Goal: Task Accomplishment & Management: Complete application form

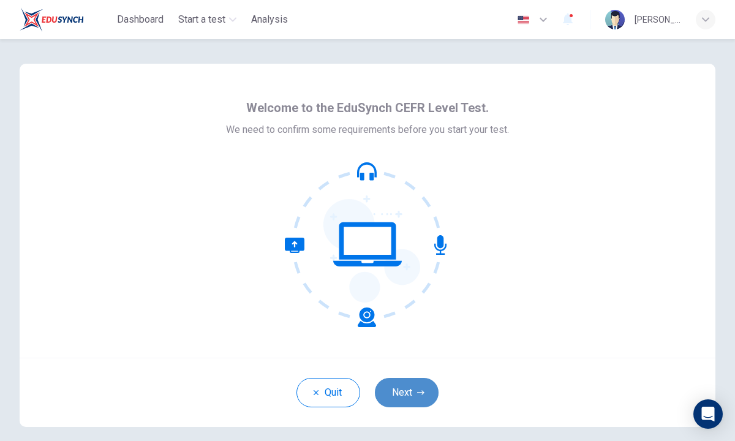
click at [410, 393] on button "Next" at bounding box center [407, 392] width 64 height 29
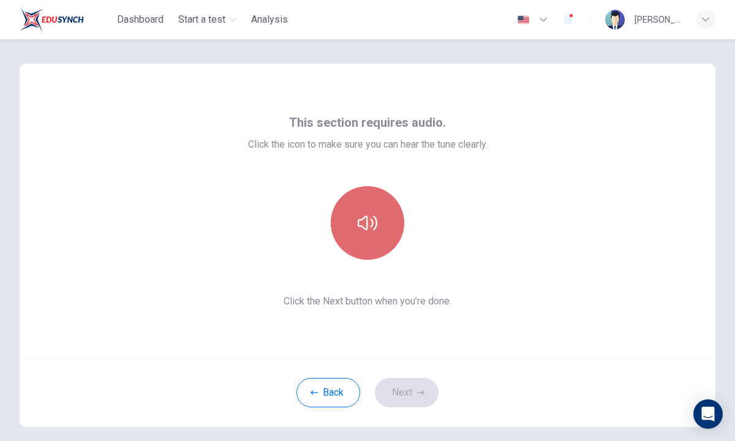
click at [364, 242] on button "button" at bounding box center [367, 222] width 73 height 73
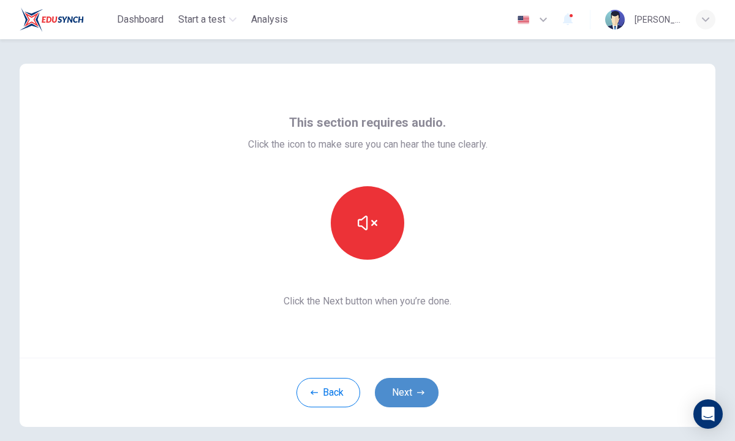
click at [424, 388] on button "Next" at bounding box center [407, 392] width 64 height 29
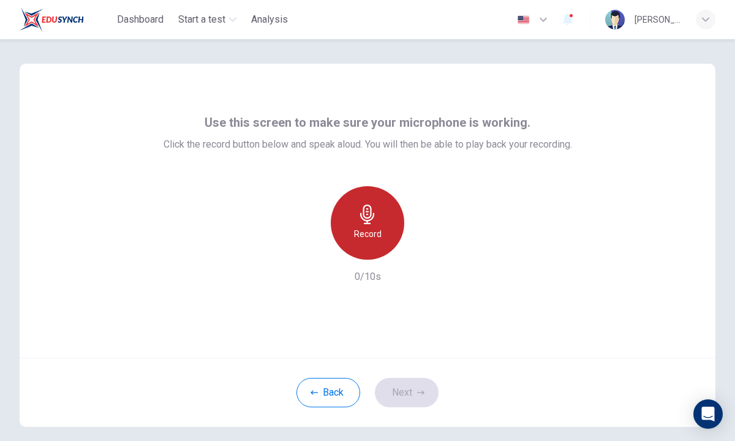
click at [365, 233] on h6 "Record" at bounding box center [368, 233] width 28 height 15
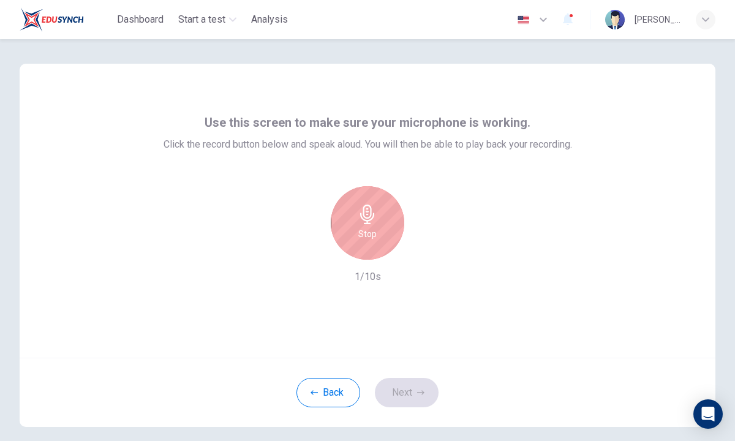
click at [365, 233] on h6 "Stop" at bounding box center [367, 233] width 18 height 15
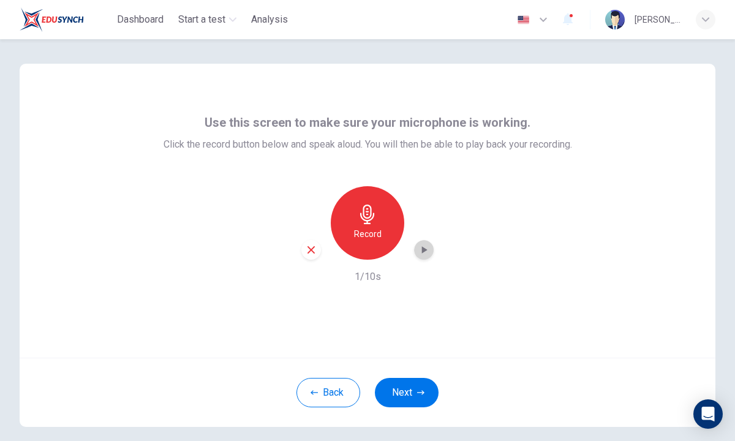
click at [419, 246] on icon "button" at bounding box center [423, 250] width 12 height 12
click at [399, 386] on button "Next" at bounding box center [407, 392] width 64 height 29
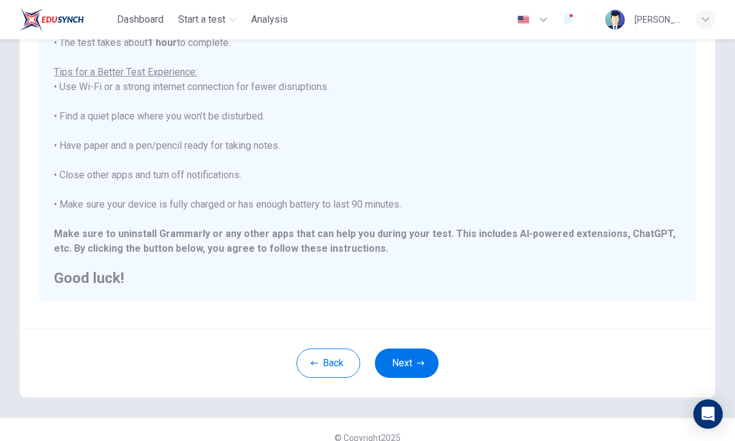
scroll to position [201, 0]
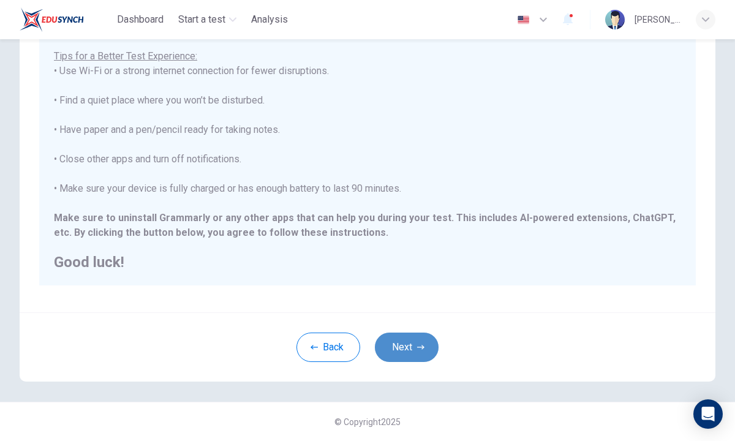
click at [402, 341] on button "Next" at bounding box center [407, 346] width 64 height 29
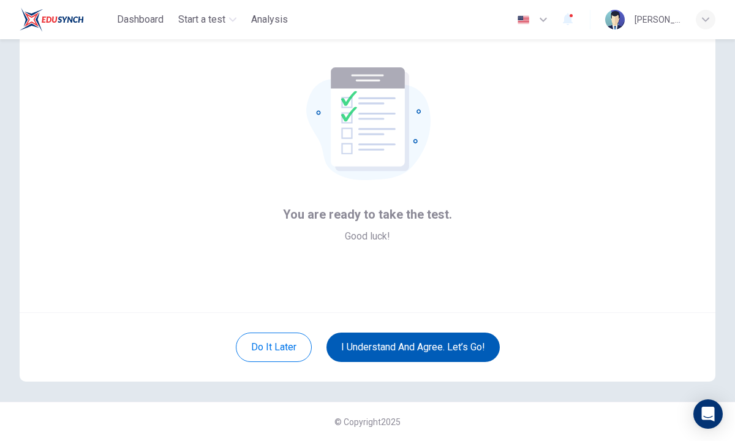
scroll to position [45, 0]
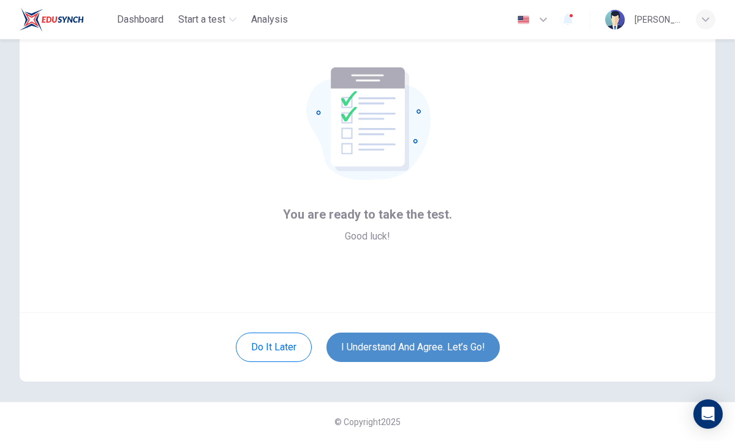
click at [393, 348] on button "I understand and agree. Let’s go!" at bounding box center [412, 346] width 173 height 29
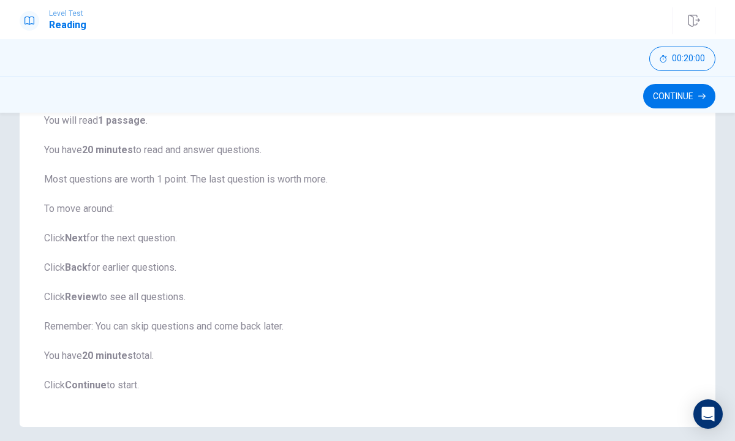
scroll to position [152, 0]
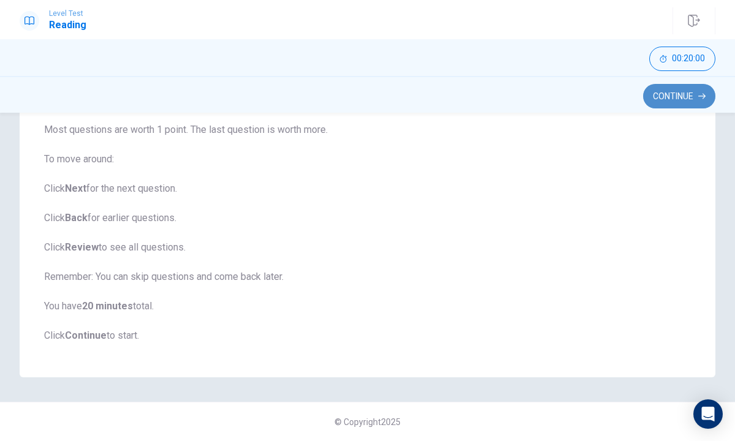
click at [668, 96] on button "Continue" at bounding box center [679, 96] width 72 height 24
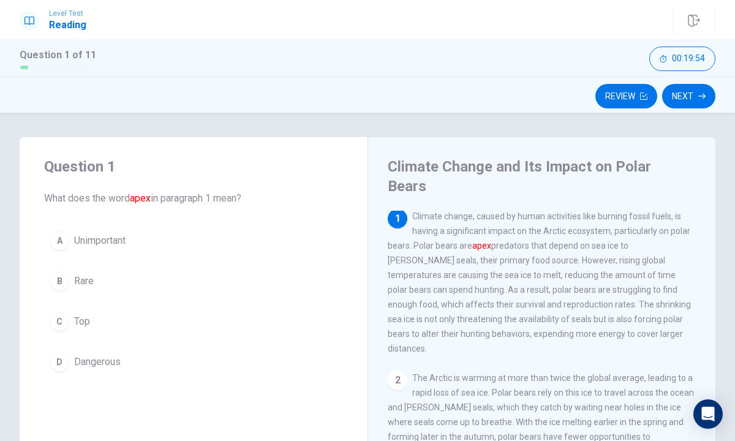
scroll to position [0, 0]
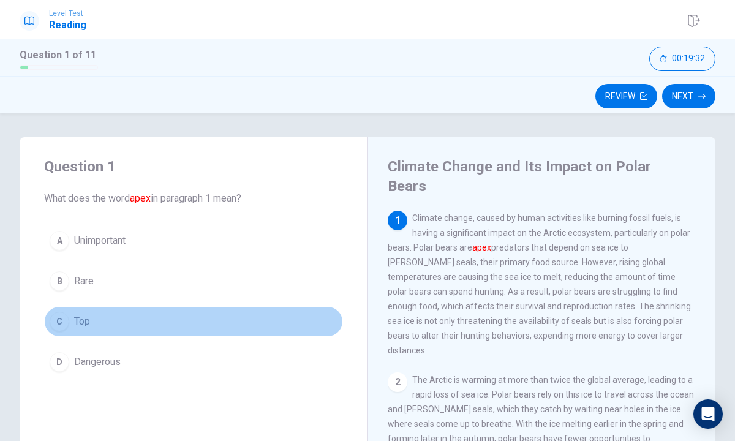
click at [77, 317] on span "Top" at bounding box center [82, 321] width 16 height 15
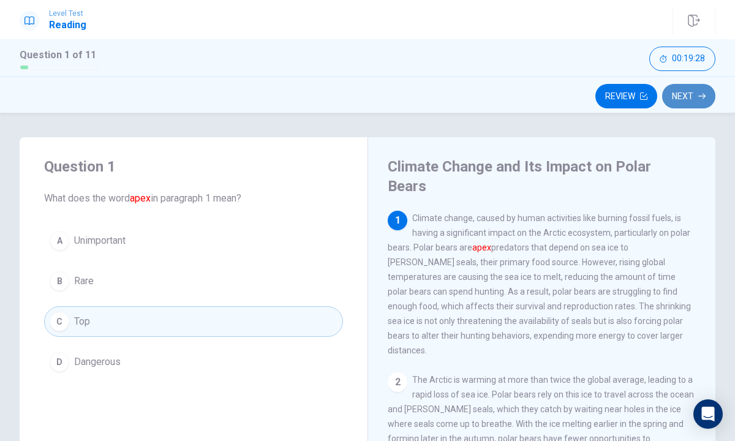
click at [685, 94] on button "Next" at bounding box center [688, 96] width 53 height 24
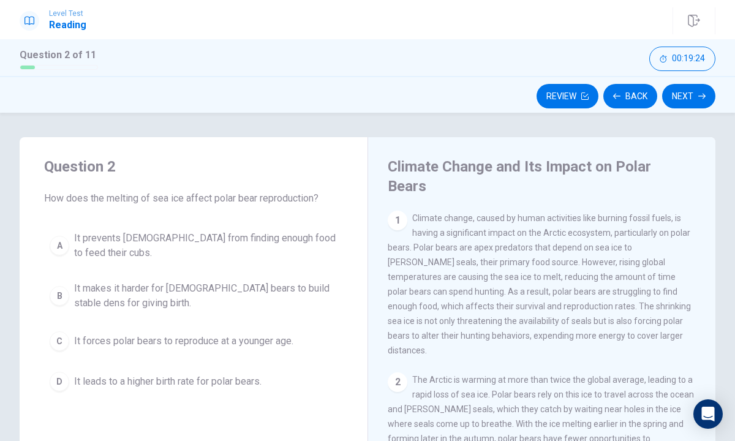
click at [45, 226] on div "A It prevents [DEMOGRAPHIC_DATA] from finding enough food to feed their cubs. B…" at bounding box center [193, 310] width 299 height 171
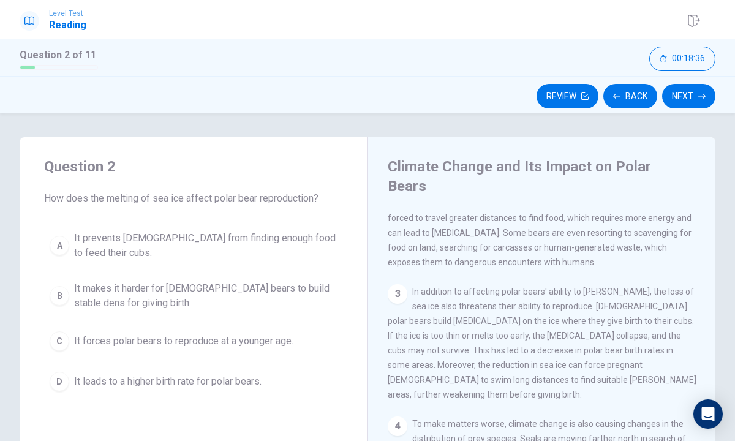
scroll to position [256, 0]
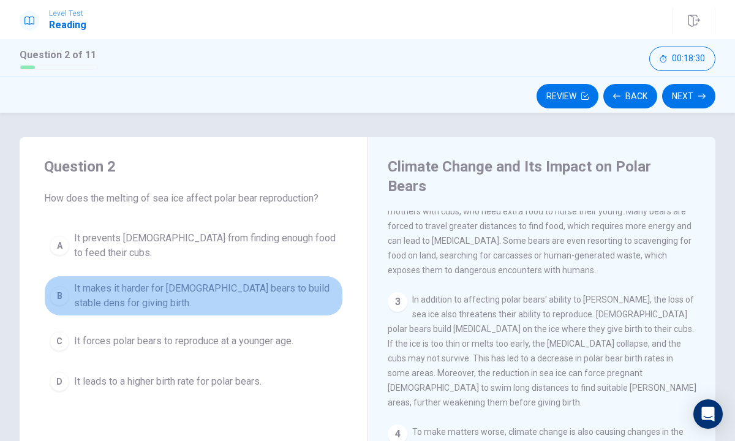
click at [253, 299] on span "It makes it harder for [DEMOGRAPHIC_DATA] bears to build stable dens for giving…" at bounding box center [205, 295] width 263 height 29
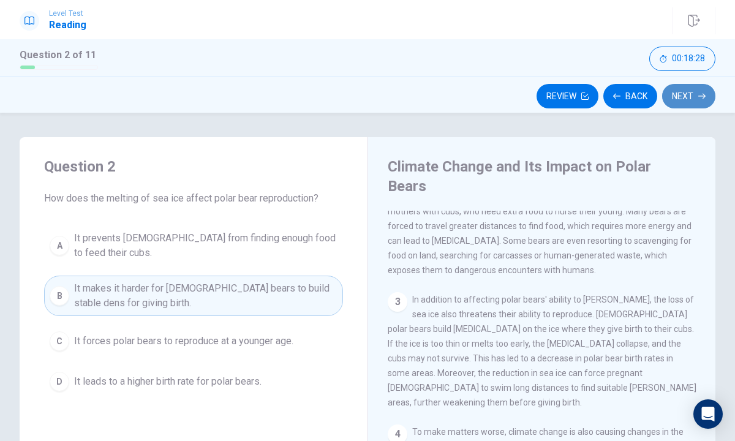
click at [690, 95] on button "Next" at bounding box center [688, 96] width 53 height 24
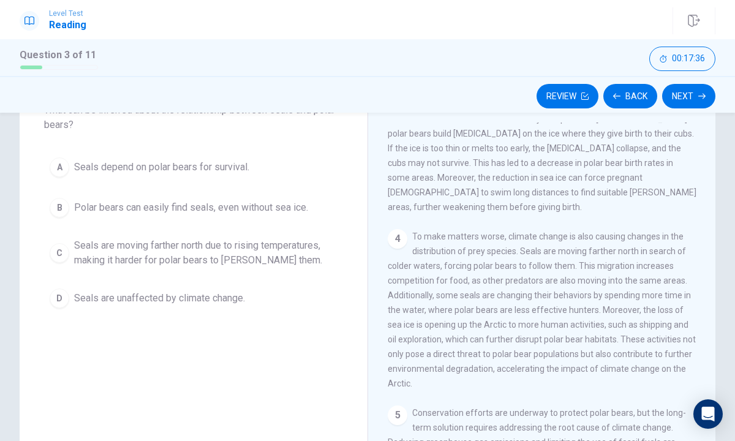
scroll to position [365, 0]
drag, startPoint x: 520, startPoint y: 350, endPoint x: 502, endPoint y: 304, distance: 48.7
click at [502, 299] on div "1 Climate change, caused by human activities like burning fossil fuels, is havi…" at bounding box center [549, 298] width 324 height 352
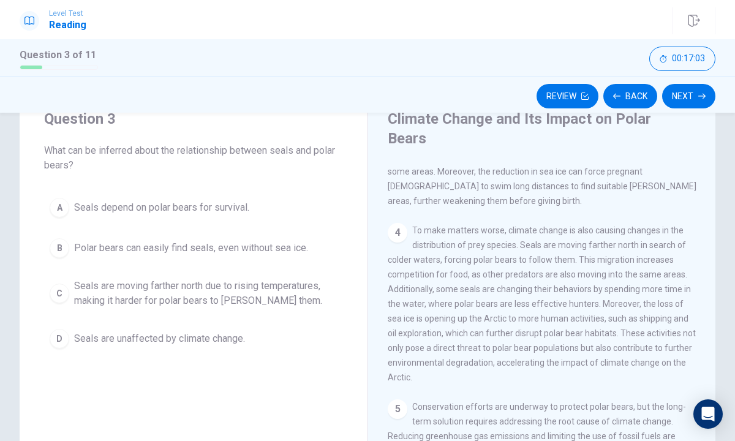
scroll to position [51, 0]
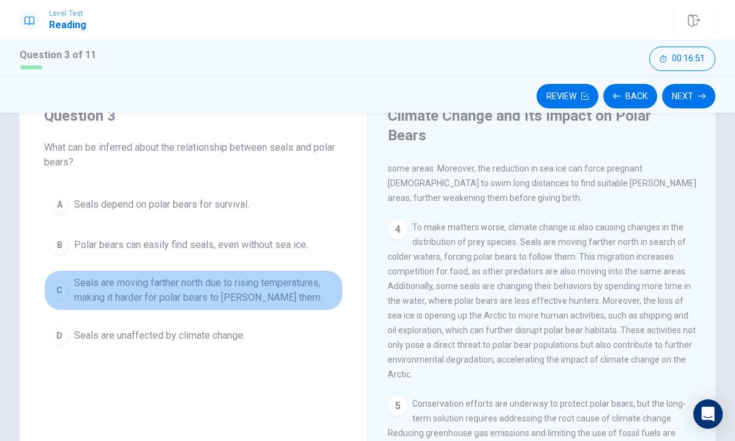
click at [122, 290] on span "Seals are moving farther north due to rising temperatures, making it harder for…" at bounding box center [205, 289] width 263 height 29
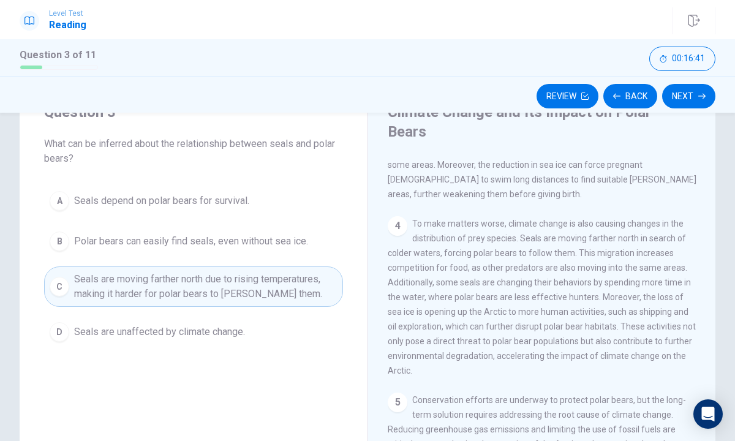
scroll to position [48, 0]
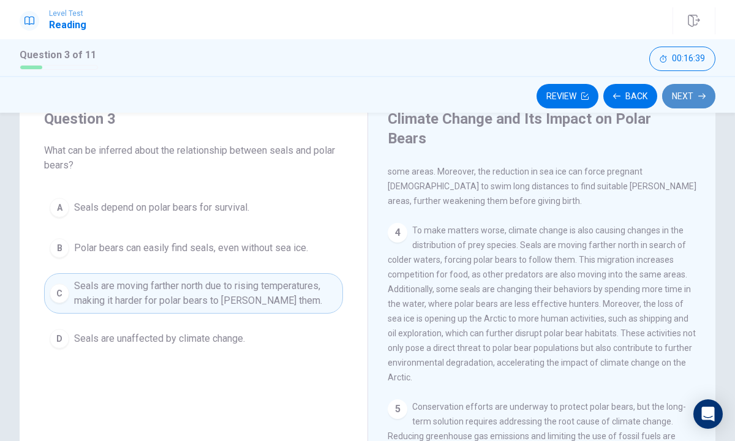
click at [675, 92] on button "Next" at bounding box center [688, 96] width 53 height 24
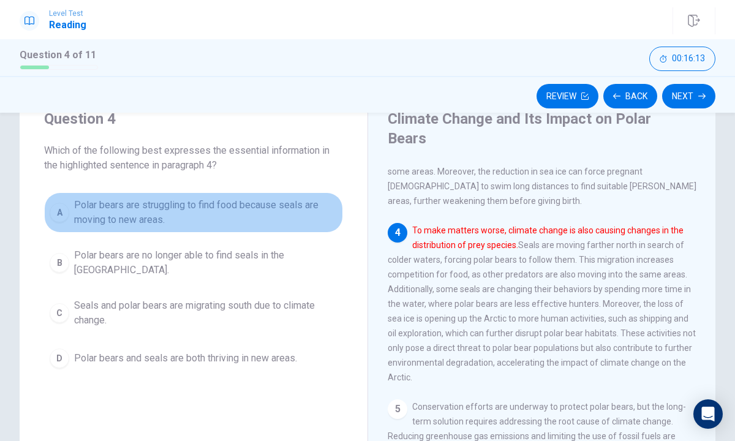
click at [210, 222] on span "Polar bears are struggling to find food because seals are moving to new areas." at bounding box center [205, 212] width 263 height 29
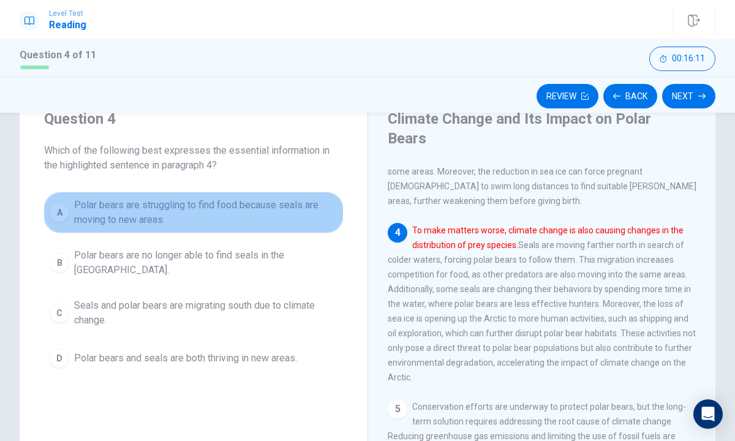
drag, startPoint x: 212, startPoint y: 219, endPoint x: 211, endPoint y: 253, distance: 33.7
click at [212, 228] on button "A Polar bears are struggling to find food because seals are moving to new areas." at bounding box center [193, 212] width 299 height 40
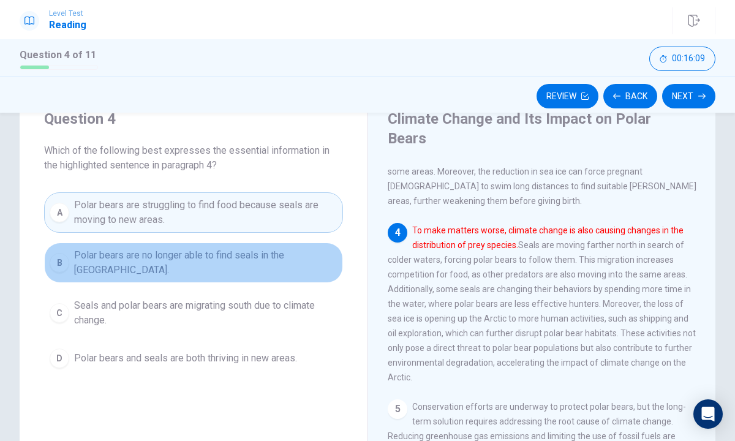
click at [210, 263] on span "Polar bears are no longer able to find seals in the [GEOGRAPHIC_DATA]." at bounding box center [205, 262] width 263 height 29
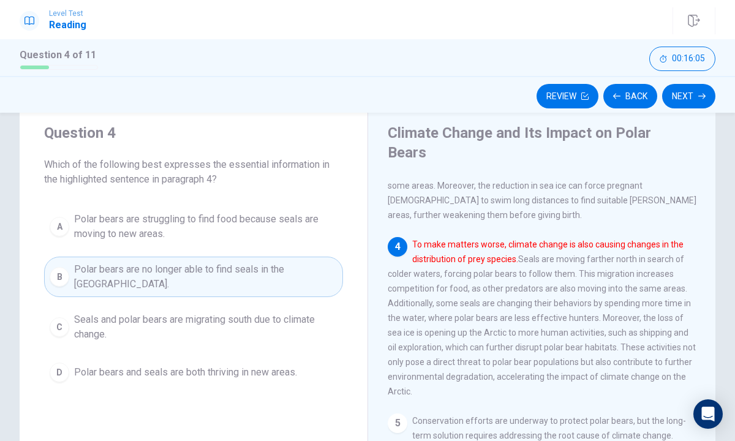
scroll to position [32, 0]
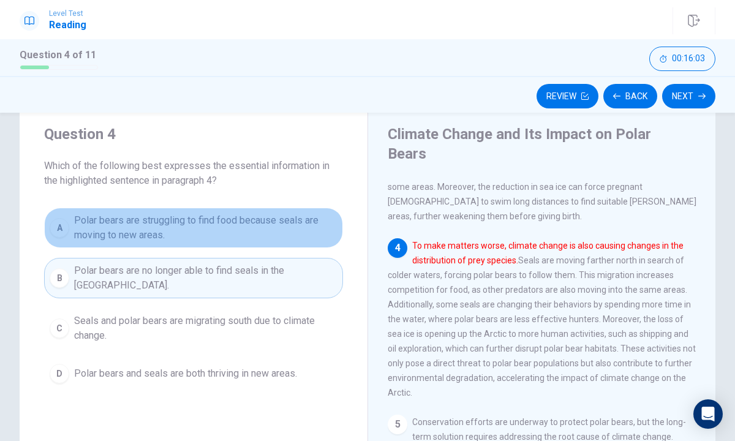
click at [259, 208] on button "A Polar bears are struggling to find food because seals are moving to new areas." at bounding box center [193, 228] width 299 height 40
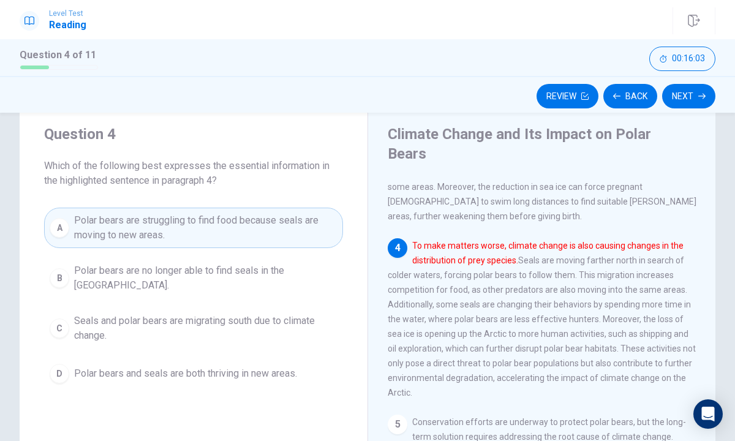
click at [236, 219] on span "Polar bears are struggling to find food because seals are moving to new areas." at bounding box center [205, 227] width 263 height 29
click at [692, 93] on button "Next" at bounding box center [688, 96] width 53 height 24
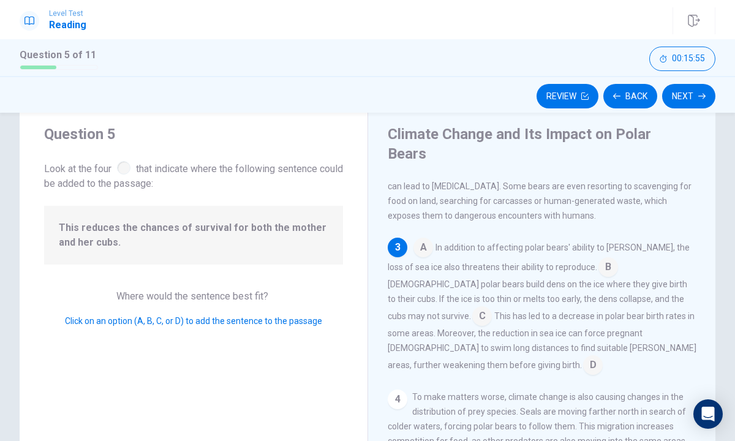
scroll to position [278, 0]
click at [269, 242] on span "This reduces the chances of survival for both the mother and her cubs." at bounding box center [193, 234] width 269 height 29
click at [492, 308] on input at bounding box center [482, 318] width 20 height 20
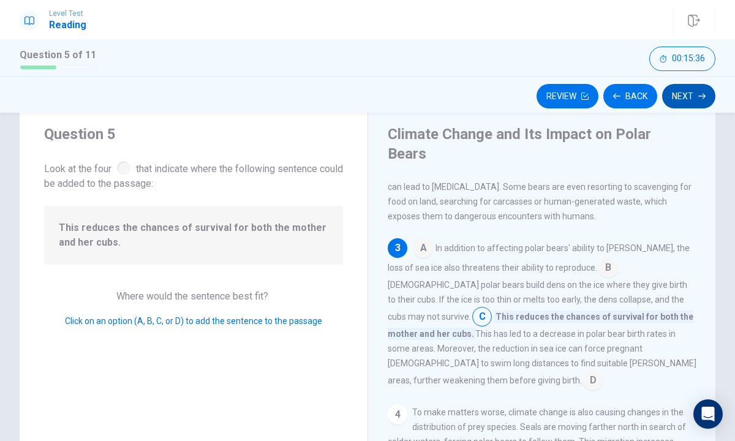
click at [696, 92] on button "Next" at bounding box center [688, 96] width 53 height 24
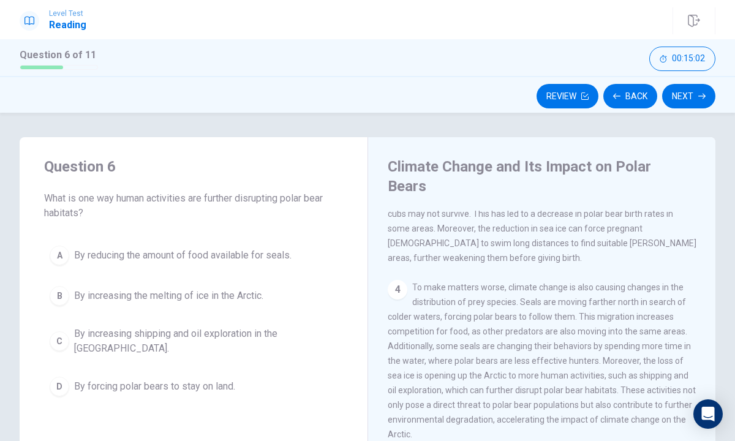
scroll to position [410, 0]
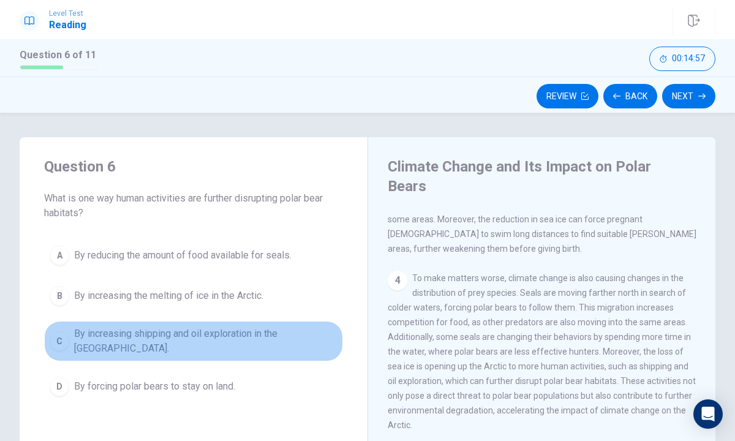
click at [173, 339] on span "By increasing shipping and oil exploration in the [GEOGRAPHIC_DATA]." at bounding box center [205, 340] width 263 height 29
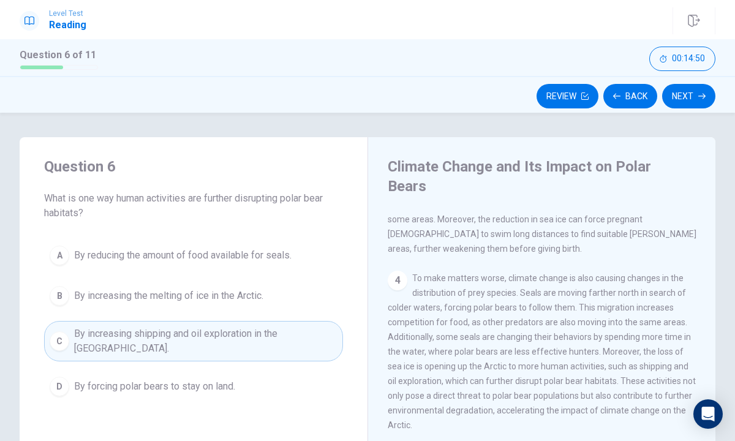
drag, startPoint x: 215, startPoint y: 402, endPoint x: 222, endPoint y: 400, distance: 6.6
click at [217, 402] on div "Question 6 What is one way human activities are further disrupting polar bear h…" at bounding box center [194, 279] width 348 height 284
click at [667, 101] on button "Next" at bounding box center [688, 96] width 53 height 24
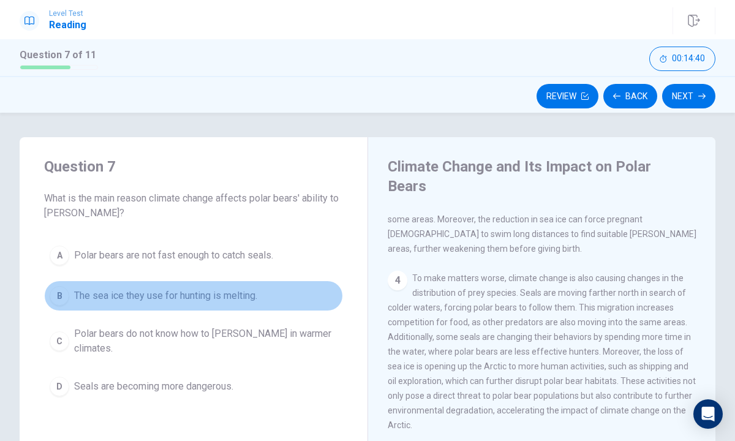
click at [158, 295] on span "The sea ice they use for hunting is melting." at bounding box center [165, 295] width 183 height 15
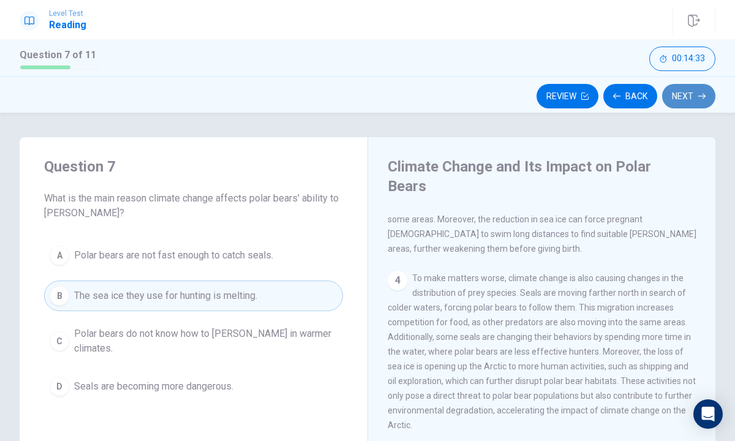
click at [676, 91] on button "Next" at bounding box center [688, 96] width 53 height 24
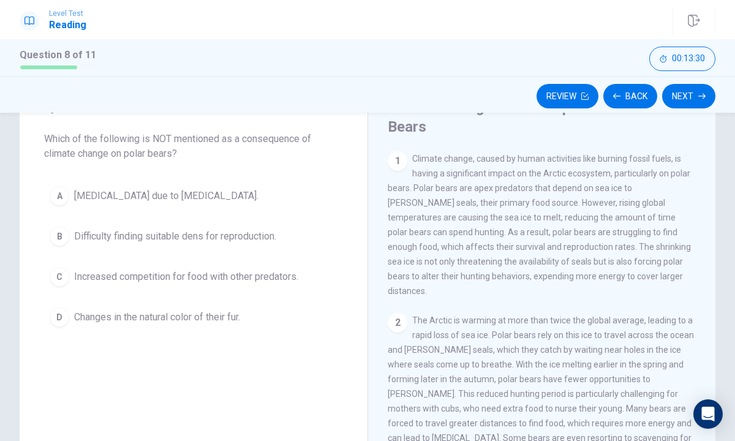
scroll to position [59, 0]
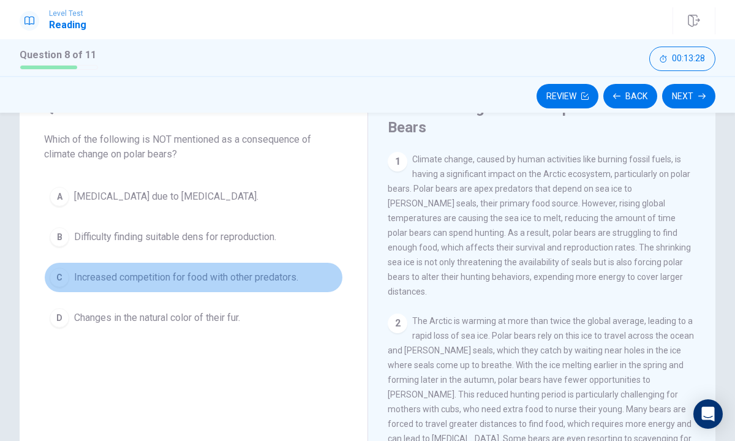
click at [163, 285] on button "C Increased competition for food with other predators." at bounding box center [193, 277] width 299 height 31
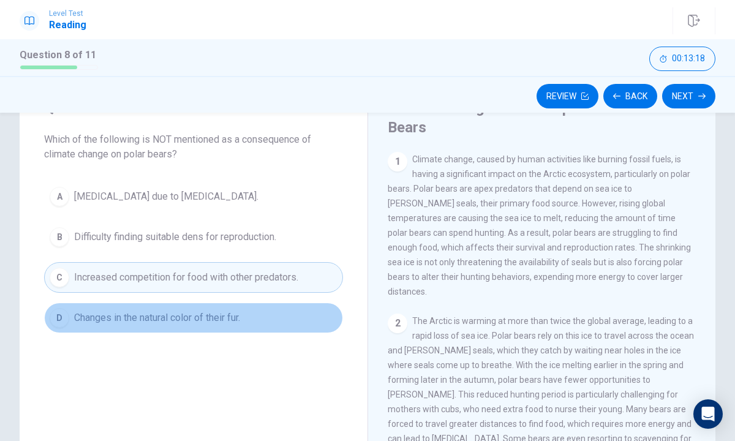
click at [224, 318] on span "Changes in the natural color of their fur." at bounding box center [157, 317] width 166 height 15
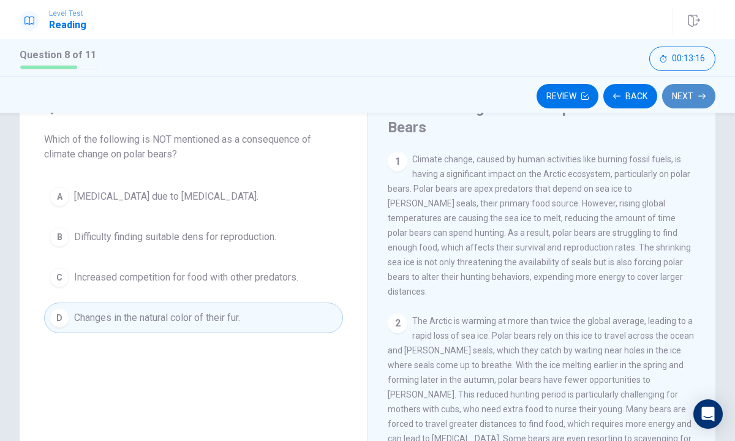
click at [680, 89] on button "Next" at bounding box center [688, 96] width 53 height 24
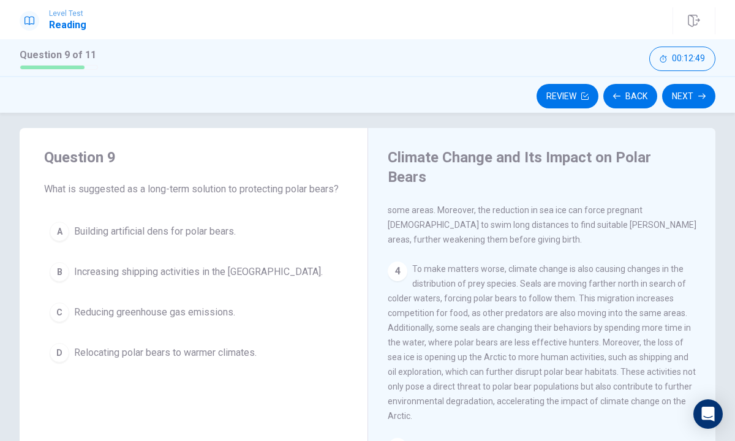
scroll to position [12, 0]
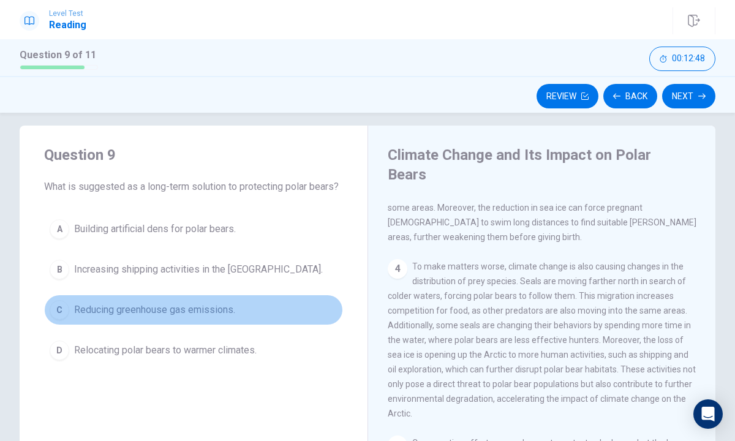
drag, startPoint x: 167, startPoint y: 317, endPoint x: 159, endPoint y: 316, distance: 8.0
click at [163, 316] on button "C Reducing greenhouse gas emissions." at bounding box center [193, 309] width 299 height 31
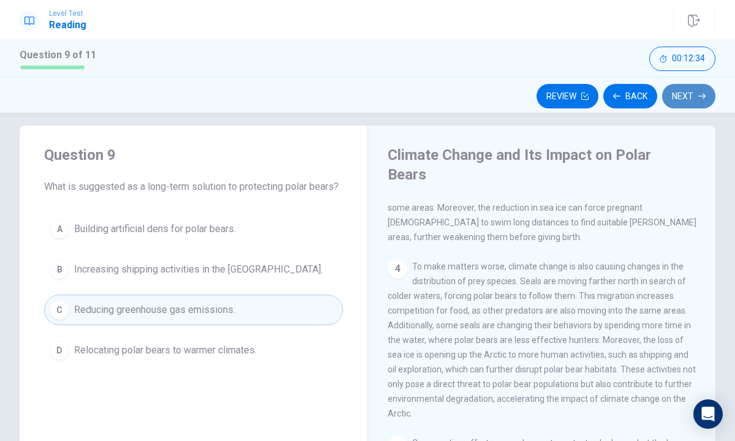
drag, startPoint x: 677, startPoint y: 89, endPoint x: 691, endPoint y: 89, distance: 14.1
click at [676, 89] on button "Next" at bounding box center [688, 96] width 53 height 24
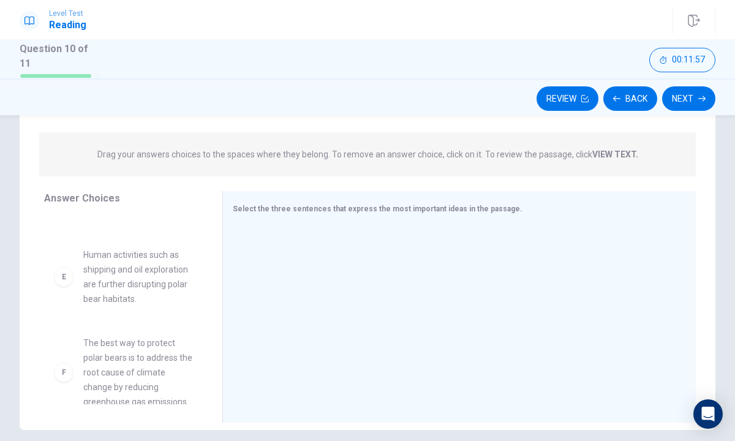
scroll to position [185, 0]
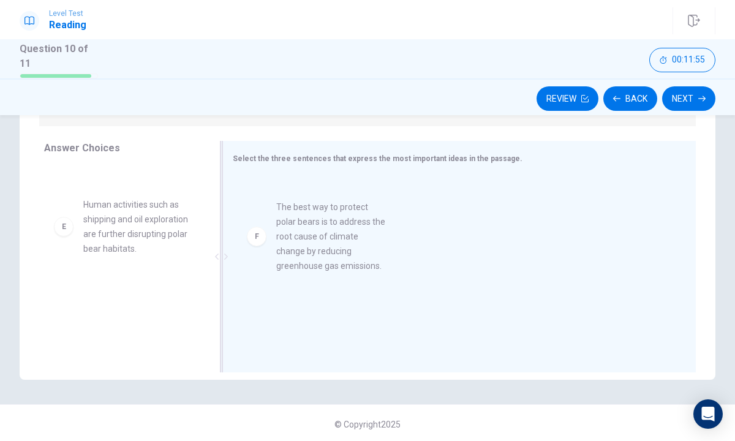
drag, startPoint x: 103, startPoint y: 323, endPoint x: 299, endPoint y: 249, distance: 209.2
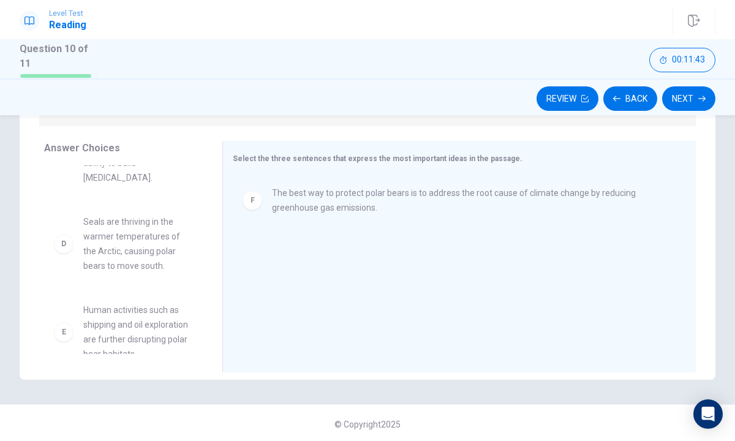
scroll to position [228, 0]
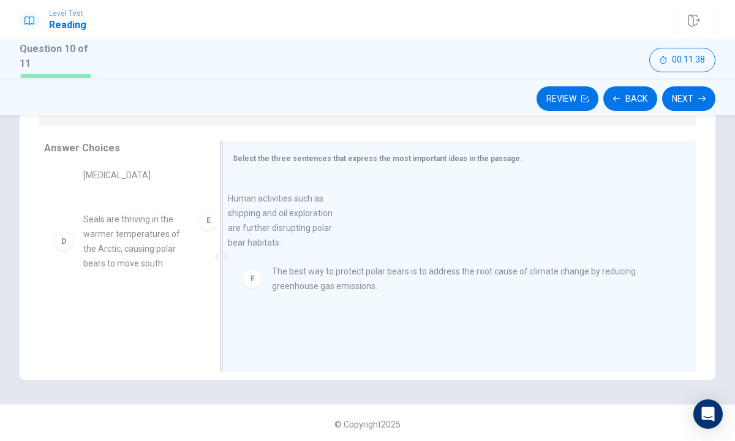
drag, startPoint x: 100, startPoint y: 325, endPoint x: 250, endPoint y: 234, distance: 176.0
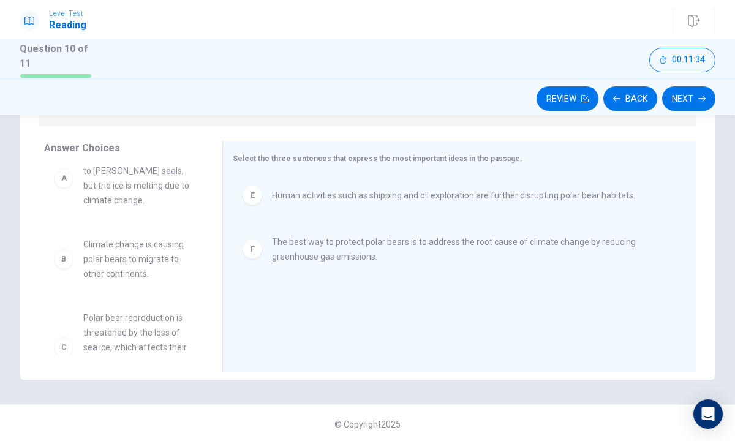
scroll to position [0, 0]
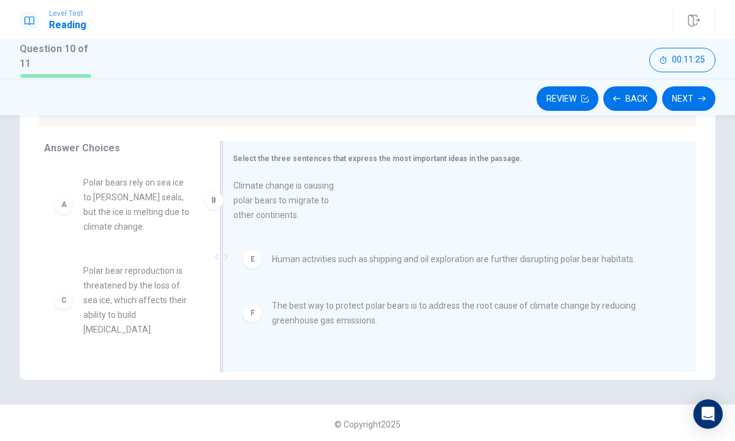
drag, startPoint x: 106, startPoint y: 291, endPoint x: 259, endPoint y: 212, distance: 172.2
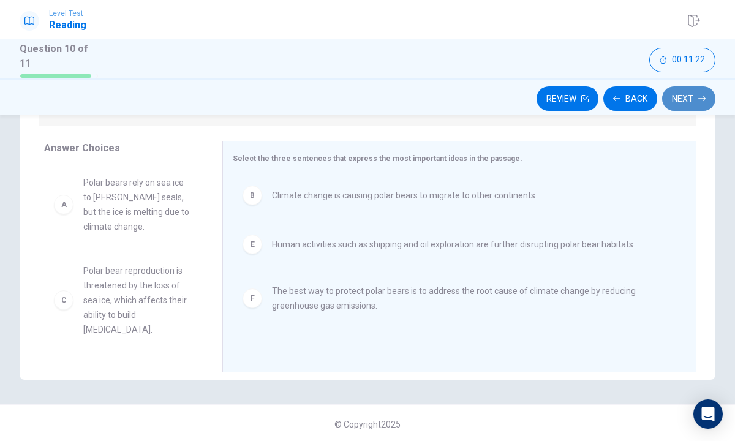
click at [681, 103] on button "Next" at bounding box center [688, 98] width 53 height 24
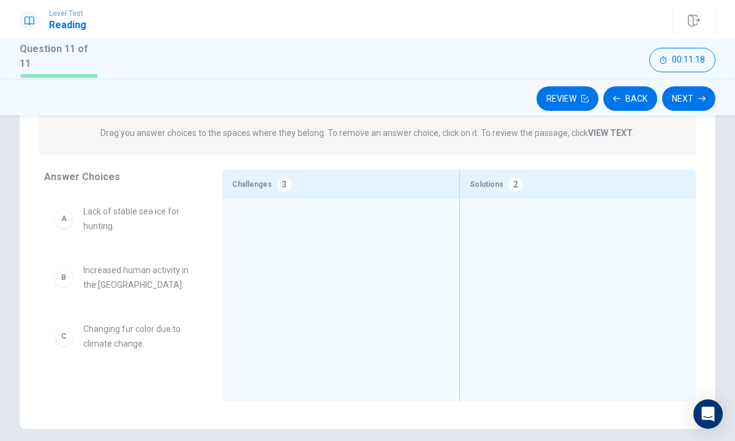
scroll to position [129, 0]
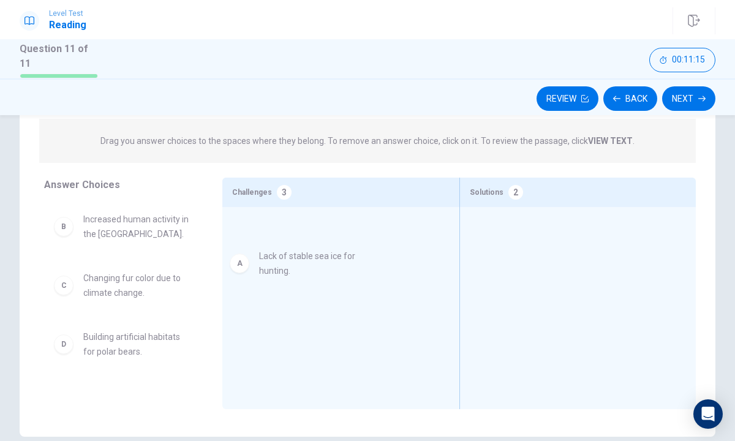
drag, startPoint x: 100, startPoint y: 231, endPoint x: 286, endPoint y: 247, distance: 186.2
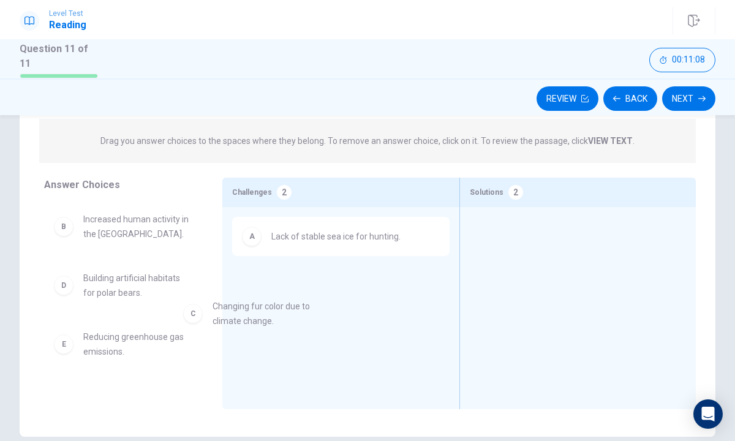
drag, startPoint x: 103, startPoint y: 294, endPoint x: 242, endPoint y: 319, distance: 141.2
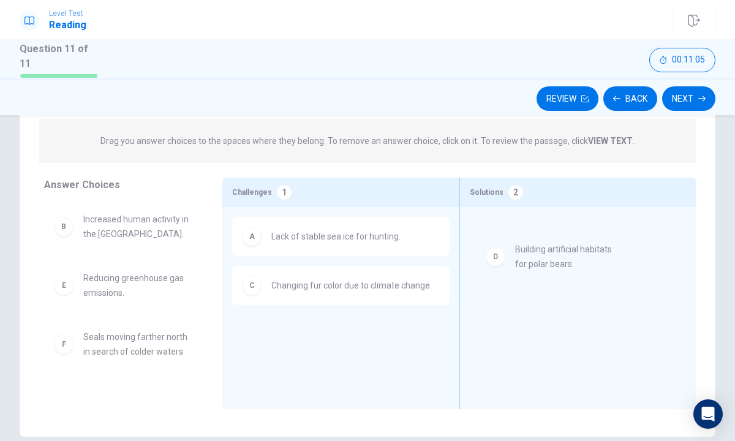
drag, startPoint x: 71, startPoint y: 290, endPoint x: 503, endPoint y: 256, distance: 432.9
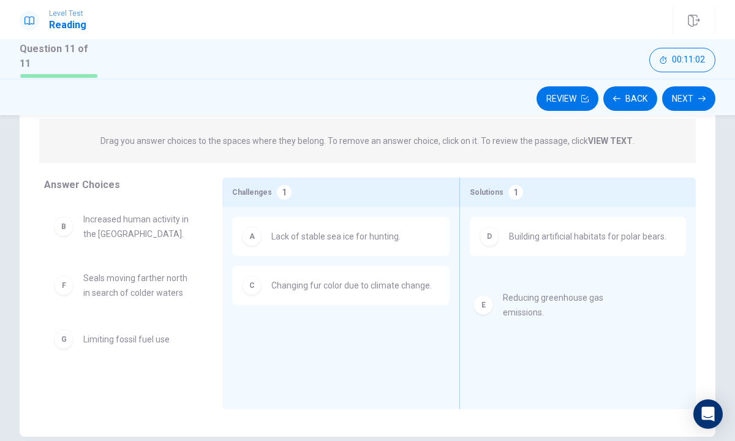
drag, startPoint x: 100, startPoint y: 286, endPoint x: 533, endPoint y: 307, distance: 433.3
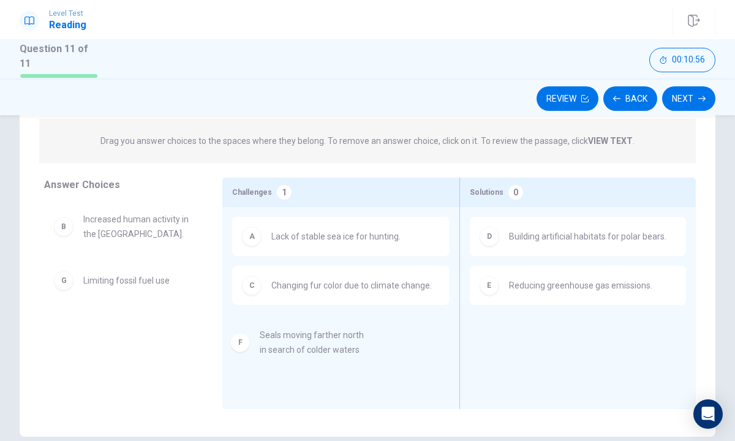
drag, startPoint x: 106, startPoint y: 289, endPoint x: 286, endPoint y: 349, distance: 189.7
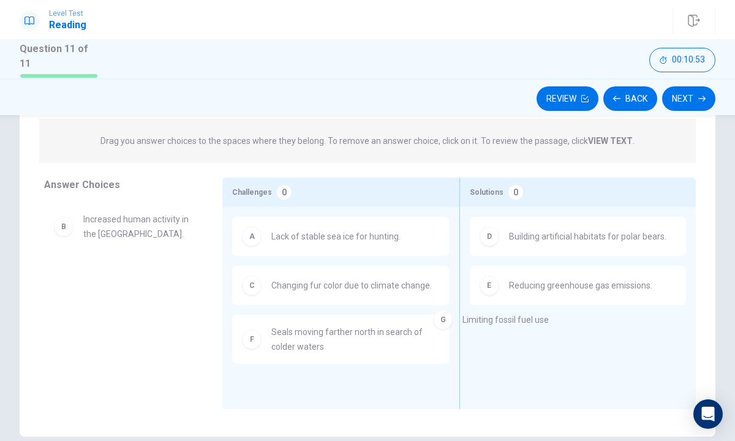
drag, startPoint x: 99, startPoint y: 283, endPoint x: 478, endPoint y: 324, distance: 381.2
drag, startPoint x: 98, startPoint y: 285, endPoint x: 483, endPoint y: 360, distance: 392.2
drag, startPoint x: 121, startPoint y: 279, endPoint x: 547, endPoint y: 324, distance: 428.5
drag, startPoint x: 132, startPoint y: 277, endPoint x: 343, endPoint y: 394, distance: 240.6
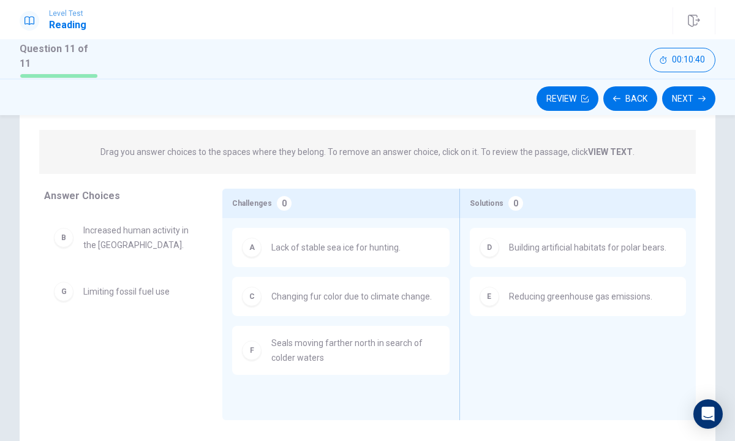
scroll to position [121, 0]
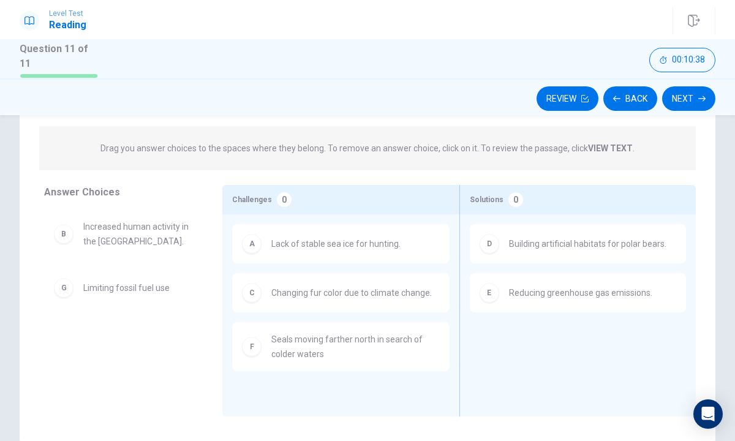
click at [129, 291] on span "Limiting fossil fuel use" at bounding box center [126, 287] width 86 height 15
drag, startPoint x: 129, startPoint y: 291, endPoint x: 439, endPoint y: 338, distance: 314.4
drag, startPoint x: 89, startPoint y: 299, endPoint x: 504, endPoint y: 350, distance: 418.8
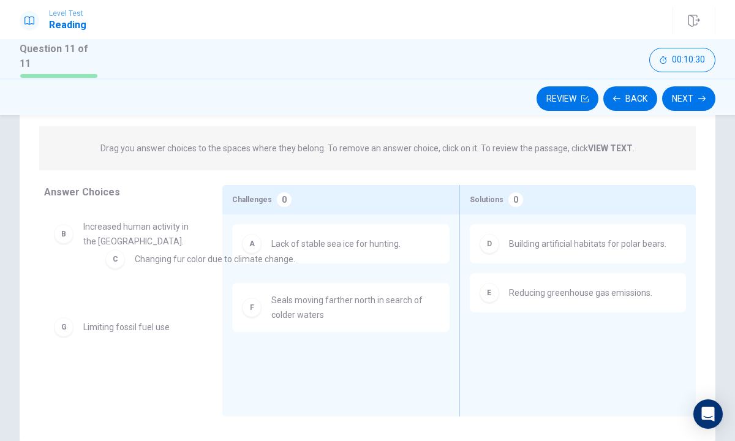
drag, startPoint x: 262, startPoint y: 286, endPoint x: 47, endPoint y: 234, distance: 221.7
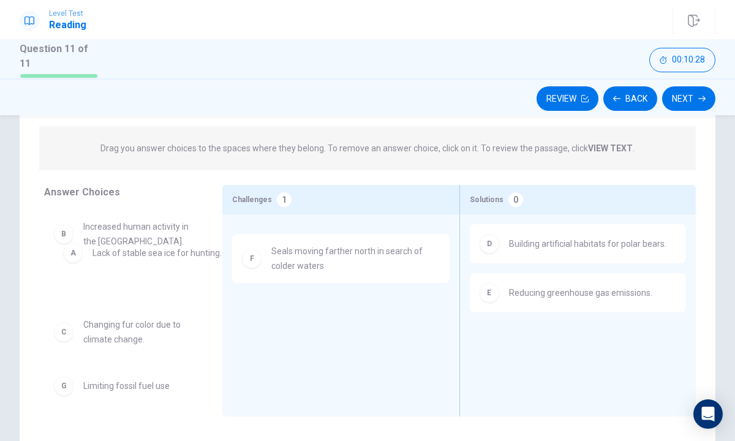
drag, startPoint x: 271, startPoint y: 249, endPoint x: 61, endPoint y: 250, distance: 210.0
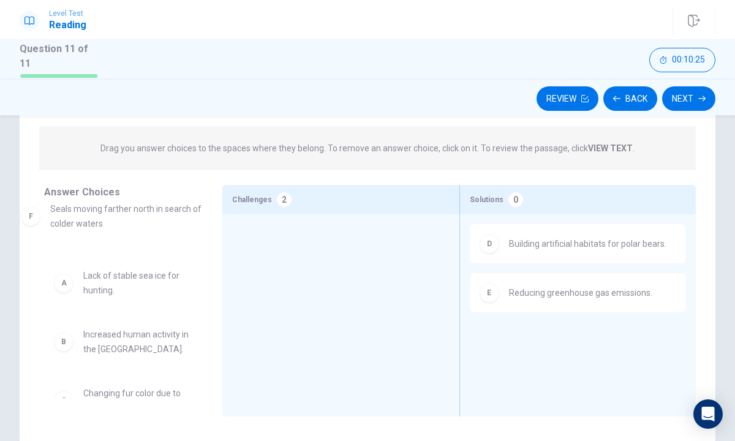
drag, startPoint x: 307, startPoint y: 265, endPoint x: 78, endPoint y: 232, distance: 231.3
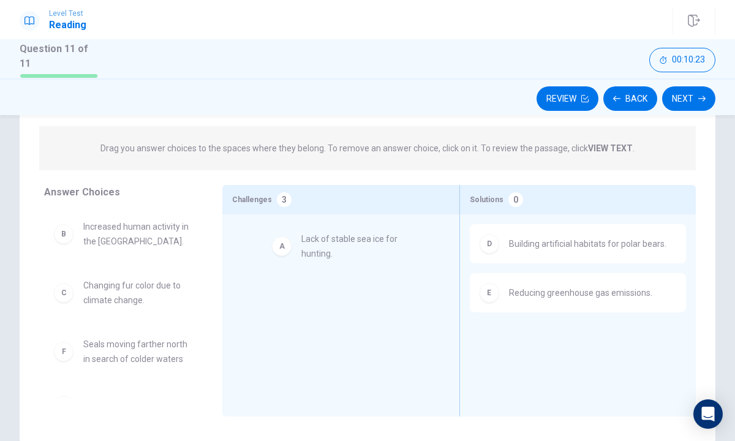
drag, startPoint x: 76, startPoint y: 236, endPoint x: 310, endPoint y: 251, distance: 234.3
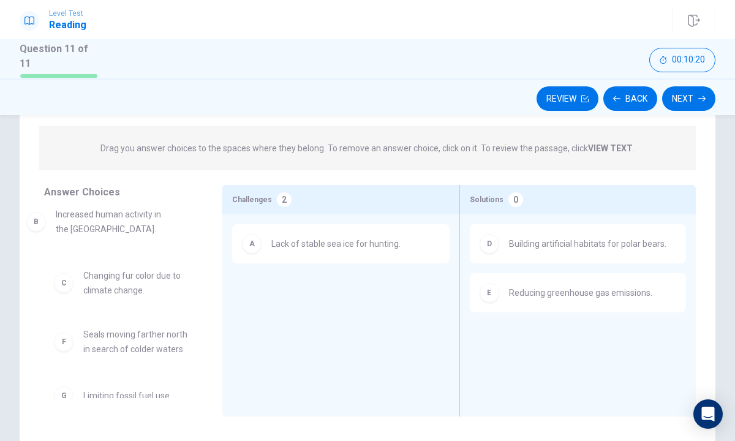
drag, startPoint x: 127, startPoint y: 233, endPoint x: 108, endPoint y: 212, distance: 27.7
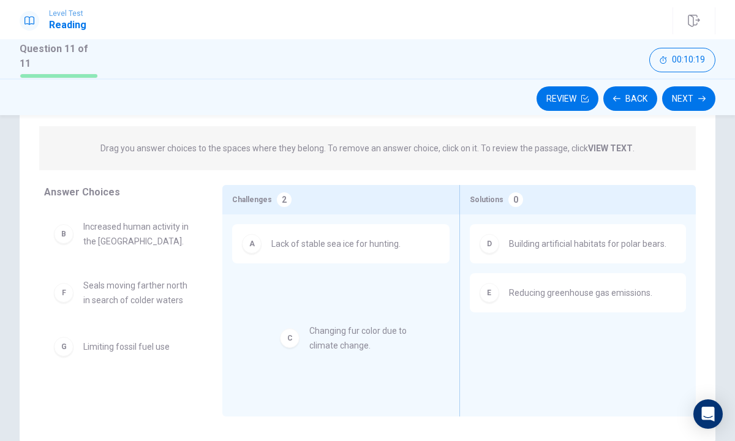
drag, startPoint x: 103, startPoint y: 289, endPoint x: 340, endPoint y: 337, distance: 241.8
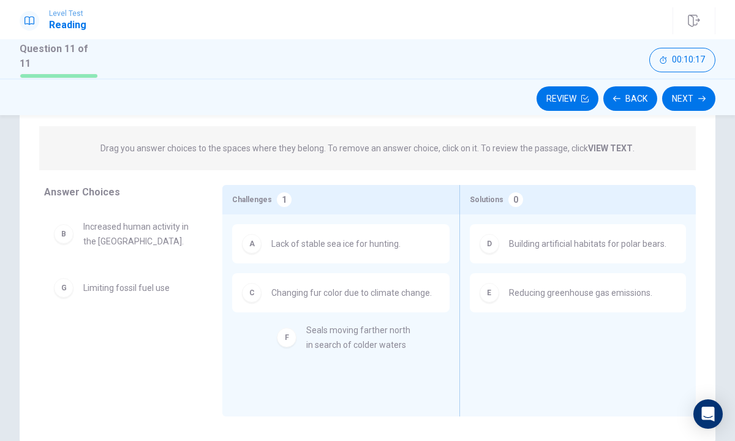
drag, startPoint x: 136, startPoint y: 293, endPoint x: 366, endPoint y: 340, distance: 235.1
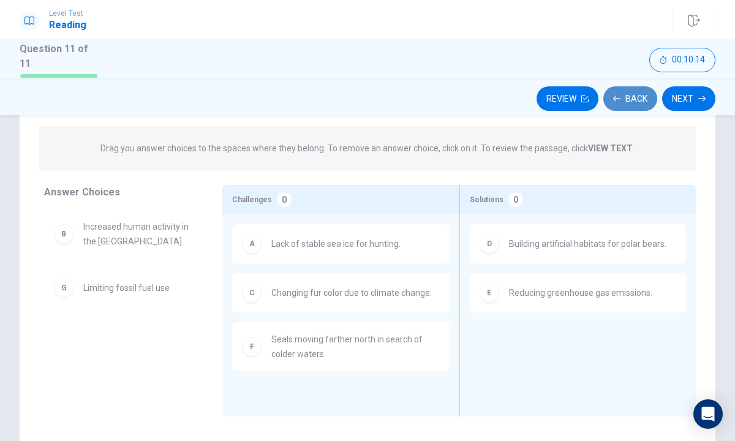
click at [627, 101] on button "Back" at bounding box center [630, 98] width 54 height 24
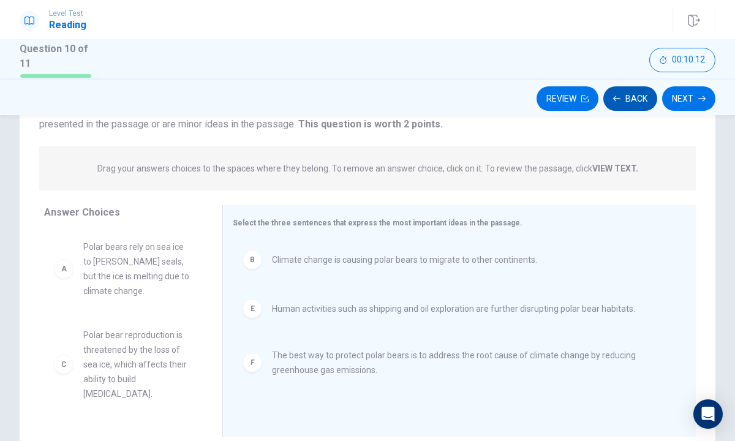
click at [627, 103] on button "Back" at bounding box center [630, 98] width 54 height 24
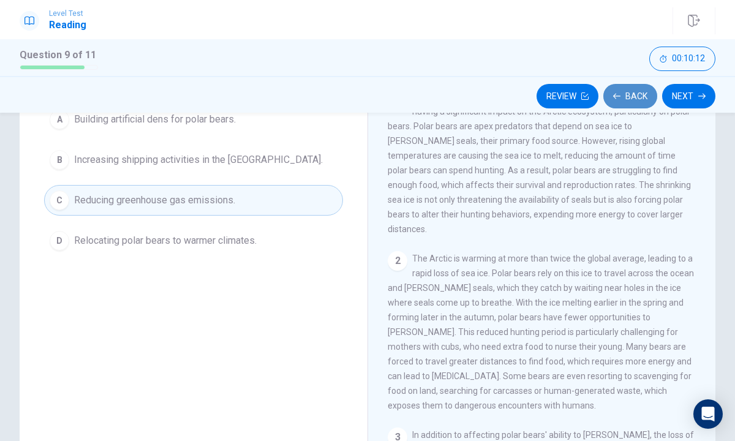
click at [627, 103] on button "Back" at bounding box center [630, 96] width 54 height 24
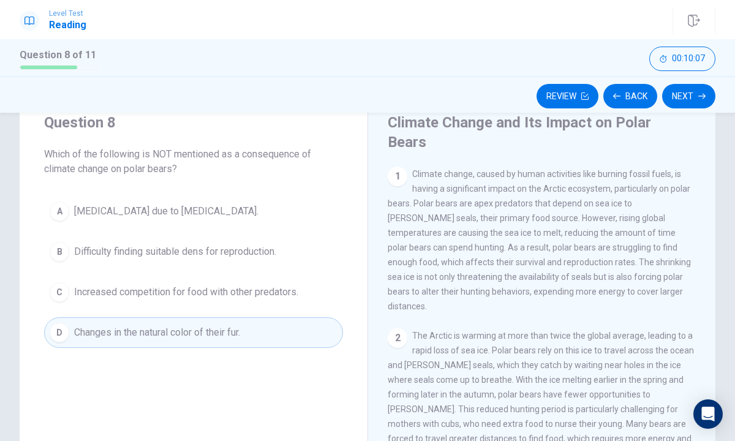
scroll to position [45, 0]
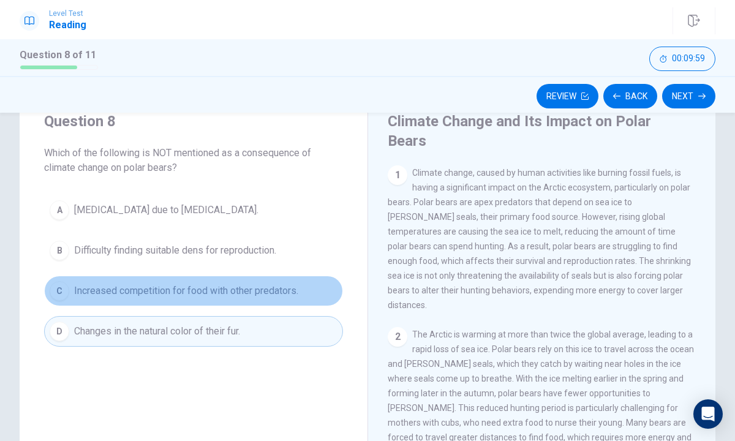
click at [152, 292] on span "Increased competition for food with other predators." at bounding box center [186, 290] width 224 height 15
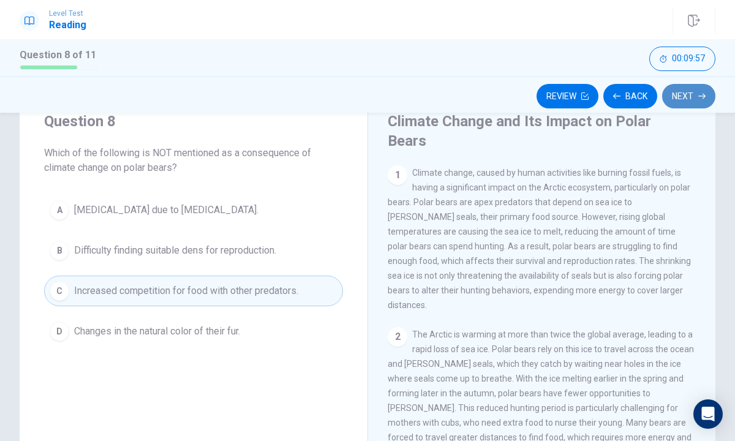
click at [672, 92] on button "Next" at bounding box center [688, 96] width 53 height 24
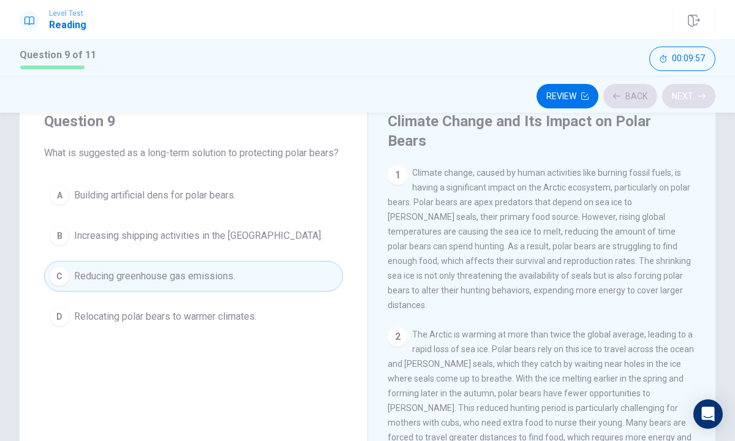
click at [672, 92] on div "Review Back Next" at bounding box center [367, 95] width 695 height 23
click at [676, 95] on button "Next" at bounding box center [688, 96] width 53 height 24
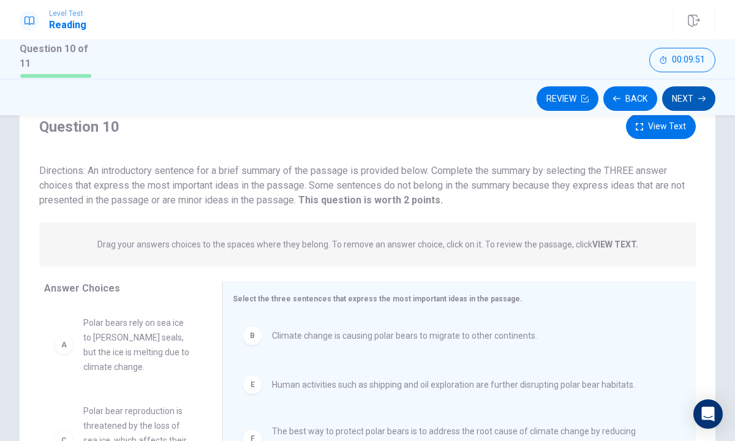
click at [673, 95] on button "Next" at bounding box center [688, 98] width 53 height 24
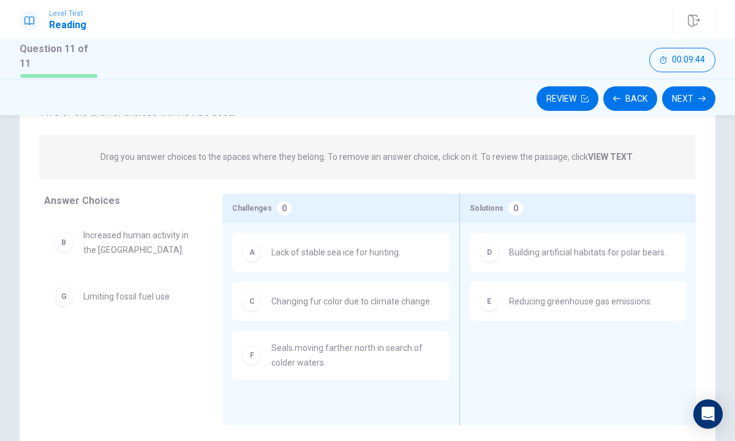
scroll to position [113, 0]
click at [684, 96] on button "Next" at bounding box center [688, 98] width 53 height 24
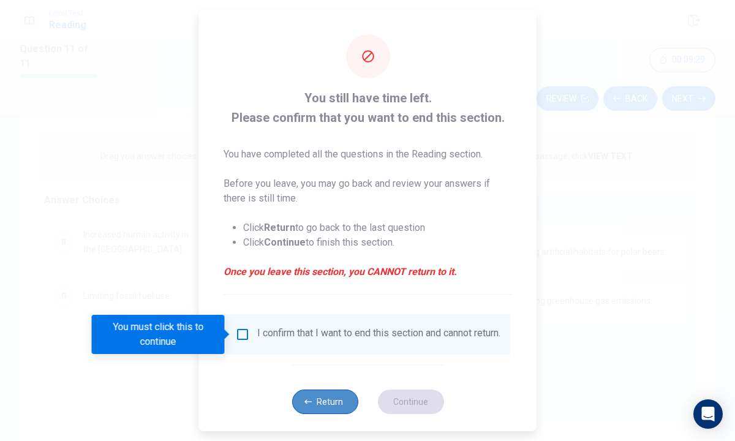
click at [316, 414] on button "Return" at bounding box center [324, 401] width 66 height 24
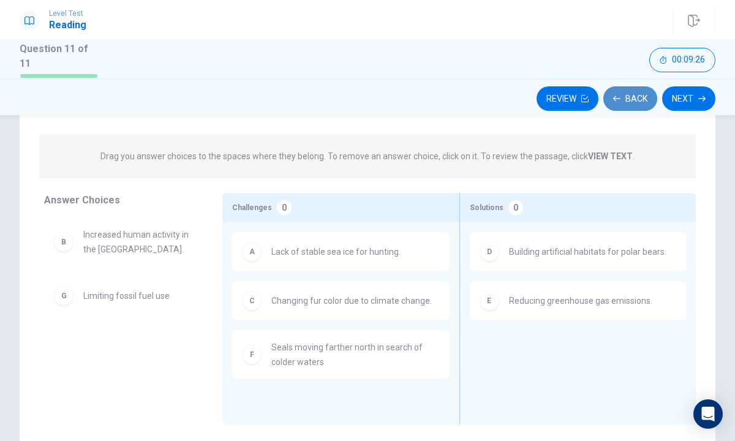
click at [630, 86] on button "Back" at bounding box center [630, 98] width 54 height 24
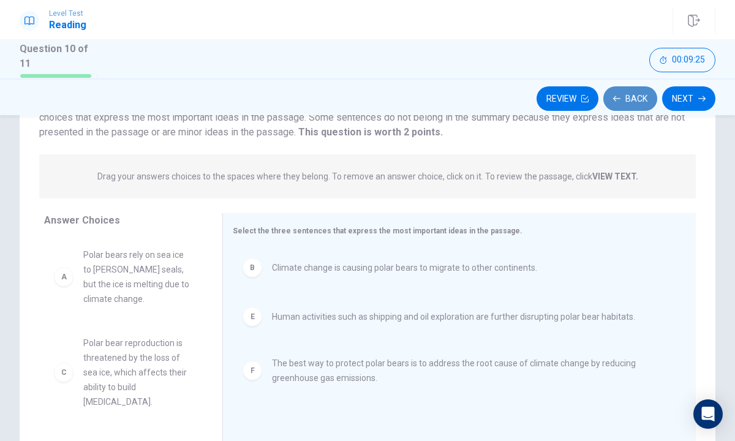
click at [629, 91] on button "Back" at bounding box center [630, 98] width 54 height 24
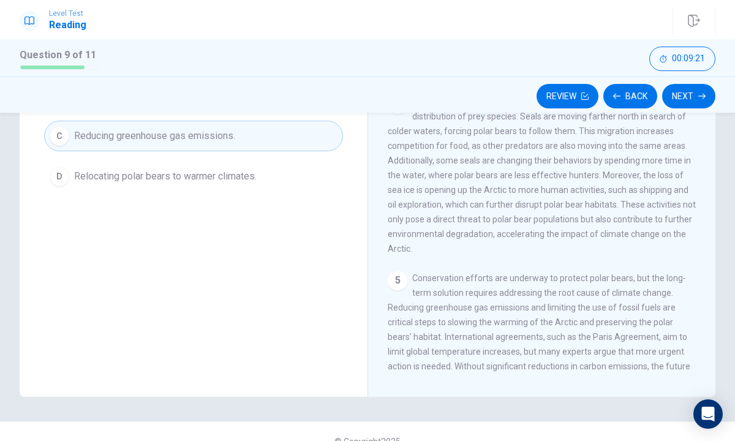
scroll to position [410, 0]
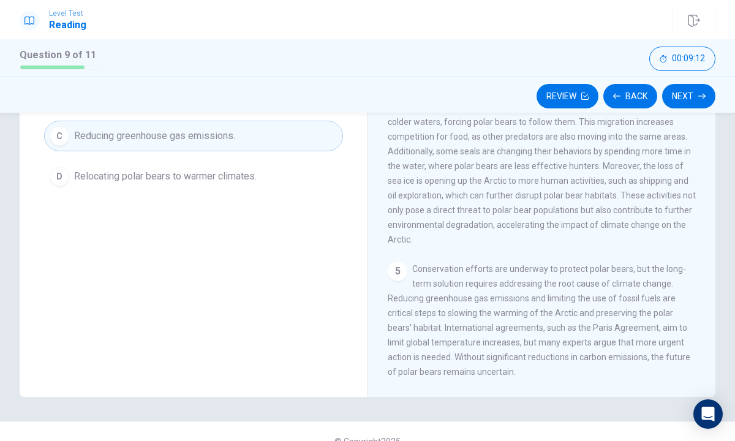
click at [399, 261] on div "5" at bounding box center [397, 271] width 20 height 20
click at [422, 264] on span "Conservation efforts are underway to protect polar bears, but the long-term sol…" at bounding box center [538, 320] width 302 height 113
drag, startPoint x: 422, startPoint y: 246, endPoint x: 420, endPoint y: 318, distance: 72.3
click at [420, 318] on span "Conservation efforts are underway to protect polar bears, but the long-term sol…" at bounding box center [538, 320] width 302 height 113
drag, startPoint x: 401, startPoint y: 310, endPoint x: 486, endPoint y: 326, distance: 86.6
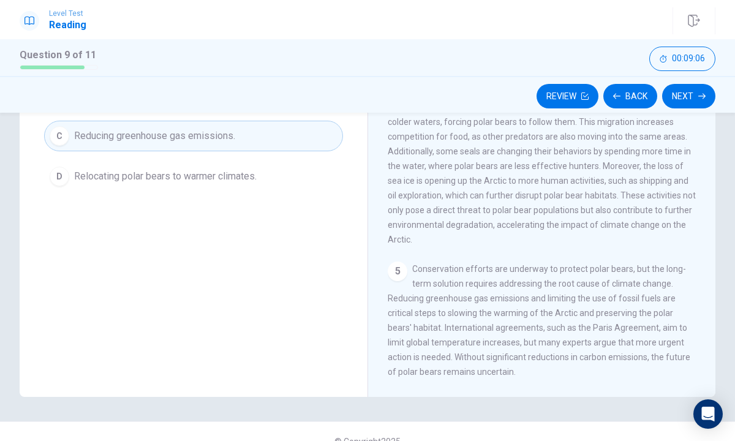
click at [487, 329] on div "5 Conservation efforts are underway to protect polar bears, but the long-term s…" at bounding box center [541, 320] width 309 height 118
click at [448, 264] on span "Conservation efforts are underway to protect polar bears, but the long-term sol…" at bounding box center [538, 320] width 302 height 113
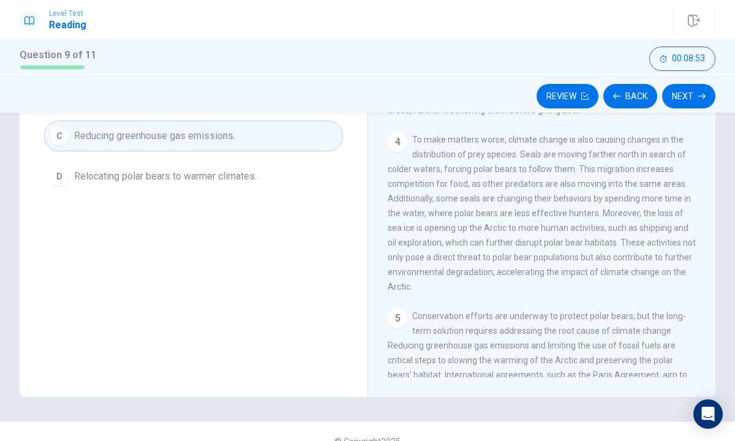
scroll to position [361, 0]
click at [683, 97] on button "Next" at bounding box center [688, 96] width 53 height 24
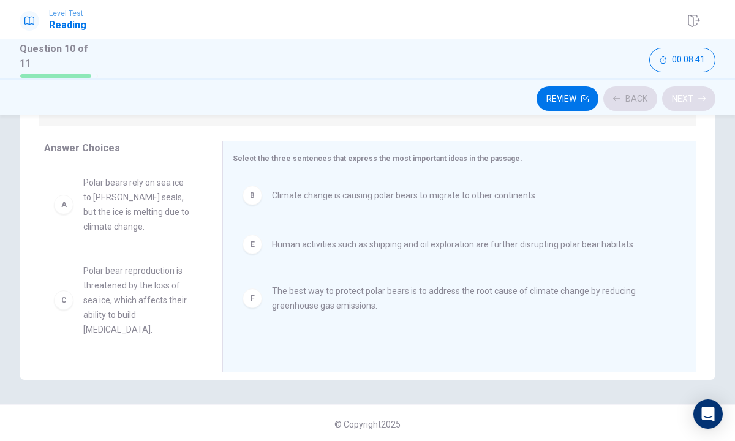
click at [683, 97] on div "Review Back Next" at bounding box center [367, 98] width 695 height 23
click at [683, 97] on button "Next" at bounding box center [688, 98] width 53 height 24
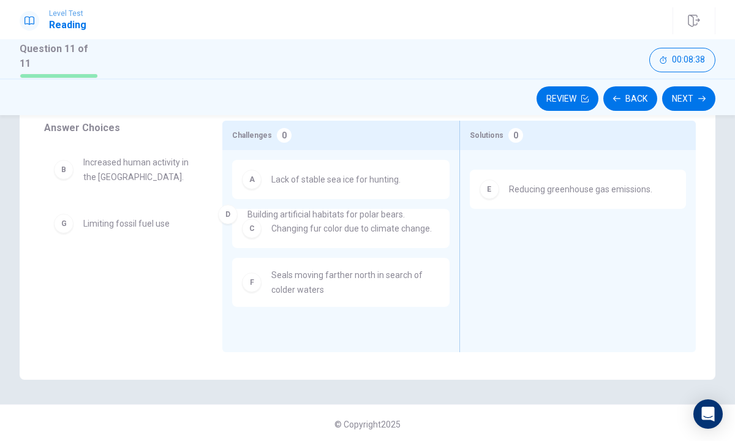
drag, startPoint x: 536, startPoint y: 190, endPoint x: 268, endPoint y: 230, distance: 271.1
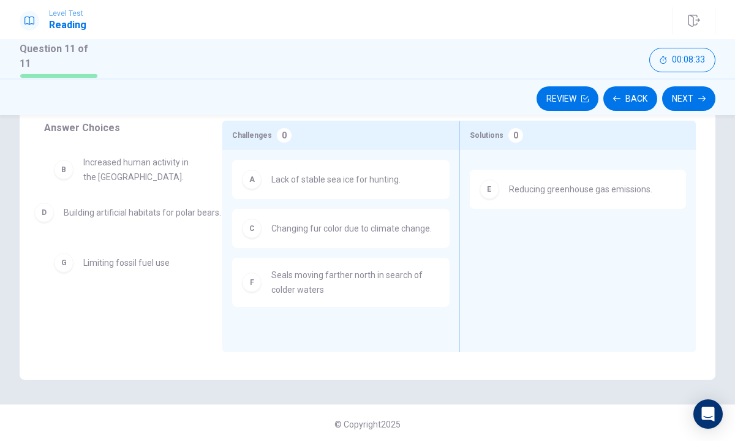
drag, startPoint x: 633, startPoint y: 179, endPoint x: 182, endPoint y: 217, distance: 452.7
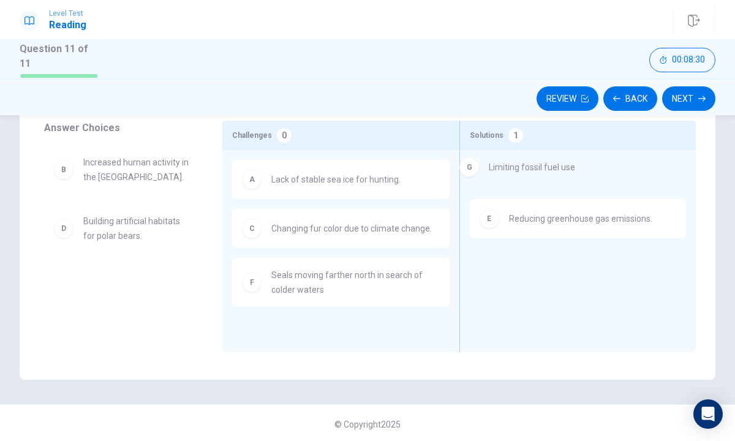
drag, startPoint x: 131, startPoint y: 279, endPoint x: 538, endPoint y: 166, distance: 422.5
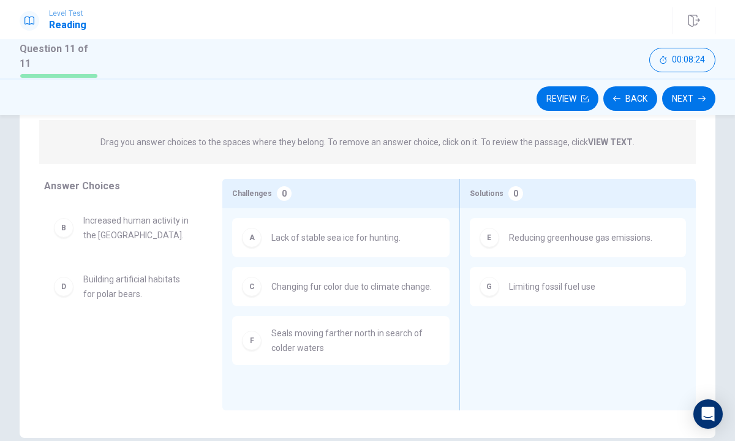
scroll to position [126, 0]
click at [637, 89] on button "Back" at bounding box center [630, 98] width 54 height 24
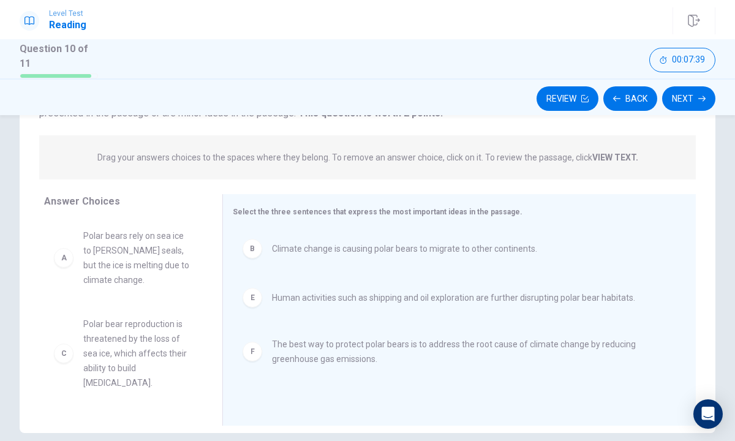
scroll to position [115, 0]
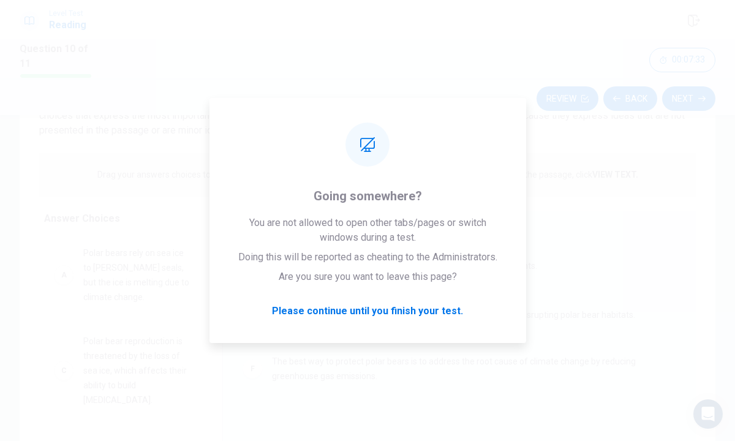
drag, startPoint x: 225, startPoint y: 326, endPoint x: -13, endPoint y: 370, distance: 242.0
click at [0, 370] on html "Level Test Reading Question 10 of 11 Review Back Next 00:07:33 Question 10 of 1…" at bounding box center [367, 220] width 735 height 441
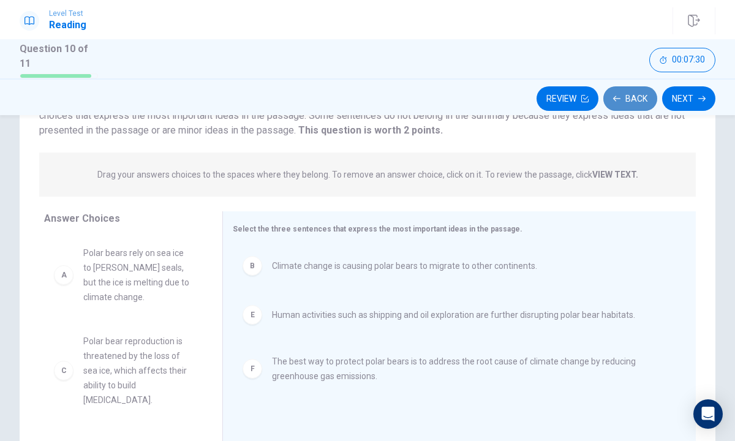
click at [631, 103] on button "Back" at bounding box center [630, 98] width 54 height 24
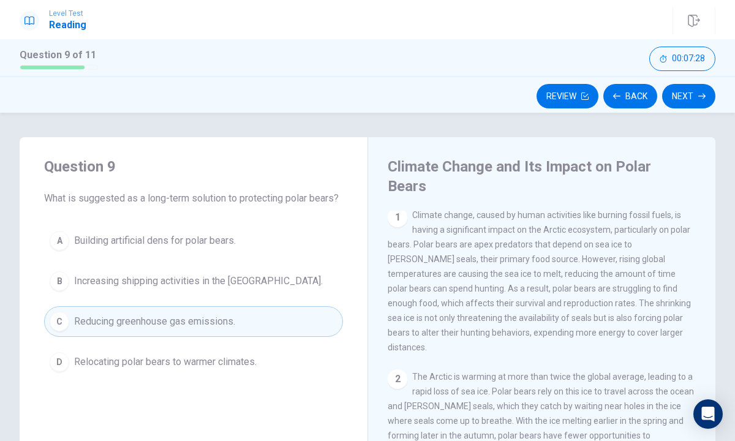
scroll to position [0, 0]
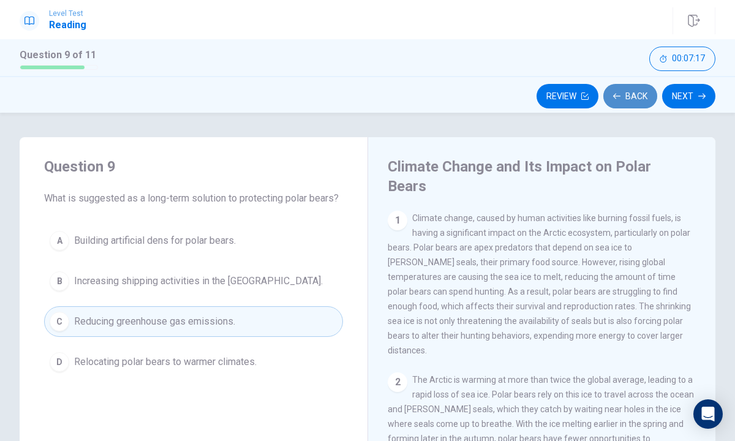
click at [637, 91] on button "Back" at bounding box center [630, 96] width 54 height 24
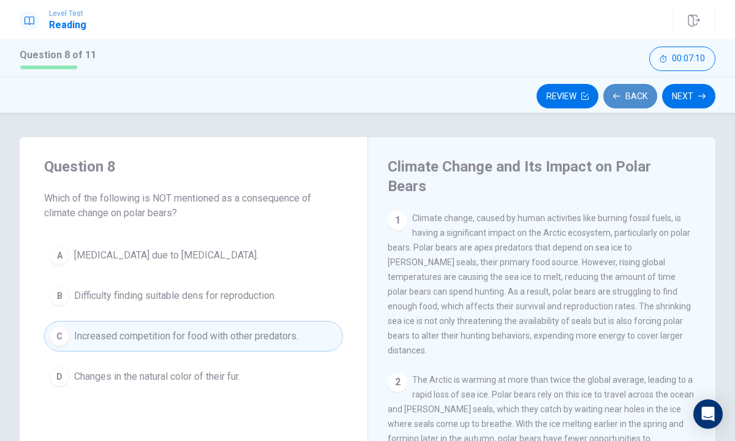
click at [631, 92] on button "Back" at bounding box center [630, 96] width 54 height 24
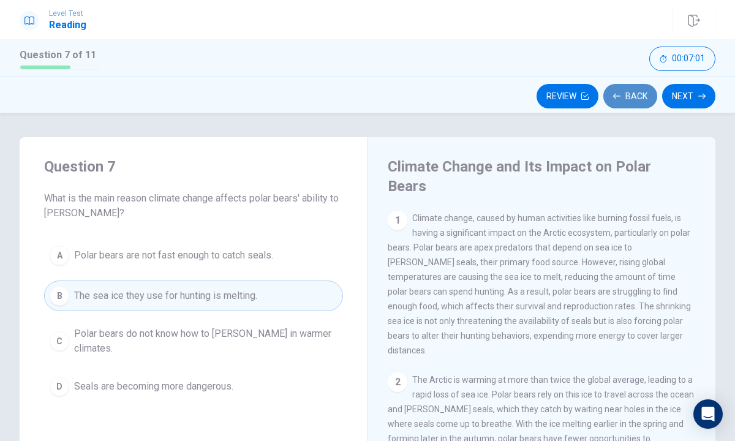
click at [608, 104] on button "Back" at bounding box center [630, 96] width 54 height 24
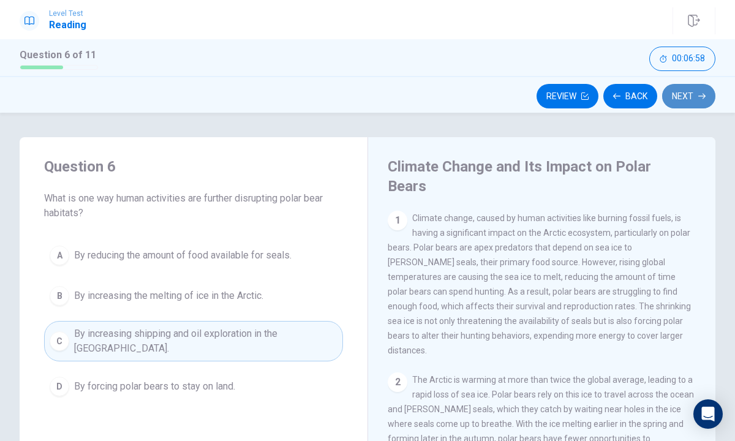
click at [673, 97] on button "Next" at bounding box center [688, 96] width 53 height 24
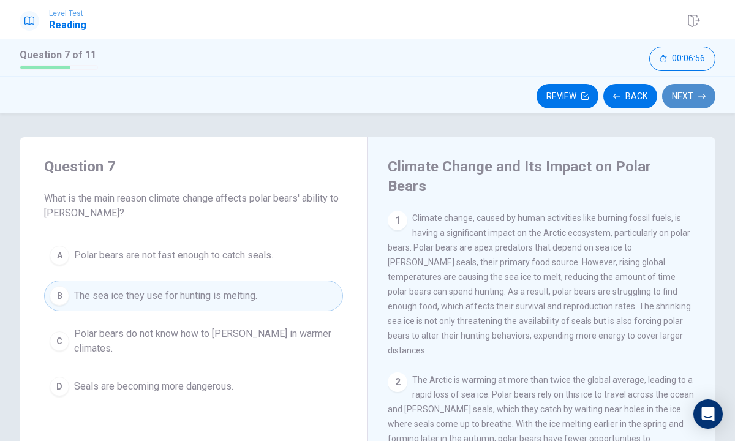
click at [673, 97] on button "Next" at bounding box center [688, 96] width 53 height 24
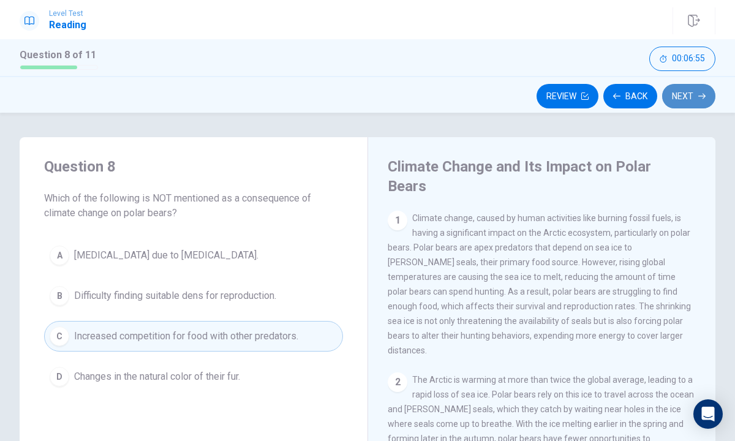
click at [671, 97] on button "Next" at bounding box center [688, 96] width 53 height 24
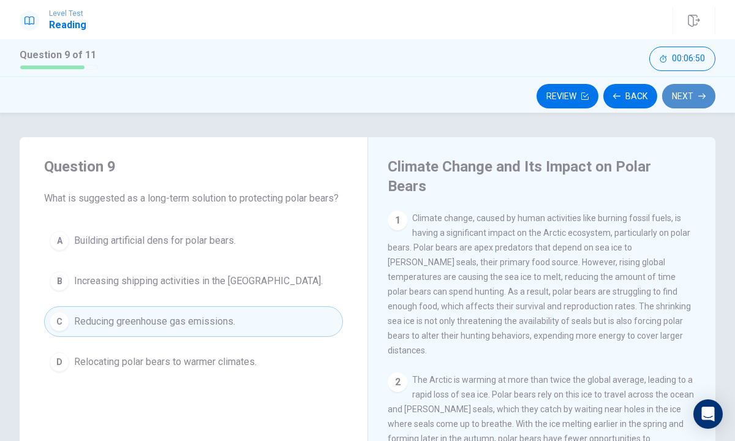
click at [674, 89] on button "Next" at bounding box center [688, 96] width 53 height 24
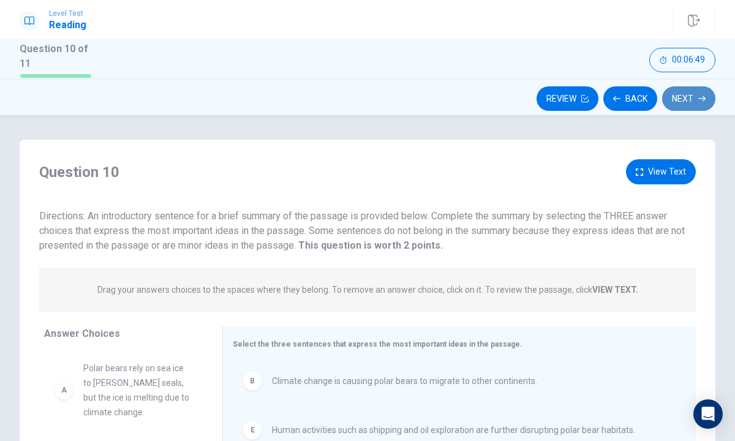
click at [676, 92] on button "Next" at bounding box center [688, 98] width 53 height 24
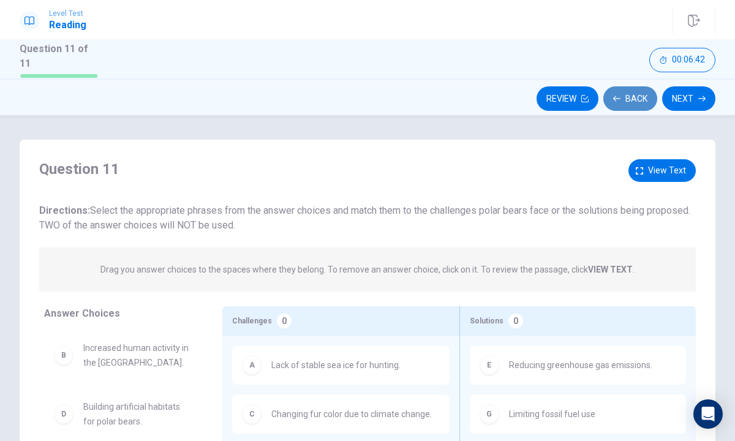
click at [643, 95] on button "Back" at bounding box center [630, 98] width 54 height 24
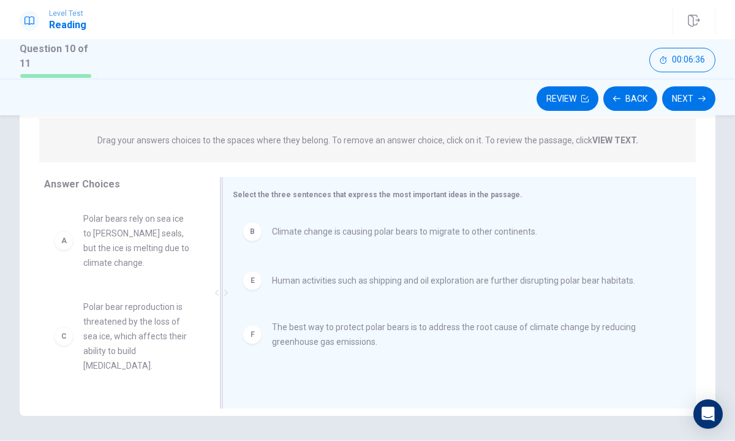
scroll to position [144, 0]
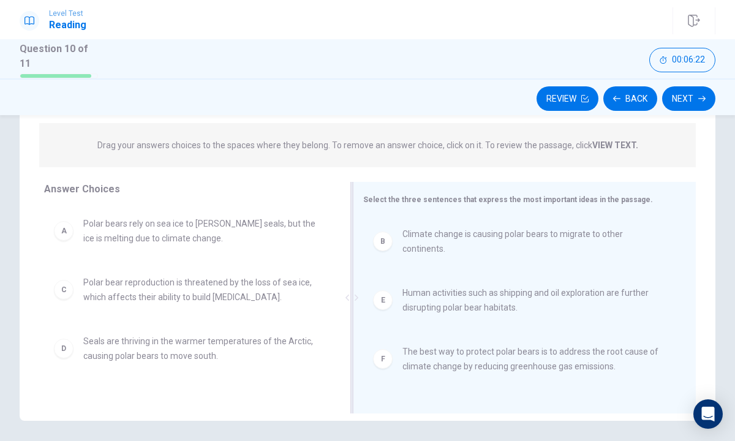
drag, startPoint x: 220, startPoint y: 295, endPoint x: 610, endPoint y: 268, distance: 390.8
click at [615, 267] on div "Select the three sentences that express the most important ideas in the passage…" at bounding box center [524, 297] width 343 height 231
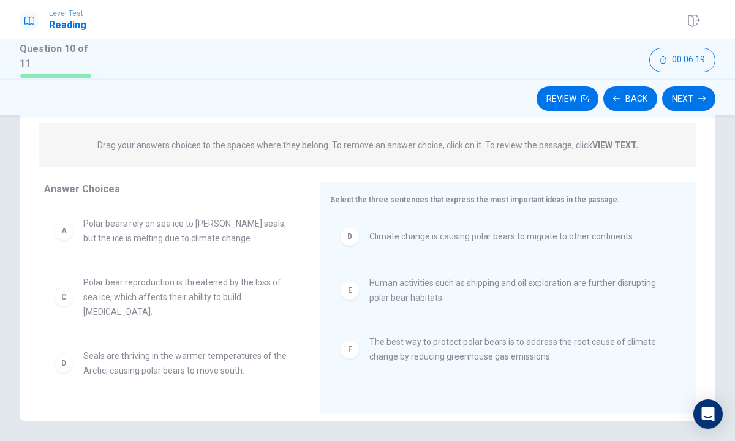
drag, startPoint x: 357, startPoint y: 296, endPoint x: 228, endPoint y: 338, distance: 135.1
click at [228, 338] on div "Answer Choices A Polar bears rely on sea ice to [PERSON_NAME] seals, but the ic…" at bounding box center [367, 297] width 695 height 231
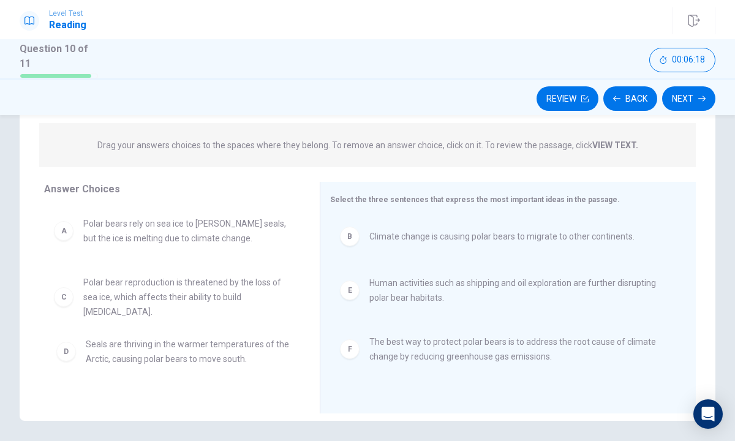
drag, startPoint x: 228, startPoint y: 338, endPoint x: 232, endPoint y: 347, distance: 9.9
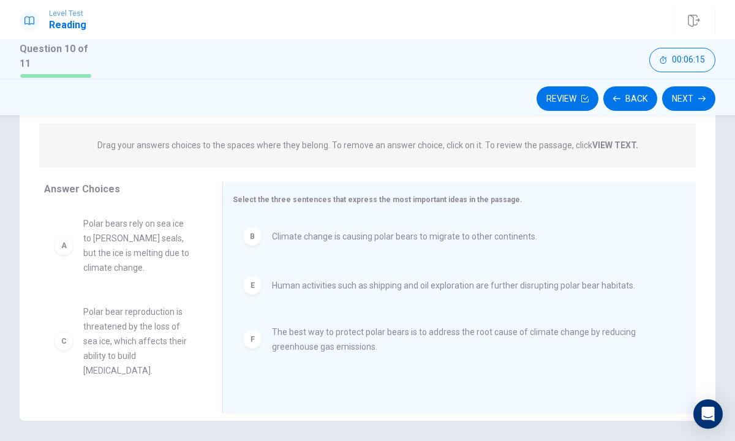
drag, startPoint x: 318, startPoint y: 295, endPoint x: 154, endPoint y: 346, distance: 171.1
click at [155, 346] on div "Answer Choices A Polar bears rely on sea ice to [PERSON_NAME] seals, but the ic…" at bounding box center [367, 301] width 695 height 238
click at [684, 89] on button "Next" at bounding box center [688, 98] width 53 height 24
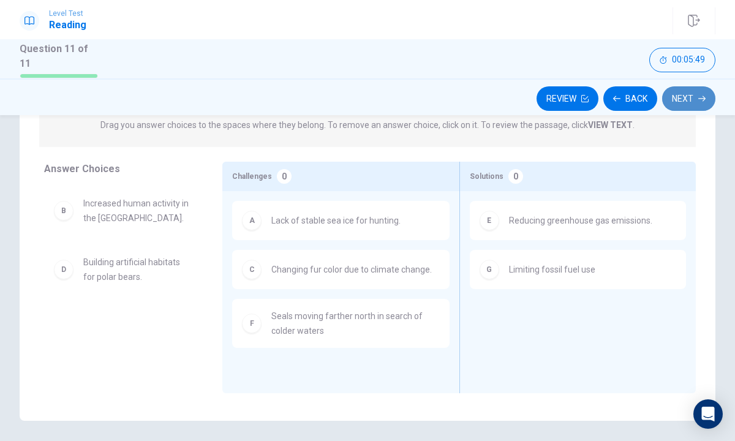
click at [688, 98] on button "Next" at bounding box center [688, 98] width 53 height 24
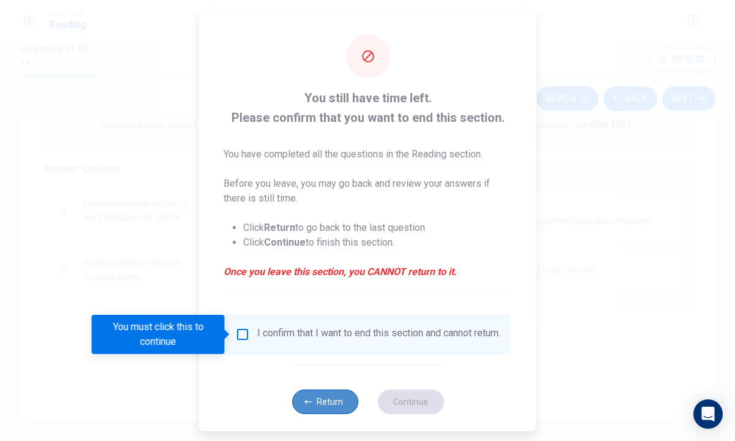
click at [327, 403] on button "Return" at bounding box center [324, 401] width 66 height 24
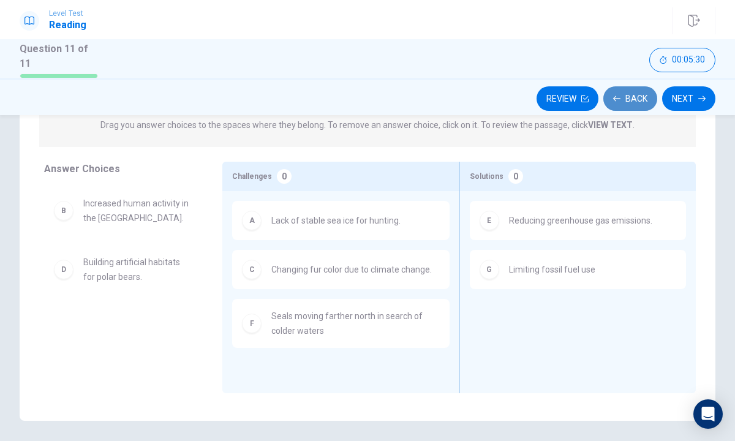
click at [638, 94] on button "Back" at bounding box center [630, 98] width 54 height 24
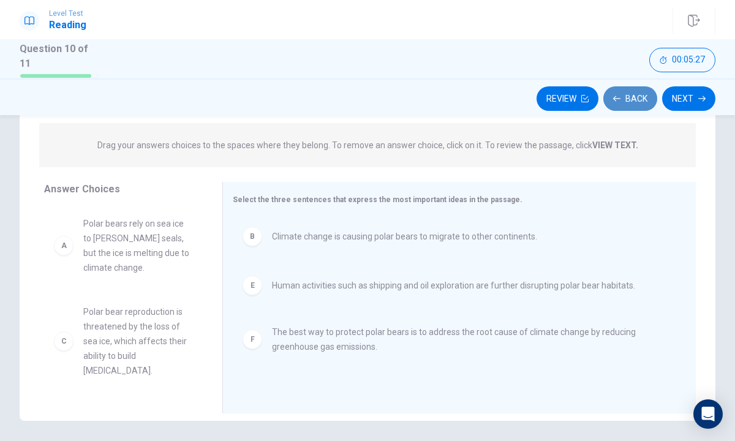
click at [629, 92] on button "Back" at bounding box center [630, 98] width 54 height 24
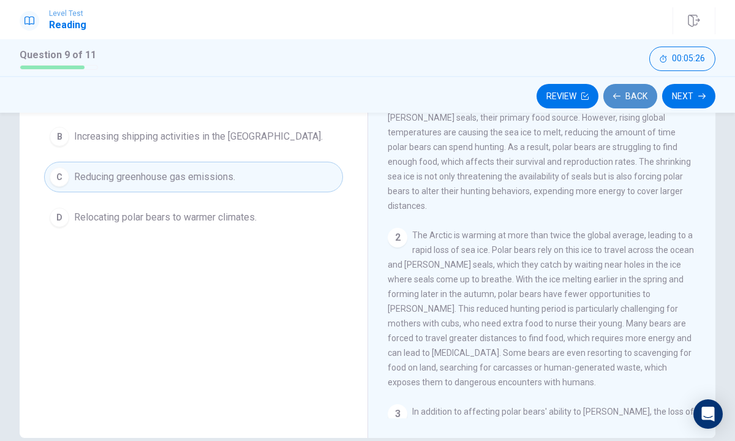
click at [628, 92] on button "Back" at bounding box center [630, 96] width 54 height 24
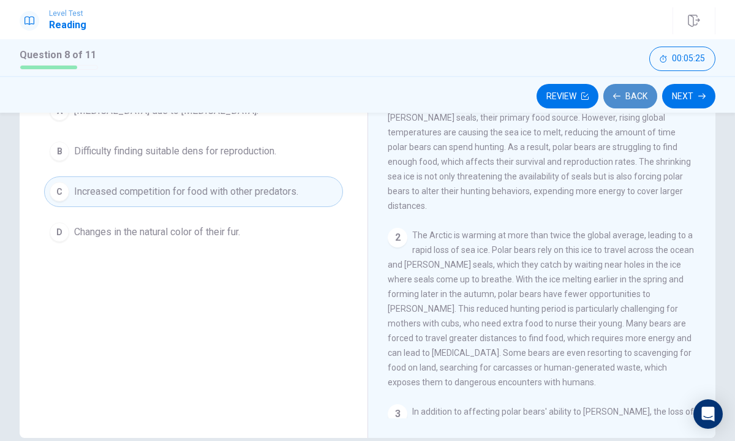
click at [627, 95] on button "Back" at bounding box center [630, 96] width 54 height 24
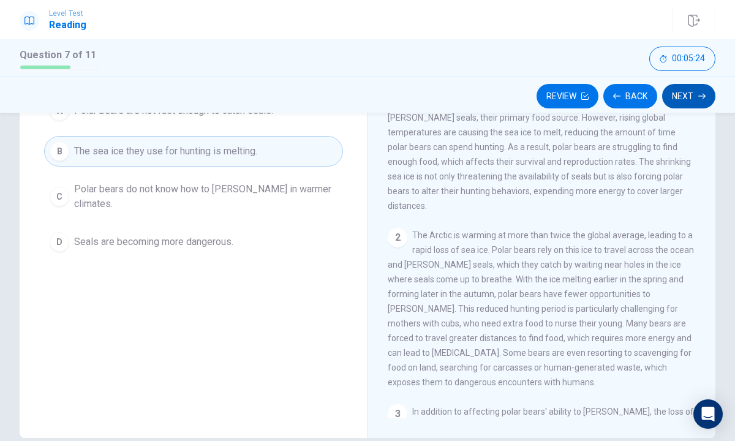
click at [697, 93] on button "Next" at bounding box center [688, 96] width 53 height 24
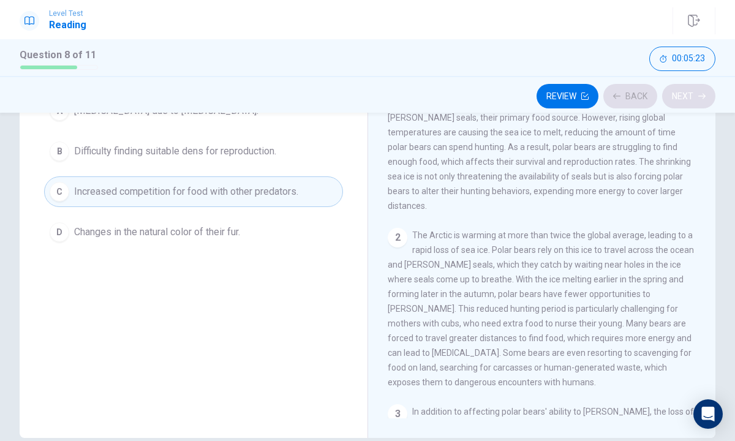
click at [697, 93] on div "Review Back Next" at bounding box center [367, 95] width 695 height 23
click at [698, 93] on icon "button" at bounding box center [701, 95] width 7 height 7
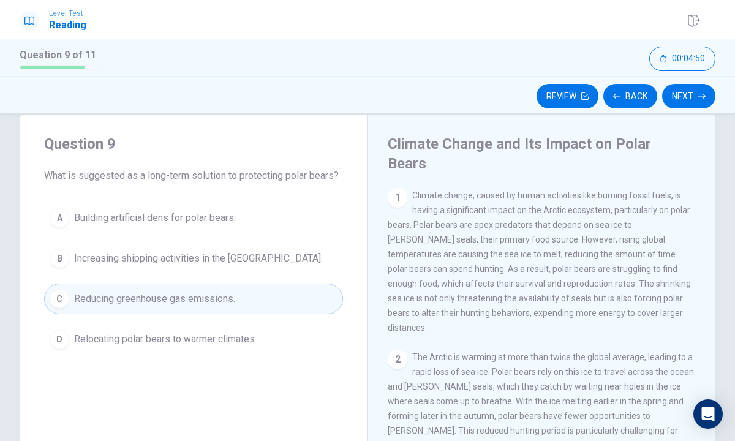
scroll to position [24, 0]
click at [678, 99] on button "Next" at bounding box center [688, 96] width 53 height 24
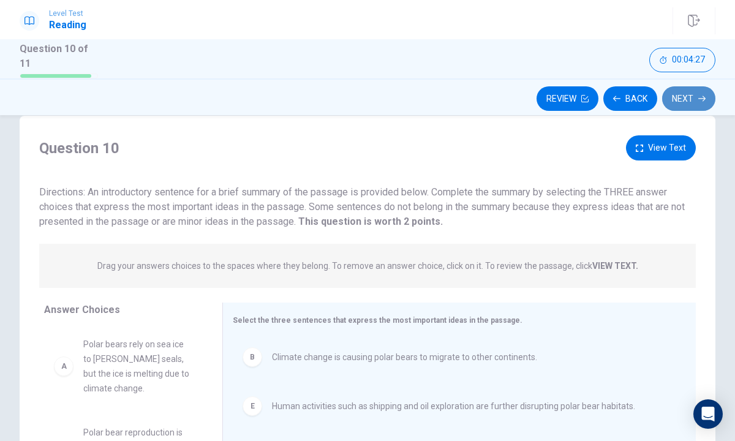
click at [694, 104] on button "Next" at bounding box center [688, 98] width 53 height 24
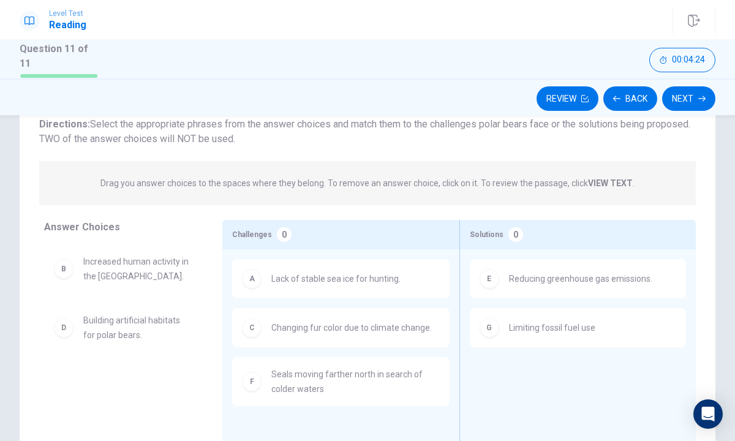
scroll to position [82, 0]
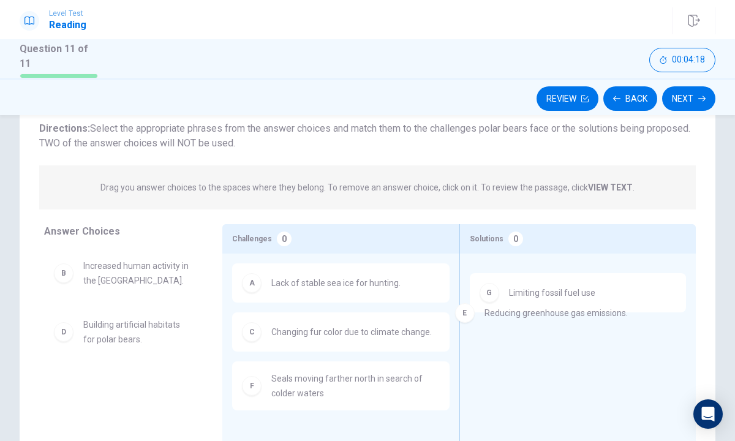
drag, startPoint x: 516, startPoint y: 290, endPoint x: 493, endPoint y: 334, distance: 50.1
drag, startPoint x: 490, startPoint y: 279, endPoint x: 496, endPoint y: 333, distance: 54.8
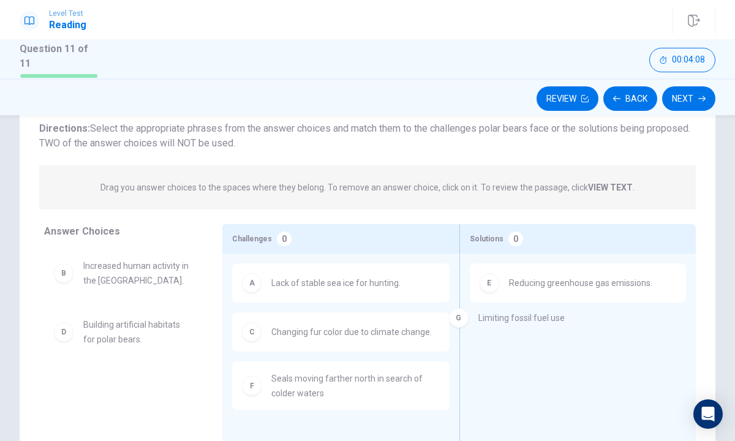
drag, startPoint x: 496, startPoint y: 333, endPoint x: 470, endPoint y: 314, distance: 32.0
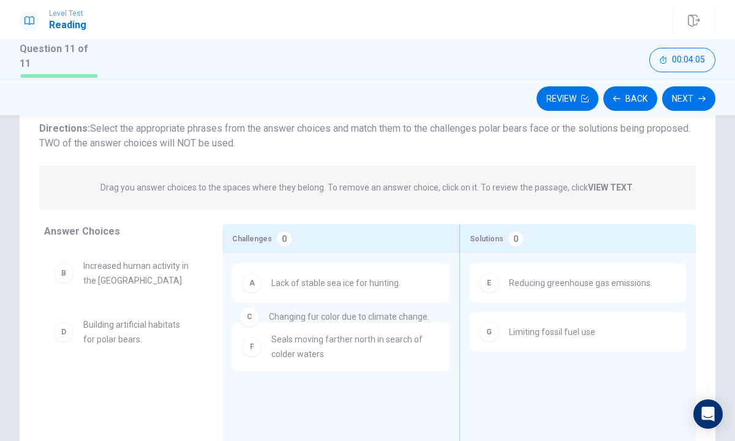
drag, startPoint x: 284, startPoint y: 339, endPoint x: 277, endPoint y: 326, distance: 14.5
drag, startPoint x: 283, startPoint y: 332, endPoint x: 293, endPoint y: 284, distance: 49.2
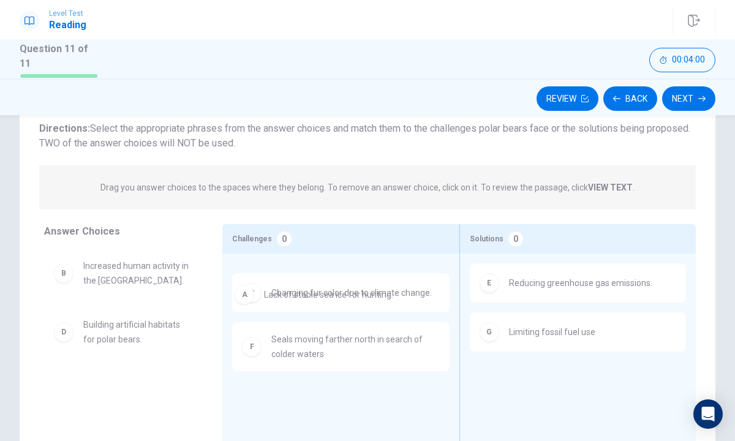
drag, startPoint x: 290, startPoint y: 289, endPoint x: 282, endPoint y: 306, distance: 18.9
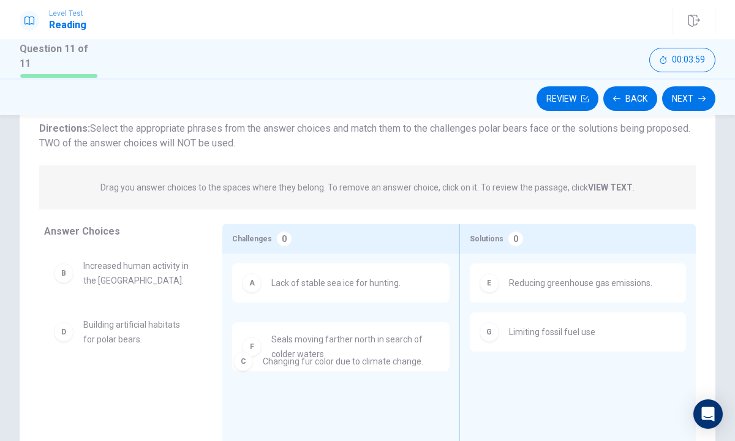
drag, startPoint x: 277, startPoint y: 311, endPoint x: 256, endPoint y: 377, distance: 69.3
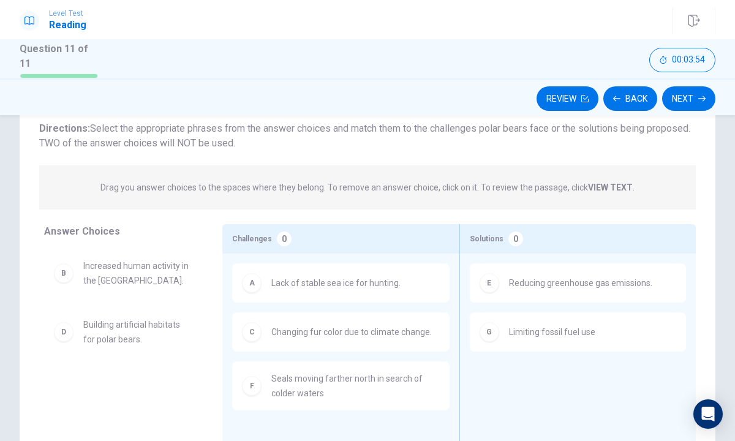
drag, startPoint x: 312, startPoint y: 305, endPoint x: 317, endPoint y: 318, distance: 14.0
click at [316, 318] on div "A Lack of stable sea ice for hunting. C Changing fur color due to climate chang…" at bounding box center [340, 335] width 217 height 144
click at [682, 92] on button "Next" at bounding box center [688, 98] width 53 height 24
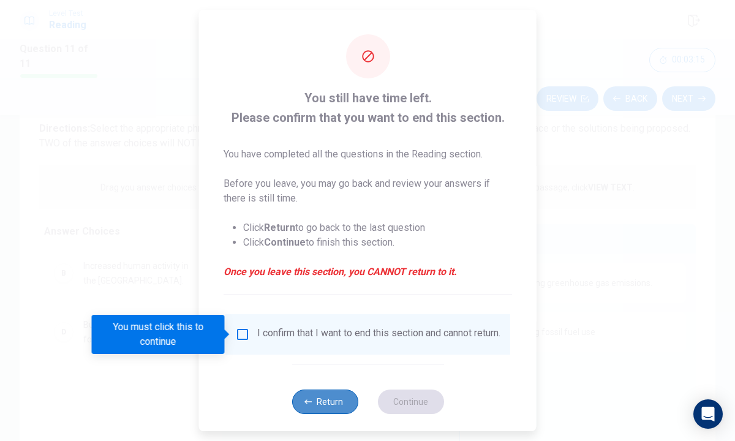
click at [312, 410] on button "Return" at bounding box center [324, 401] width 66 height 24
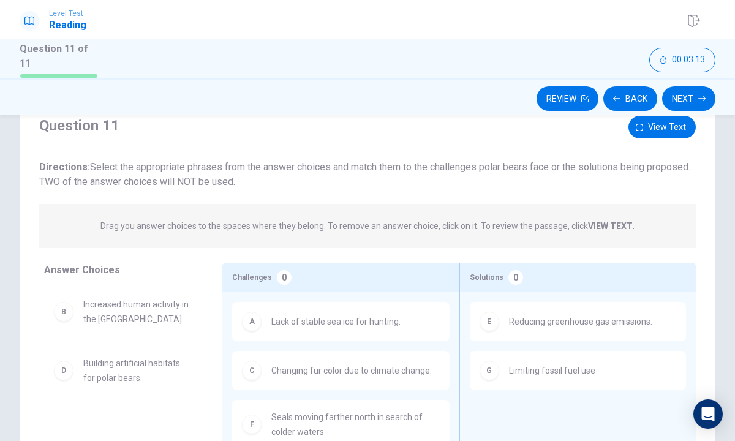
scroll to position [15, 0]
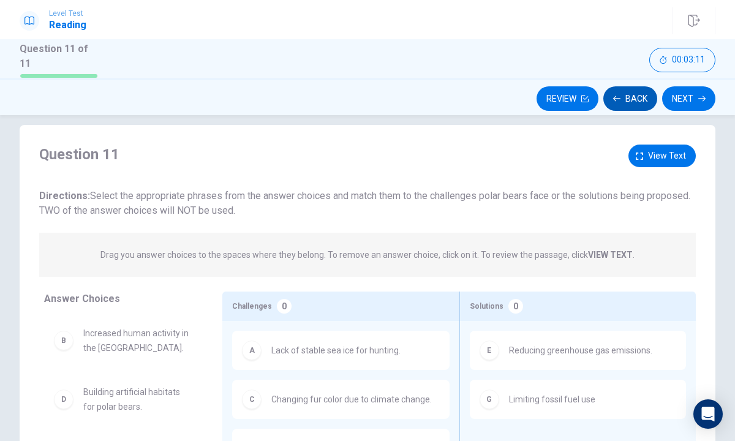
drag, startPoint x: 629, startPoint y: 80, endPoint x: 629, endPoint y: 88, distance: 8.6
click at [629, 81] on div "Review Back Next" at bounding box center [367, 96] width 735 height 37
click at [629, 88] on button "Back" at bounding box center [630, 98] width 54 height 24
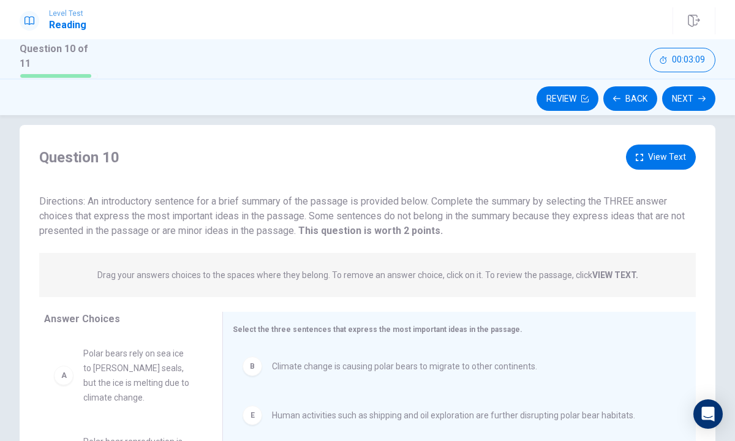
drag, startPoint x: 646, startPoint y: 43, endPoint x: 646, endPoint y: 67, distance: 23.3
click at [646, 65] on div "Question 10 of 11 00:03:09" at bounding box center [367, 58] width 735 height 39
click at [643, 86] on button "Back" at bounding box center [630, 98] width 54 height 24
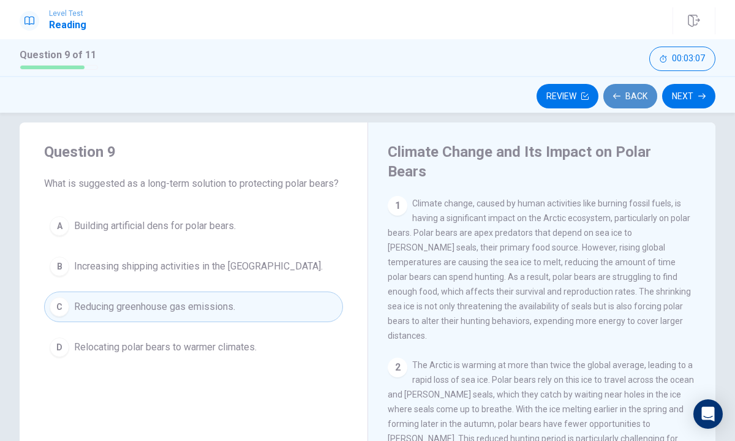
click at [637, 92] on button "Back" at bounding box center [630, 96] width 54 height 24
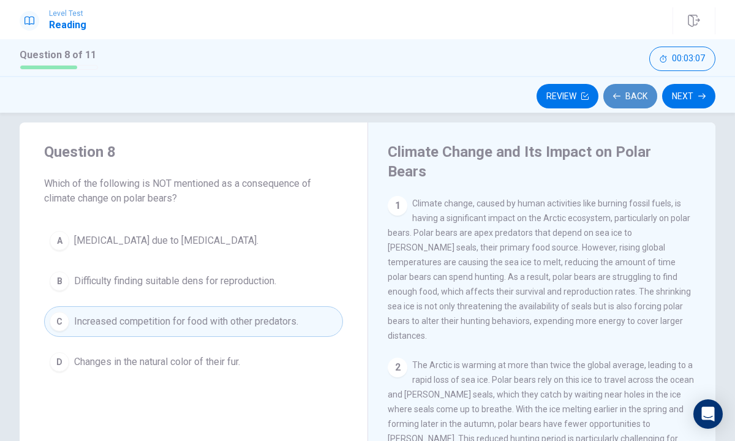
click at [637, 92] on button "Back" at bounding box center [630, 96] width 54 height 24
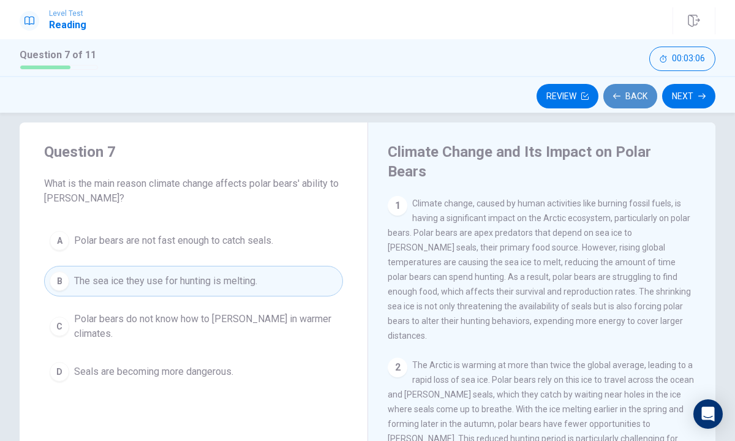
click at [637, 92] on button "Back" at bounding box center [630, 96] width 54 height 24
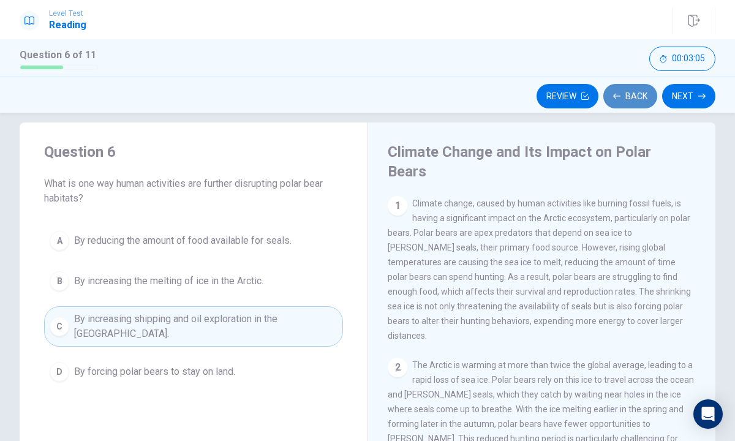
click at [637, 92] on button "Back" at bounding box center [630, 96] width 54 height 24
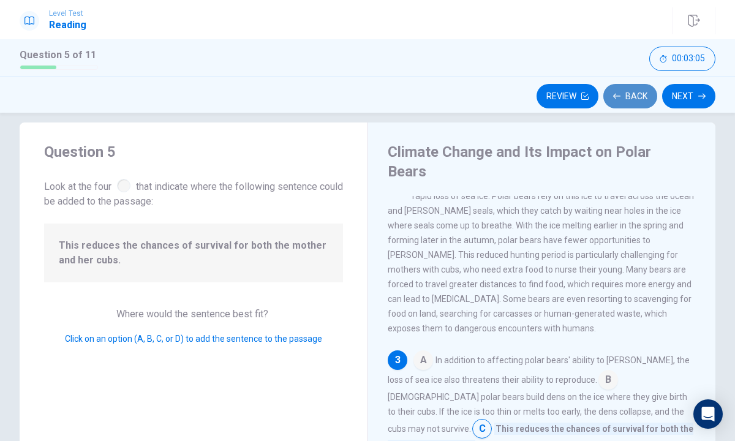
scroll to position [0, 0]
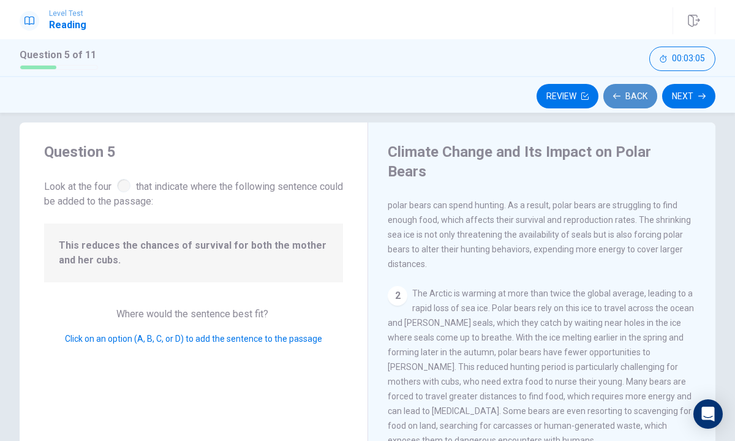
click at [637, 91] on button "Back" at bounding box center [630, 96] width 54 height 24
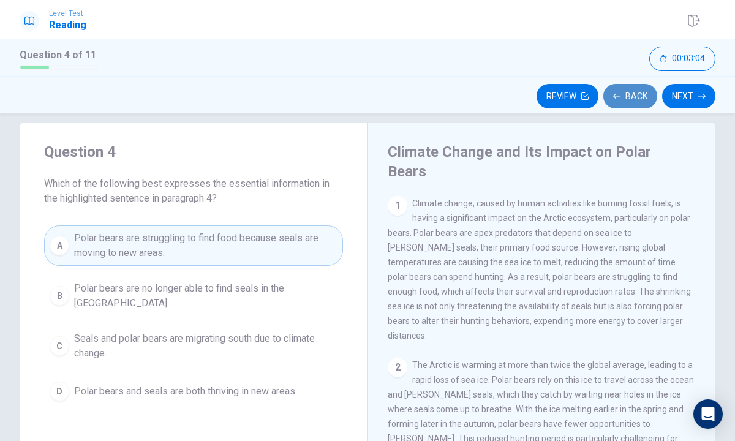
click at [637, 91] on button "Back" at bounding box center [630, 96] width 54 height 24
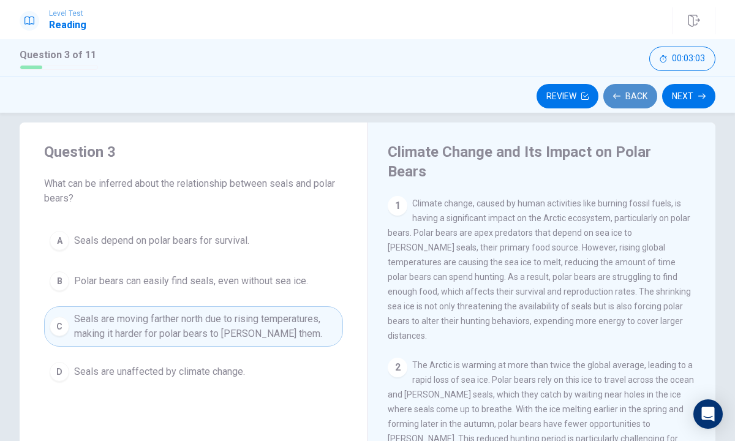
click at [637, 91] on button "Back" at bounding box center [630, 96] width 54 height 24
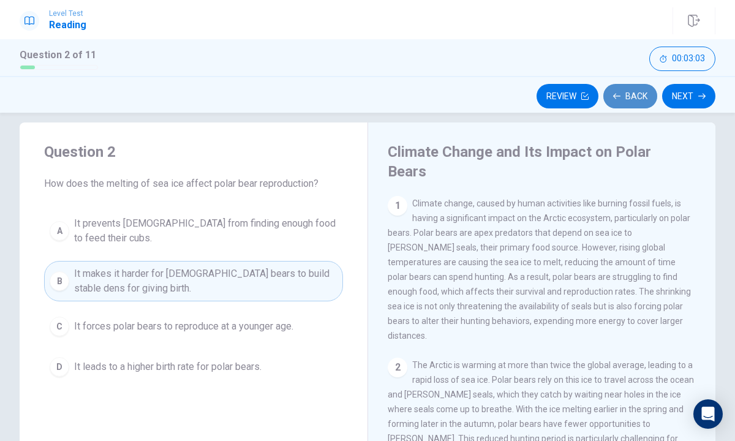
click at [637, 91] on button "Back" at bounding box center [630, 96] width 54 height 24
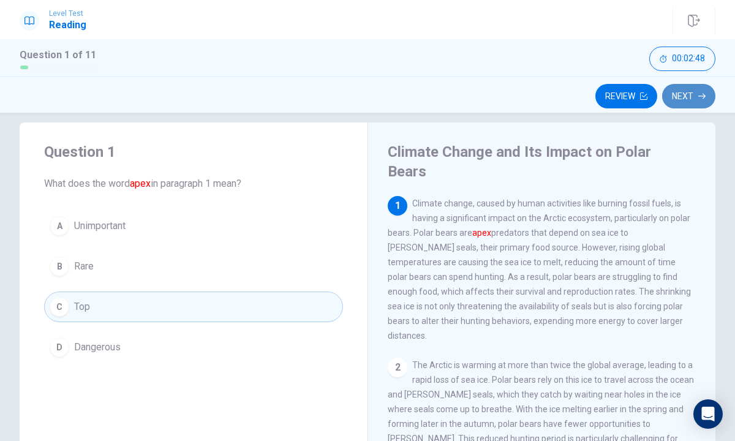
click at [688, 90] on button "Next" at bounding box center [688, 96] width 53 height 24
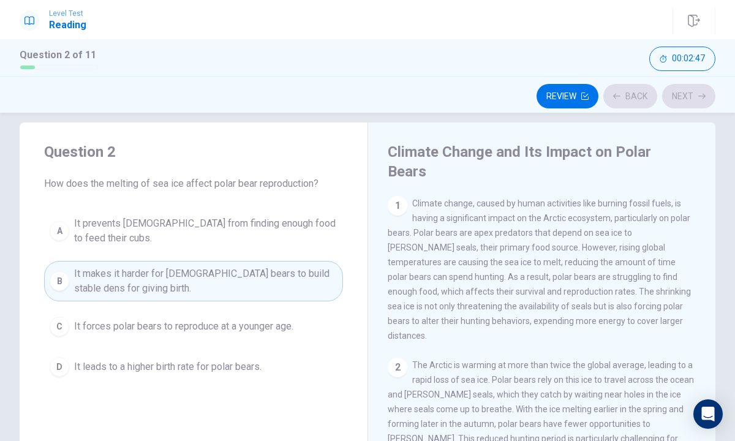
click at [688, 91] on div "Review Back Next" at bounding box center [367, 95] width 695 height 23
click at [688, 91] on button "Next" at bounding box center [688, 96] width 53 height 24
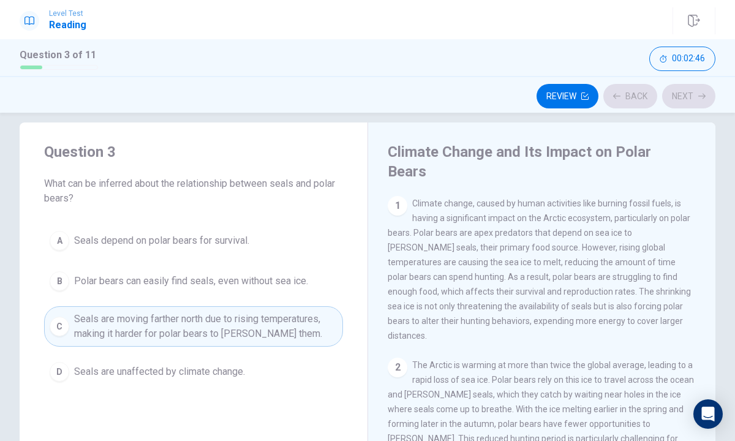
click at [688, 91] on div "Review Back Next" at bounding box center [367, 95] width 695 height 23
click at [688, 90] on button "Next" at bounding box center [688, 96] width 53 height 24
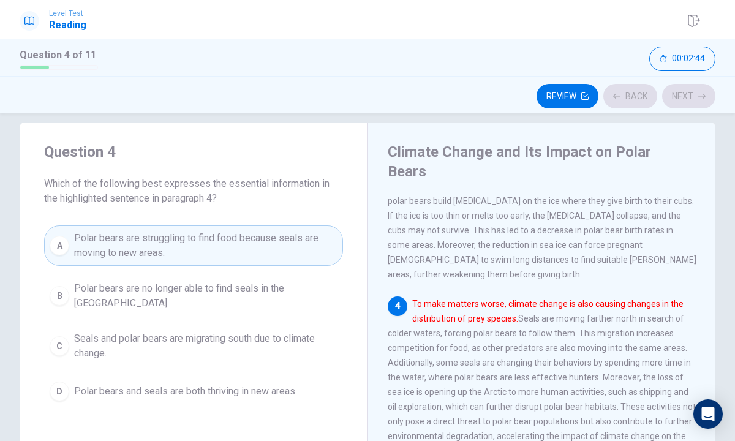
scroll to position [381, 0]
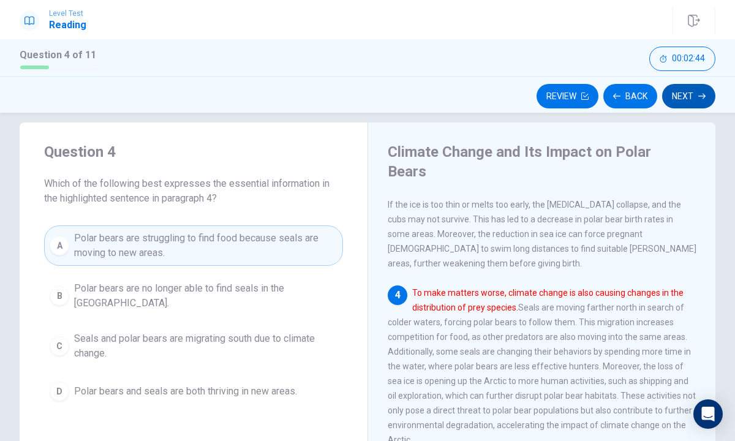
click at [688, 94] on button "Next" at bounding box center [688, 96] width 53 height 24
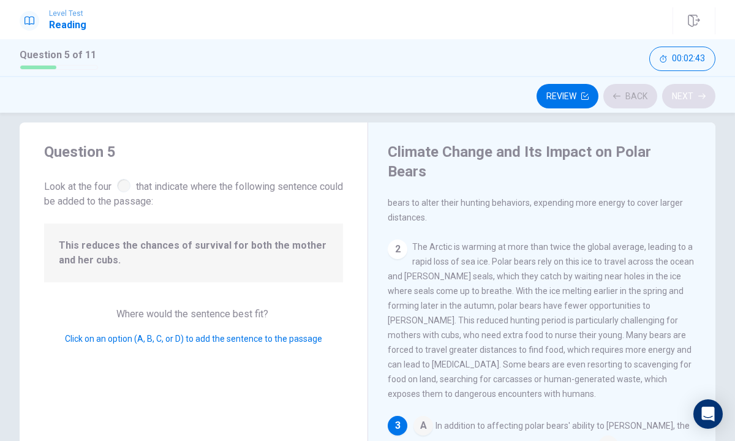
scroll to position [228, 0]
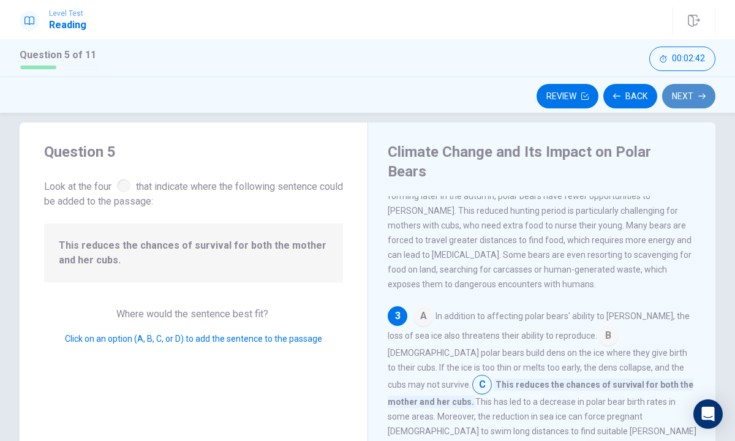
click at [688, 91] on button "Next" at bounding box center [688, 96] width 53 height 24
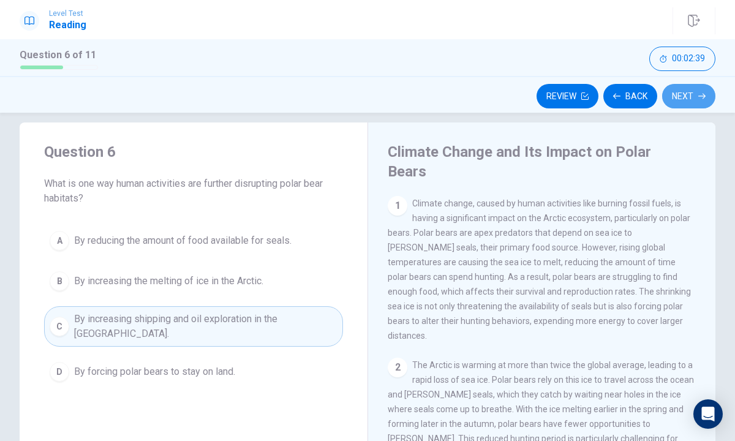
click at [687, 91] on button "Next" at bounding box center [688, 96] width 53 height 24
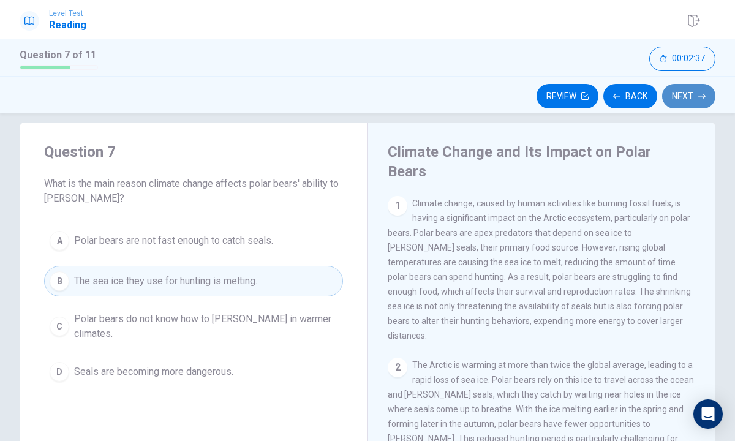
click at [680, 103] on button "Next" at bounding box center [688, 96] width 53 height 24
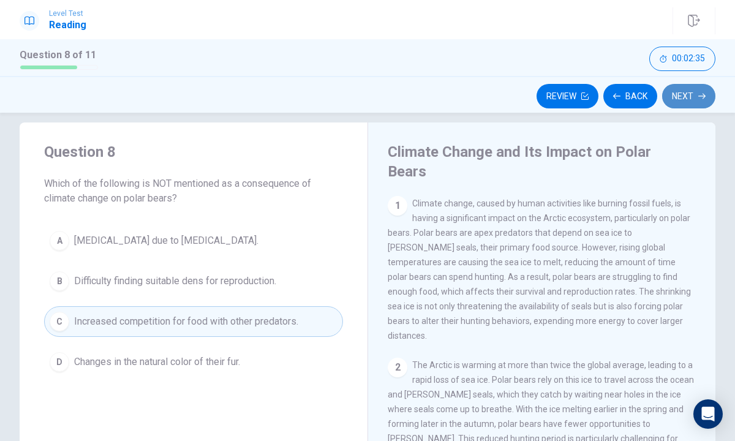
click at [686, 94] on button "Next" at bounding box center [688, 96] width 53 height 24
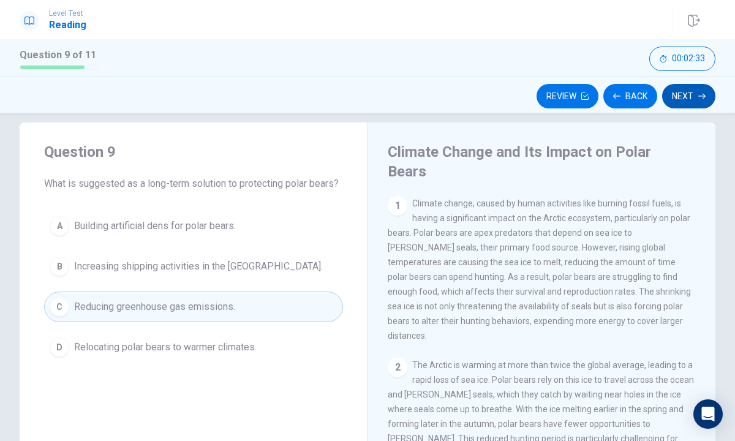
click at [689, 99] on button "Next" at bounding box center [688, 96] width 53 height 24
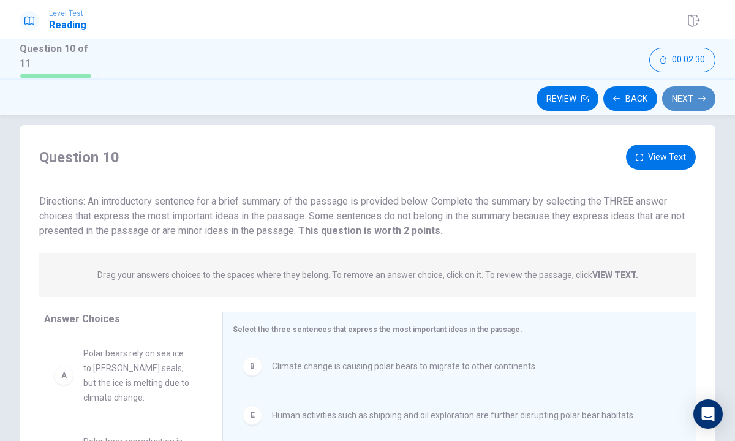
click at [695, 91] on button "Next" at bounding box center [688, 98] width 53 height 24
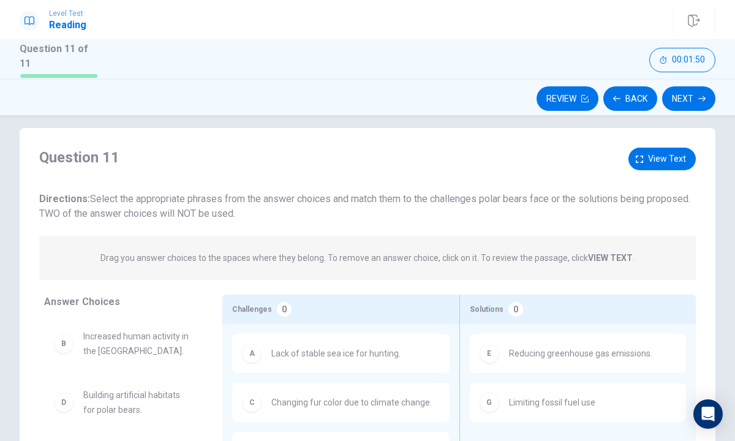
scroll to position [0, 0]
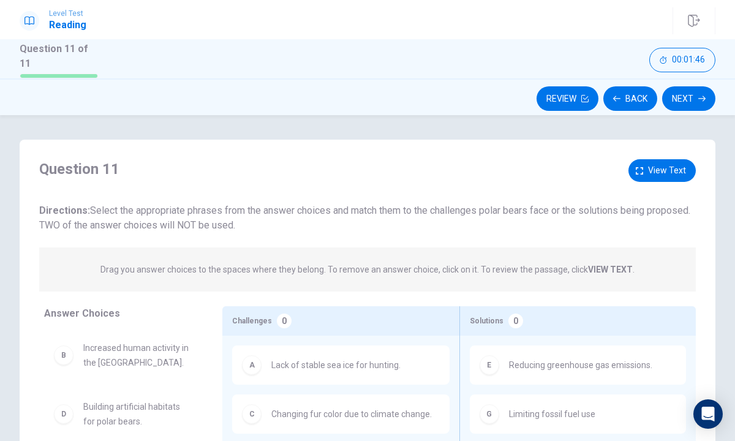
drag, startPoint x: 550, startPoint y: 121, endPoint x: 537, endPoint y: 144, distance: 26.0
click at [537, 144] on div "Question 11 View text Directions: Select the appropriate phrases from the answe…" at bounding box center [367, 278] width 735 height 326
click at [533, 152] on div "Question 11 View text Directions: Select the appropriate phrases from the answe…" at bounding box center [367, 352] width 695 height 425
drag, startPoint x: 520, startPoint y: 192, endPoint x: 520, endPoint y: 201, distance: 9.2
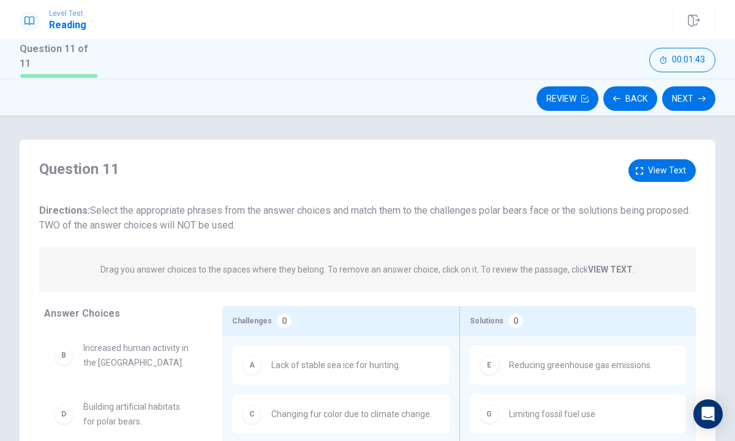
click at [520, 192] on div "Question 11 View text Directions: Select the appropriate phrases from the answe…" at bounding box center [367, 195] width 656 height 73
drag, startPoint x: 520, startPoint y: 202, endPoint x: 419, endPoint y: 200, distance: 101.0
click at [419, 203] on div "Directions: Select the appropriate phrases from the answer choices and match th…" at bounding box center [367, 217] width 656 height 29
drag, startPoint x: 413, startPoint y: 211, endPoint x: 458, endPoint y: 327, distance: 124.8
click at [458, 327] on div "Question 11 View text Directions: Select the appropriate phrases from the answe…" at bounding box center [367, 348] width 695 height 378
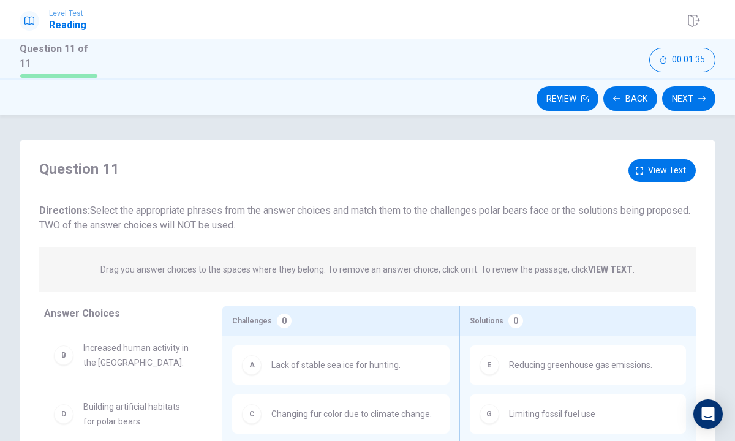
click at [422, 306] on div "Challenges 0" at bounding box center [340, 320] width 236 height 29
click at [421, 306] on div "Challenges 0" at bounding box center [340, 320] width 236 height 29
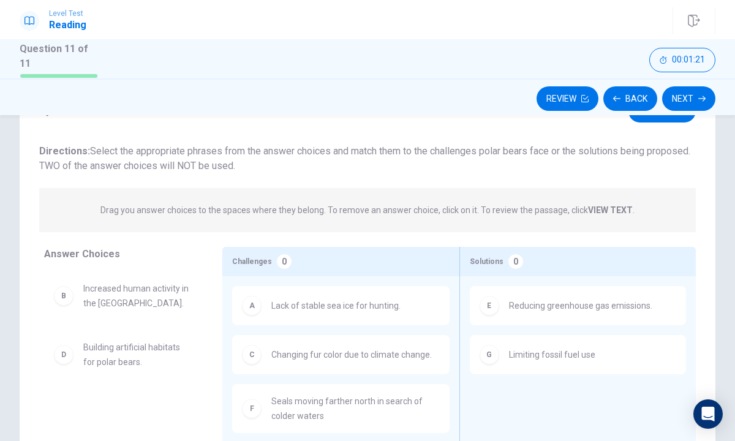
scroll to position [50, 0]
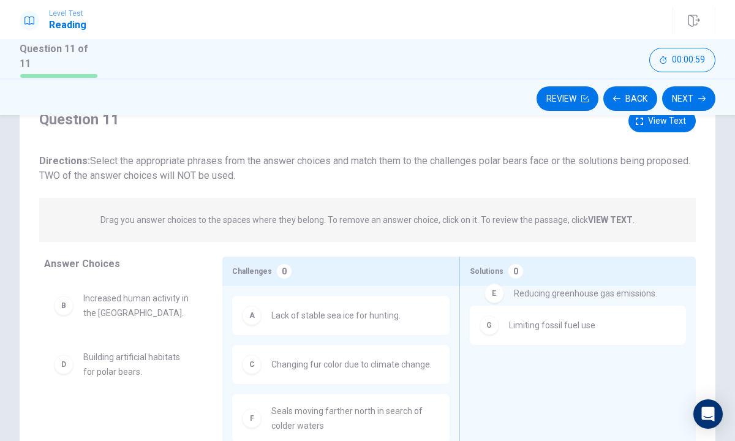
drag, startPoint x: 582, startPoint y: 320, endPoint x: 586, endPoint y: 306, distance: 14.7
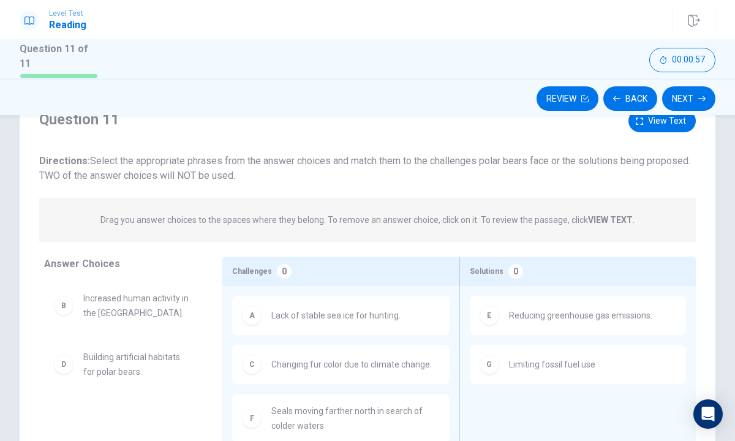
click at [582, 357] on span "Limiting fossil fuel use" at bounding box center [552, 364] width 86 height 15
click at [685, 95] on button "Next" at bounding box center [688, 98] width 53 height 24
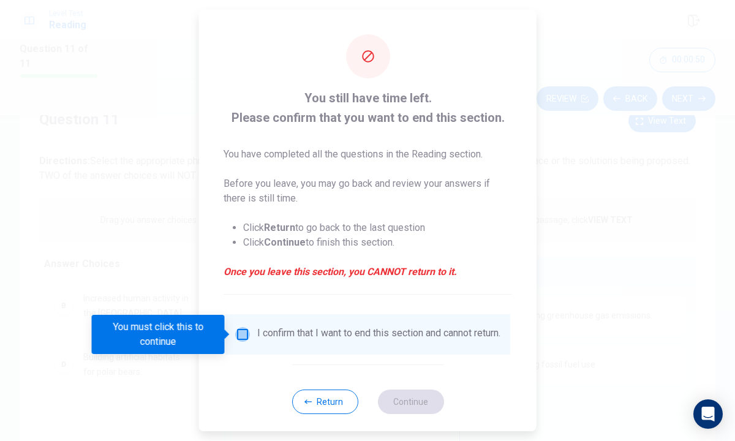
click at [244, 337] on input "You must click this to continue" at bounding box center [242, 334] width 15 height 15
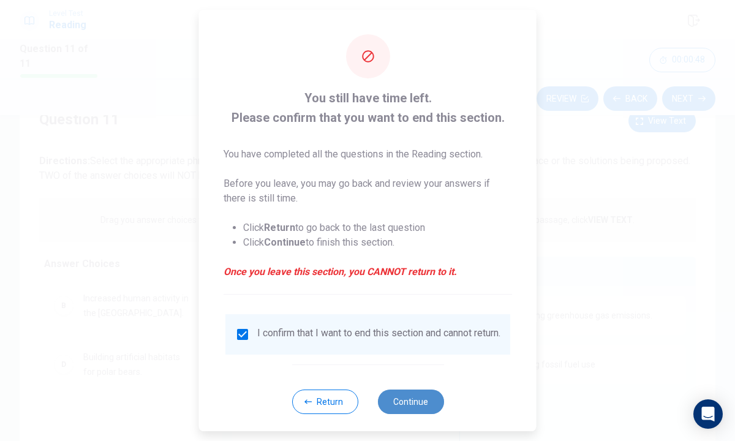
click at [397, 411] on button "Continue" at bounding box center [410, 401] width 66 height 24
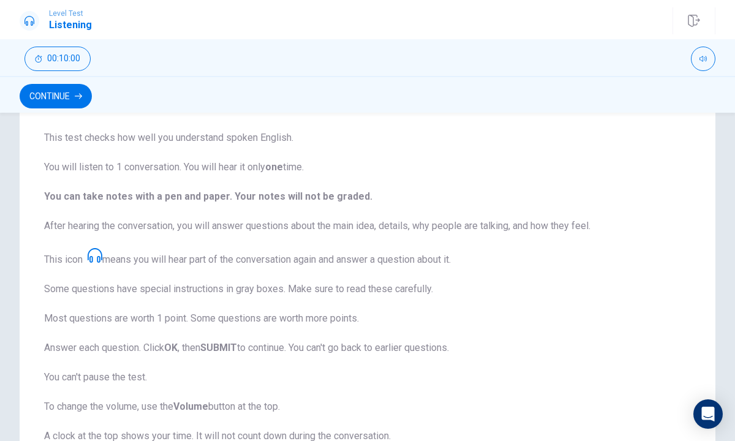
scroll to position [0, 0]
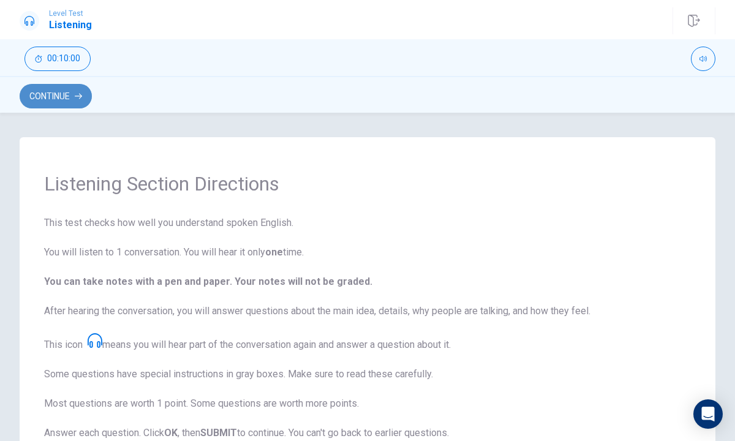
click at [75, 96] on icon "button" at bounding box center [78, 95] width 7 height 7
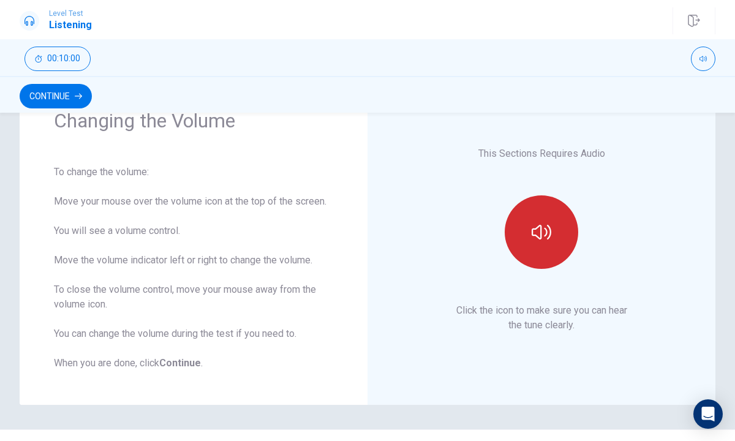
scroll to position [65, 0]
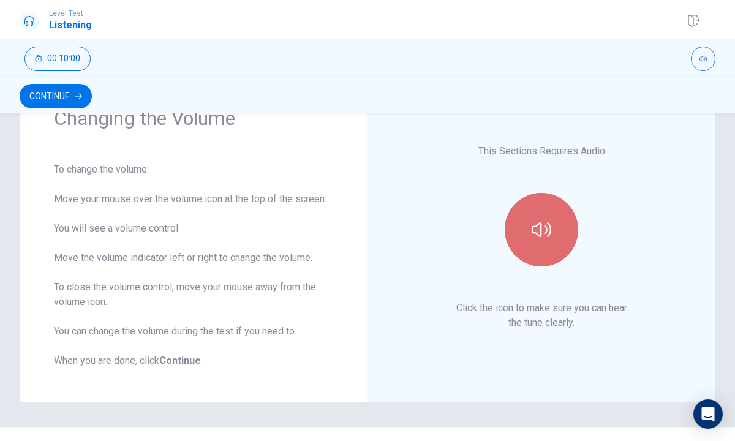
click at [547, 255] on button "button" at bounding box center [540, 229] width 73 height 73
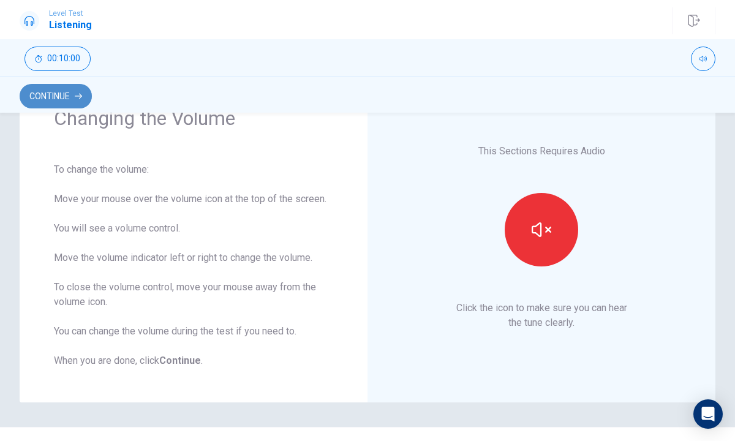
click at [39, 95] on button "Continue" at bounding box center [56, 96] width 72 height 24
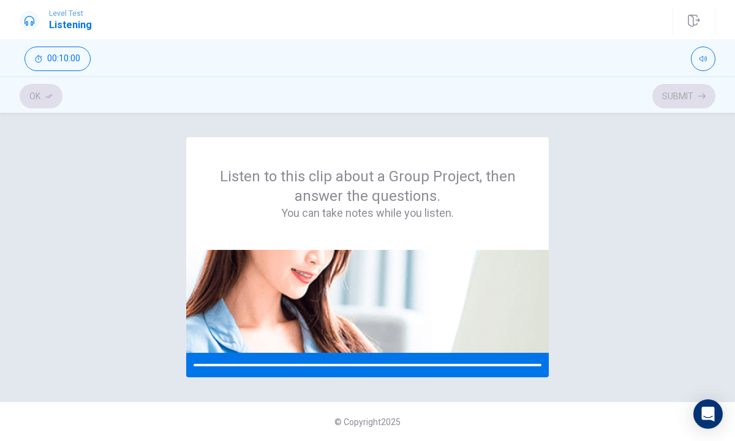
scroll to position [0, 0]
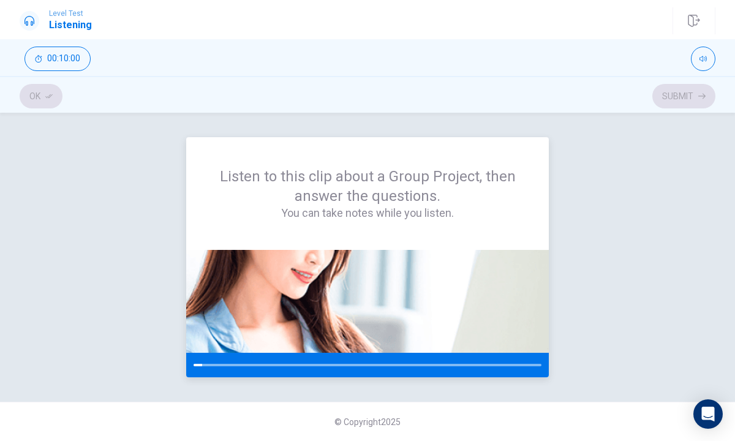
click at [199, 359] on div at bounding box center [367, 365] width 362 height 24
drag, startPoint x: 209, startPoint y: 365, endPoint x: 394, endPoint y: 342, distance: 187.0
click at [394, 344] on div at bounding box center [367, 313] width 362 height 127
click at [353, 327] on img at bounding box center [367, 301] width 362 height 103
drag, startPoint x: 260, startPoint y: 97, endPoint x: 293, endPoint y: 204, distance: 111.9
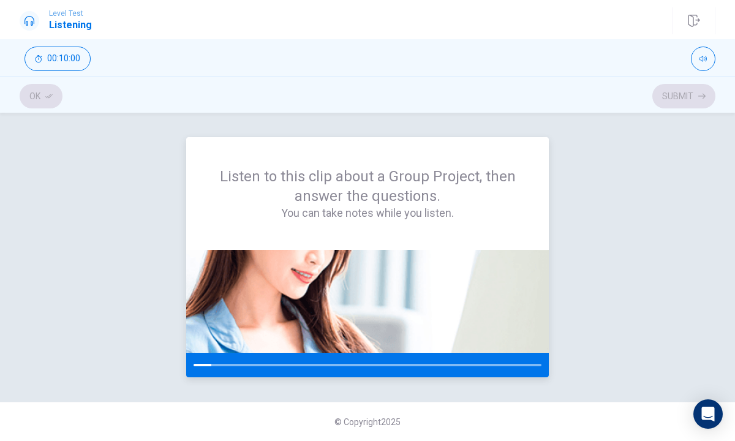
click at [289, 203] on div "Level Test Listening Ok Submit 00:10:00 00:10:00 Ok Submit Listen to this clip …" at bounding box center [367, 220] width 735 height 441
click at [668, 90] on div "Ok Submit" at bounding box center [367, 95] width 695 height 23
click at [669, 89] on div "Ok Submit" at bounding box center [367, 95] width 695 height 23
drag, startPoint x: 680, startPoint y: 94, endPoint x: 674, endPoint y: 97, distance: 6.8
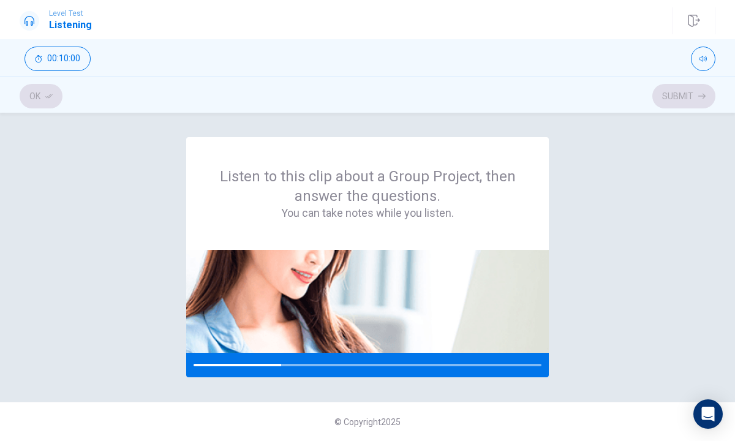
click at [674, 97] on div "Ok Submit" at bounding box center [367, 95] width 695 height 23
click at [641, 118] on div "Listen to this clip about a Group Project, then answer the questions. You can t…" at bounding box center [367, 277] width 735 height 328
click at [681, 92] on div "Ok Submit" at bounding box center [367, 95] width 695 height 23
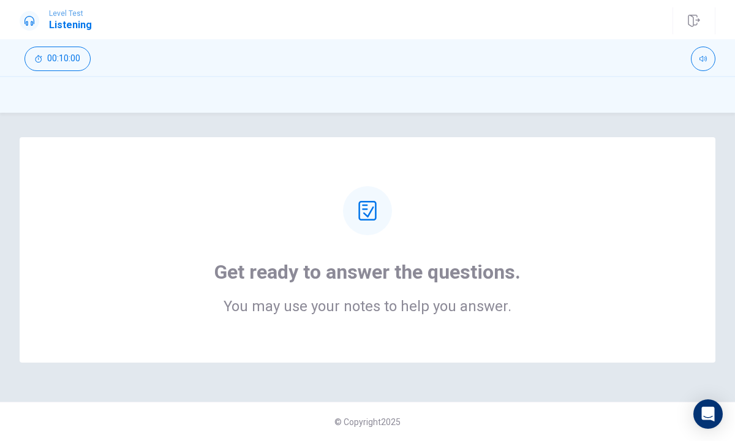
drag, startPoint x: 299, startPoint y: 318, endPoint x: 301, endPoint y: 294, distance: 23.9
click at [299, 318] on div "Get ready to answer the questions. You may use your notes to help you answer." at bounding box center [367, 249] width 695 height 225
click at [356, 219] on div at bounding box center [367, 210] width 49 height 49
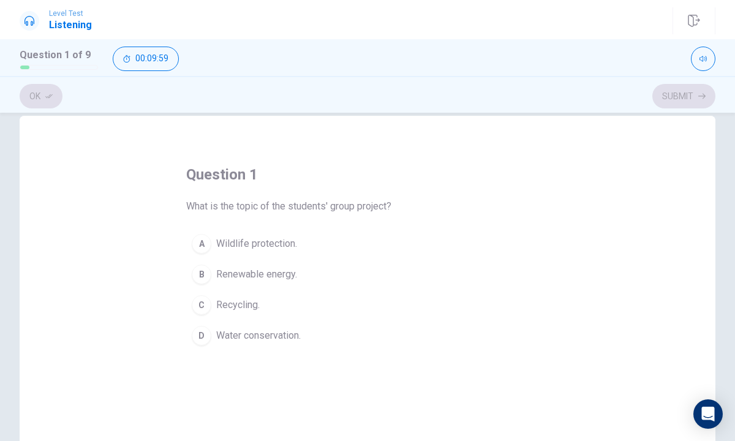
scroll to position [23, 0]
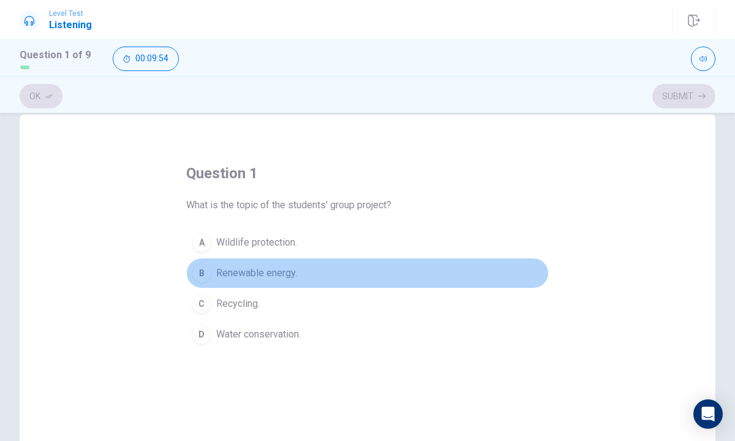
click at [200, 269] on div "B" at bounding box center [202, 273] width 20 height 20
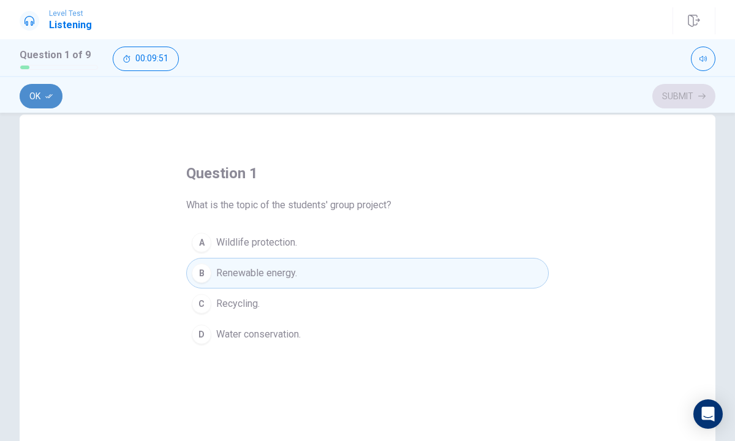
click at [37, 91] on button "Ok" at bounding box center [41, 96] width 43 height 24
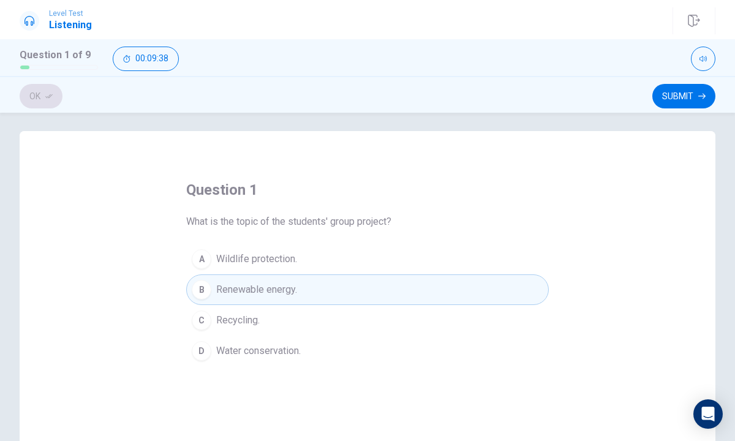
scroll to position [0, 0]
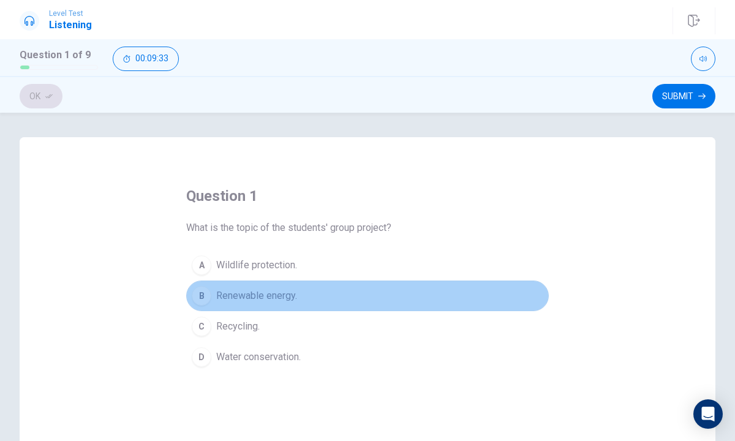
click at [228, 286] on button "B Renewable energy." at bounding box center [367, 295] width 362 height 31
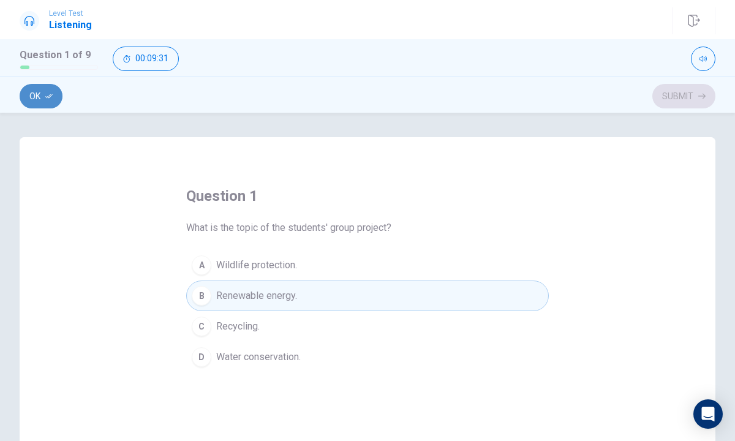
click at [30, 96] on button "Ok" at bounding box center [41, 96] width 43 height 24
click at [669, 97] on button "Submit" at bounding box center [683, 96] width 63 height 24
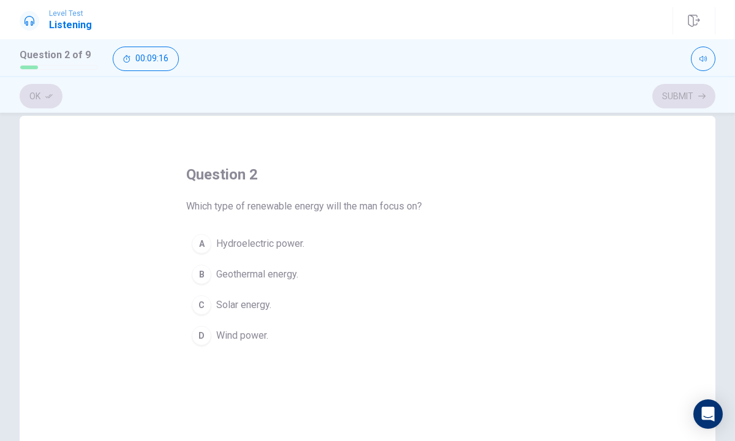
scroll to position [26, 0]
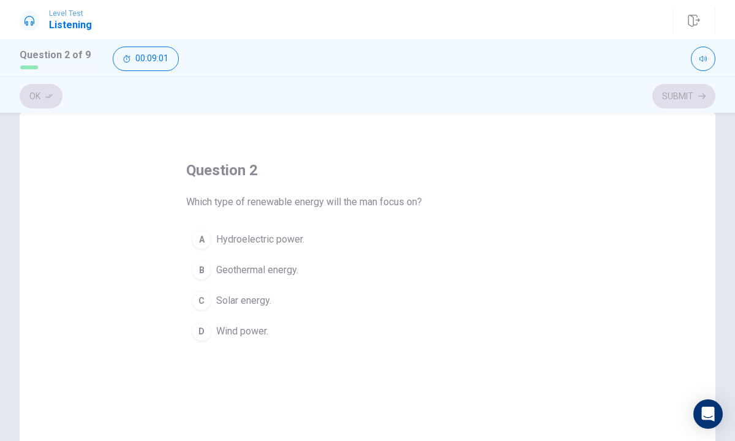
click at [196, 326] on div "D" at bounding box center [202, 331] width 20 height 20
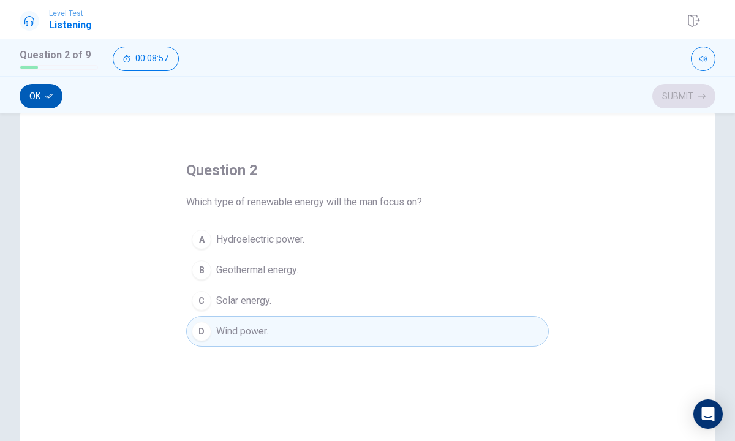
click at [45, 95] on button "Ok" at bounding box center [41, 96] width 43 height 24
click at [665, 100] on button "Submit" at bounding box center [683, 96] width 63 height 24
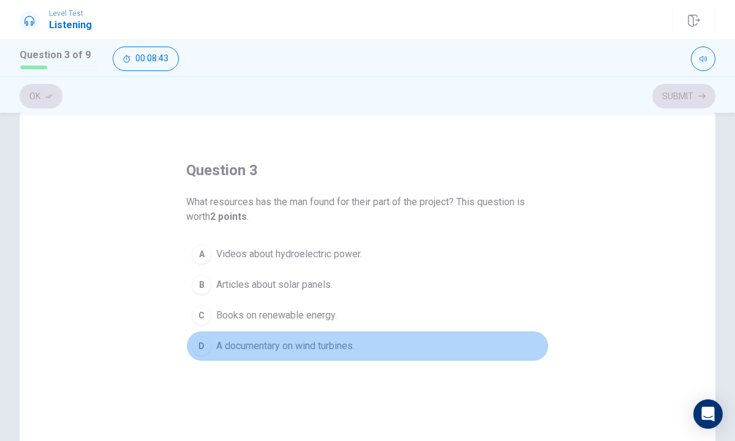
click at [273, 347] on span "A documentary on wind turbines." at bounding box center [285, 346] width 138 height 15
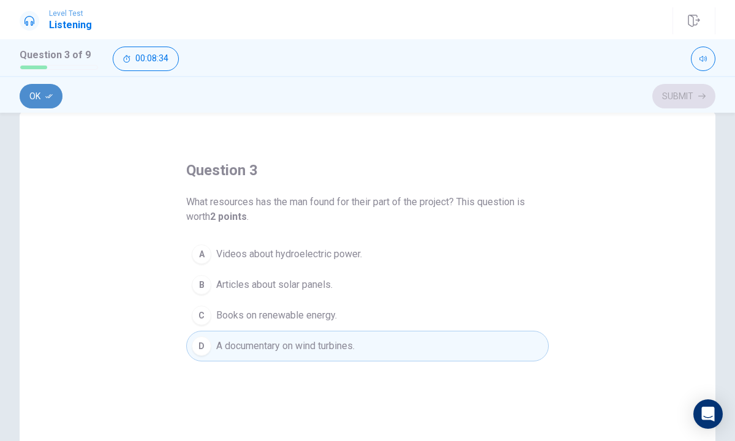
click at [34, 96] on button "Ok" at bounding box center [41, 96] width 43 height 24
click at [676, 94] on button "Submit" at bounding box center [683, 96] width 63 height 24
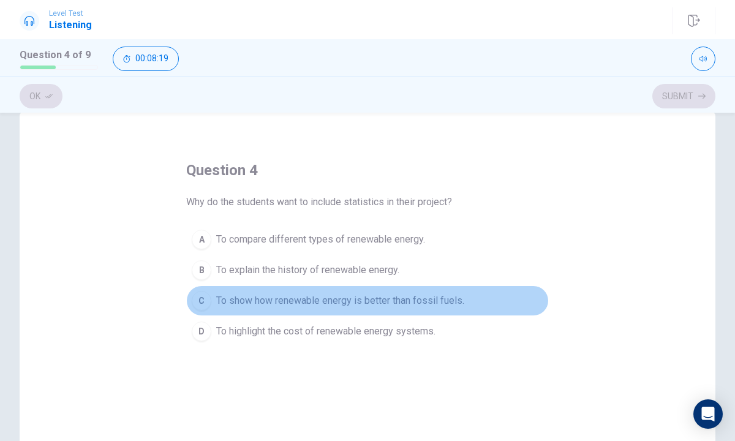
click at [296, 301] on span "To show how renewable energy is better than fossil fuels." at bounding box center [340, 300] width 248 height 15
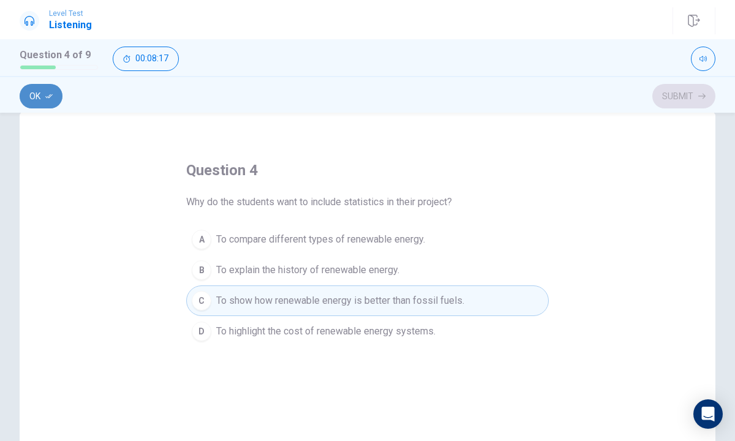
click at [44, 87] on button "Ok" at bounding box center [41, 96] width 43 height 24
drag, startPoint x: 670, startPoint y: 87, endPoint x: 619, endPoint y: 89, distance: 50.3
click at [662, 87] on button "Submit" at bounding box center [683, 96] width 63 height 24
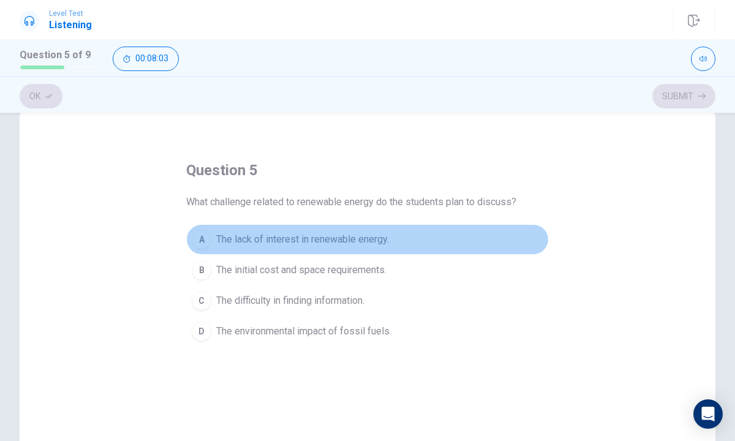
drag, startPoint x: 279, startPoint y: 237, endPoint x: 279, endPoint y: 258, distance: 20.8
click at [279, 237] on span "The lack of interest in renewable energy." at bounding box center [302, 239] width 173 height 15
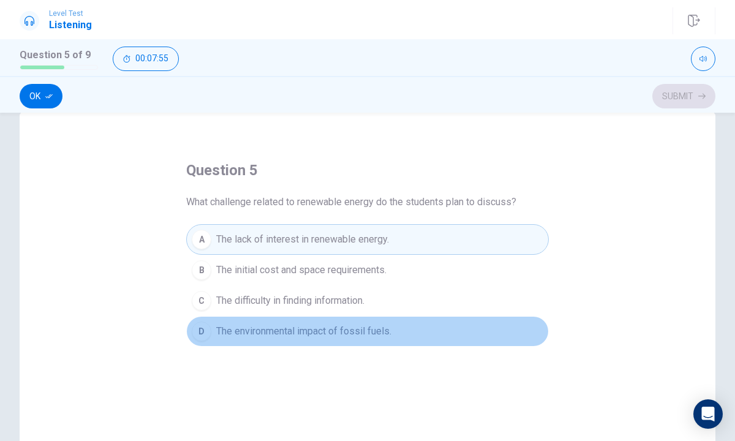
drag, startPoint x: 249, startPoint y: 323, endPoint x: 247, endPoint y: 309, distance: 14.1
click at [248, 322] on button "D The environmental impact of fossil fuels." at bounding box center [367, 331] width 362 height 31
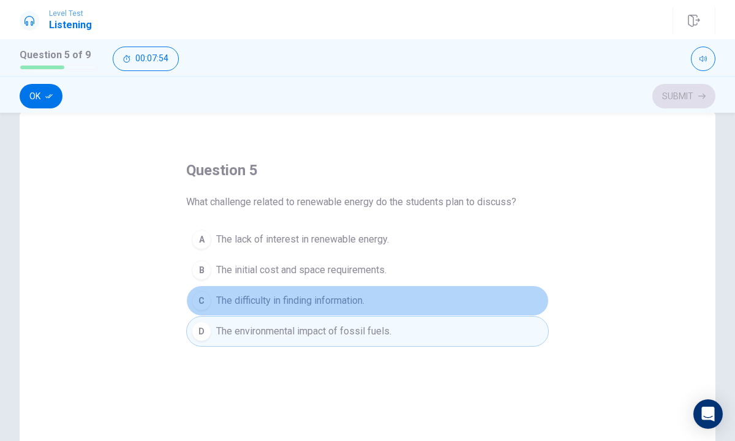
click at [247, 304] on span "The difficulty in finding information." at bounding box center [290, 300] width 148 height 15
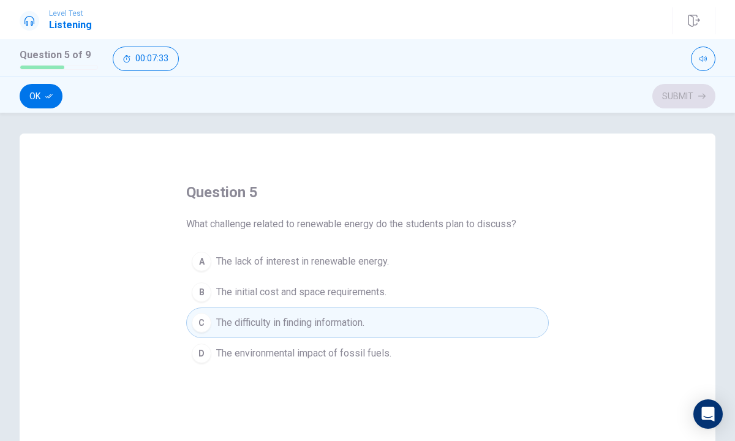
scroll to position [0, 0]
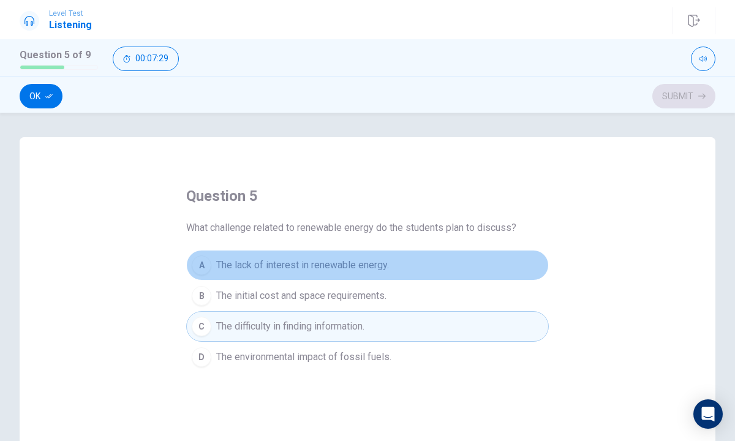
click at [278, 258] on span "The lack of interest in renewable energy." at bounding box center [302, 265] width 173 height 15
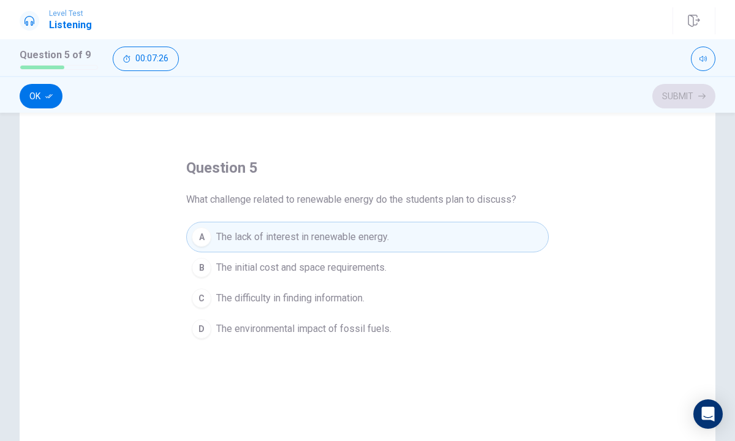
scroll to position [47, 0]
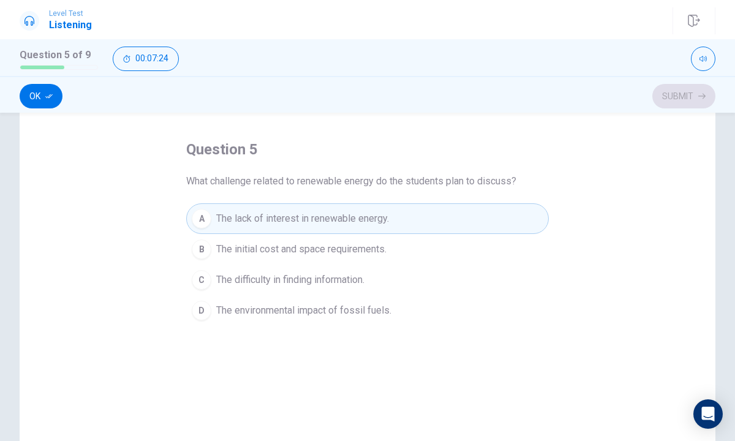
click at [34, 75] on div "Question 5 of 9 00:07:24" at bounding box center [367, 57] width 735 height 37
click at [34, 79] on div "Ok Submit" at bounding box center [367, 94] width 735 height 37
click at [39, 89] on button "Ok" at bounding box center [41, 96] width 43 height 24
click at [678, 93] on button "Submit" at bounding box center [683, 96] width 63 height 24
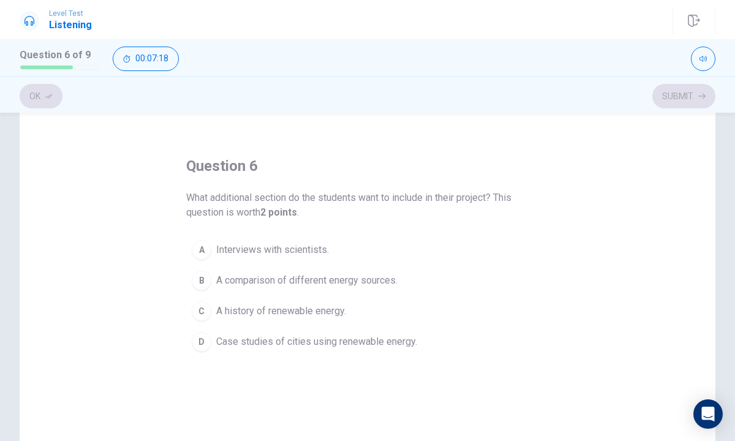
scroll to position [30, 0]
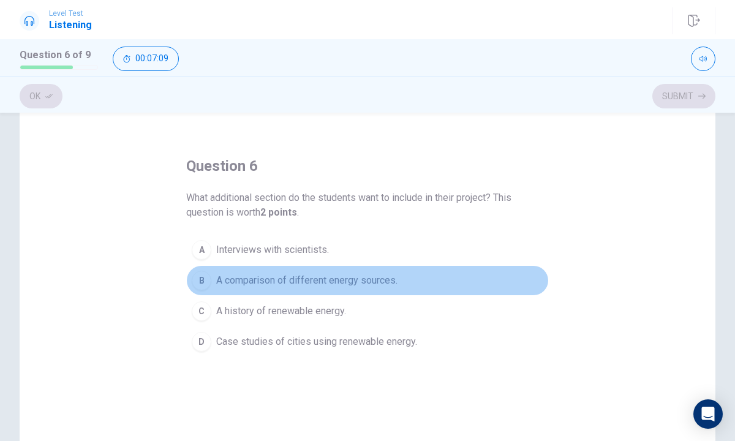
click at [291, 283] on span "A comparison of different energy sources." at bounding box center [306, 280] width 181 height 15
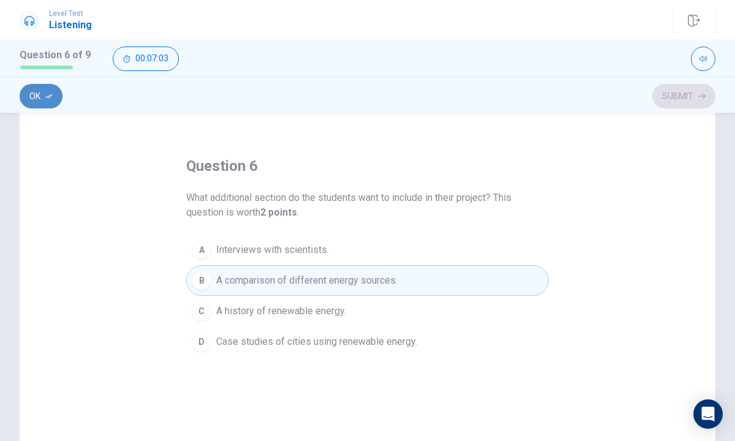
click at [36, 94] on button "Ok" at bounding box center [41, 96] width 43 height 24
click at [665, 95] on button "Submit" at bounding box center [683, 96] width 63 height 24
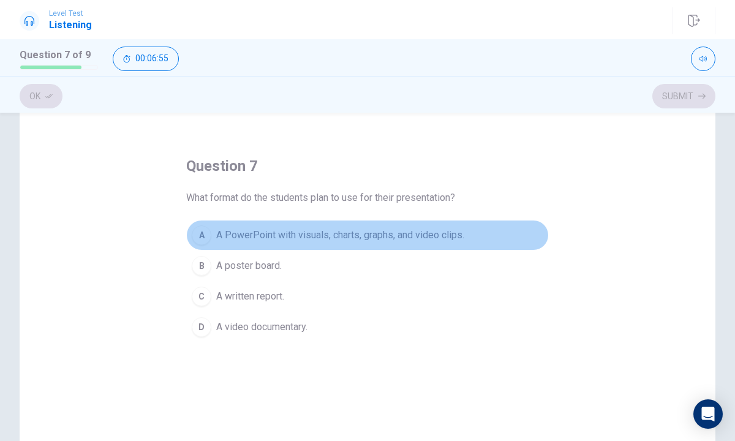
click at [376, 230] on span "A PowerPoint with visuals, charts, graphs, and video clips." at bounding box center [340, 235] width 248 height 15
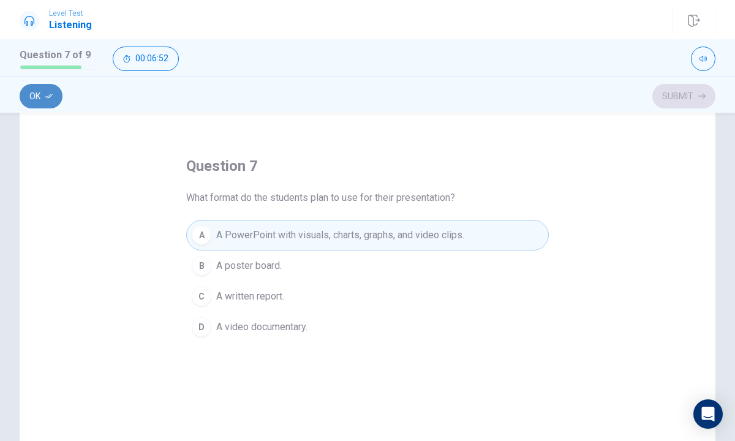
click at [30, 94] on button "Ok" at bounding box center [41, 96] width 43 height 24
click at [660, 95] on button "Submit" at bounding box center [683, 96] width 63 height 24
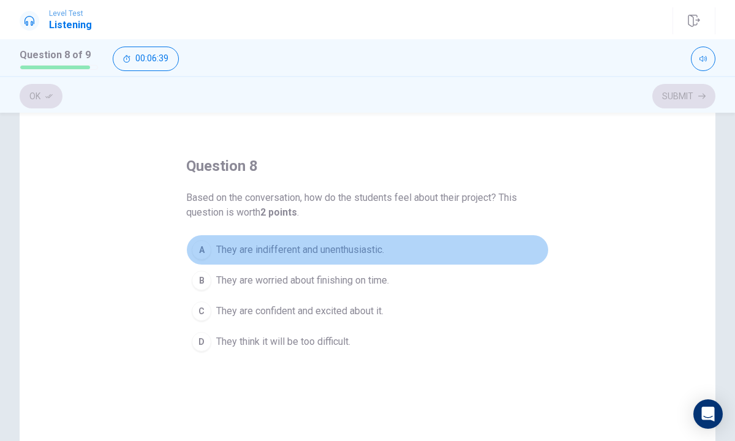
click at [293, 259] on button "A They are indifferent and unenthusiastic." at bounding box center [367, 249] width 362 height 31
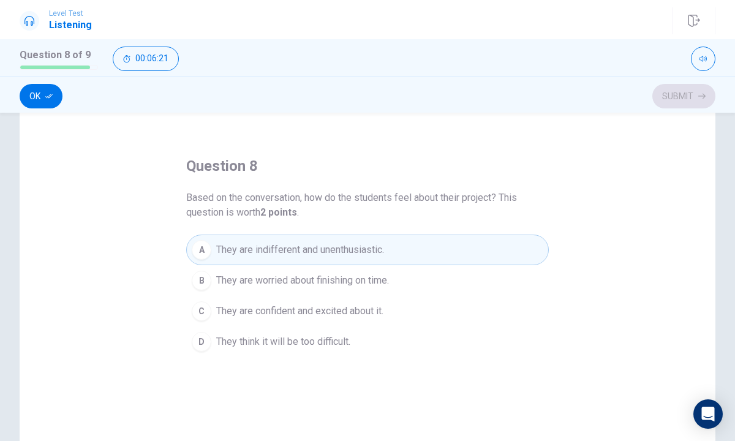
click at [40, 110] on div "Ok Submit" at bounding box center [367, 94] width 735 height 37
click at [42, 104] on button "Ok" at bounding box center [41, 96] width 43 height 24
click at [694, 92] on button "Submit" at bounding box center [683, 96] width 63 height 24
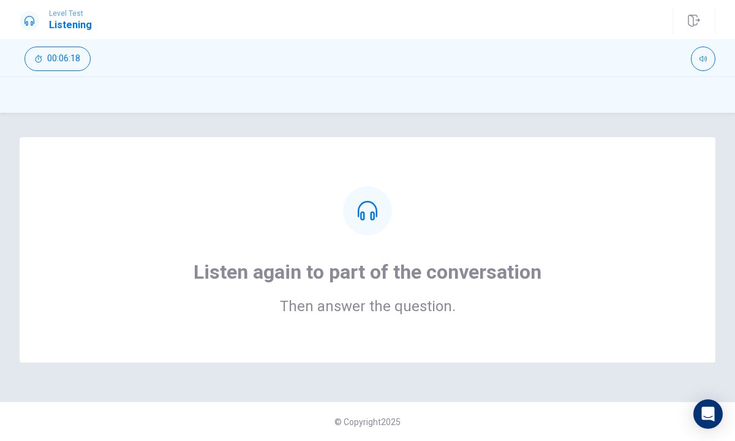
scroll to position [0, 0]
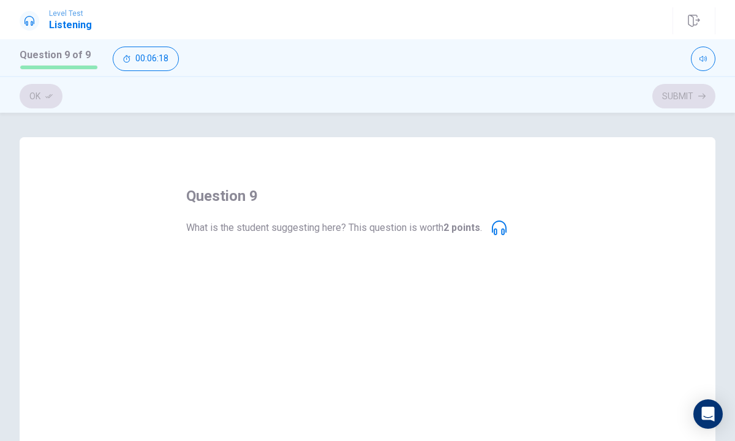
click at [285, 283] on button "B Avoid discussing any challenges." at bounding box center [367, 295] width 362 height 31
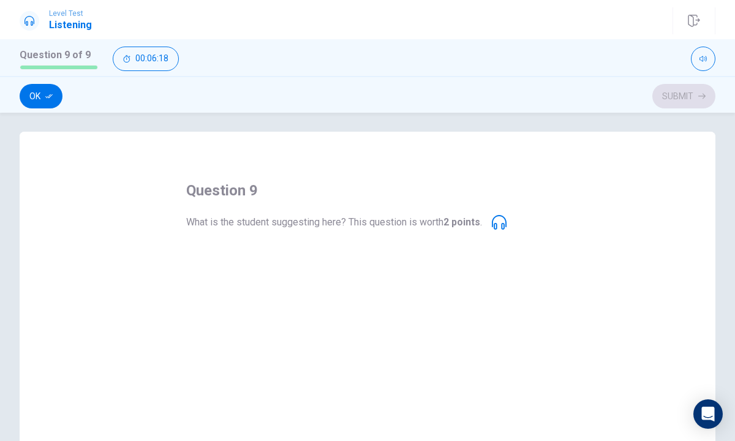
scroll to position [9, 0]
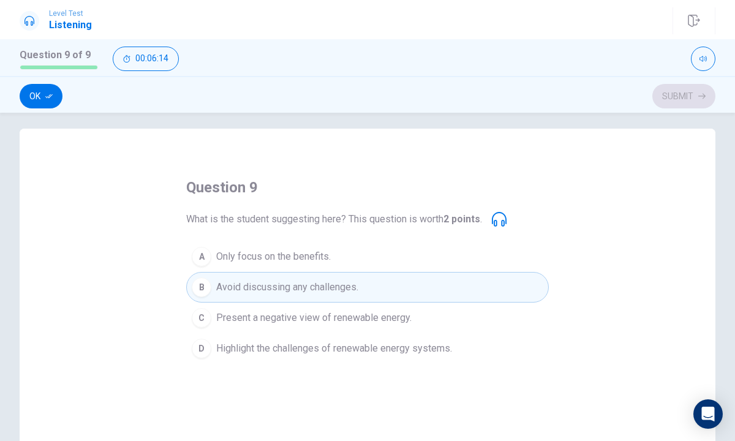
click at [503, 212] on icon at bounding box center [499, 219] width 15 height 15
click at [501, 219] on icon at bounding box center [499, 219] width 15 height 15
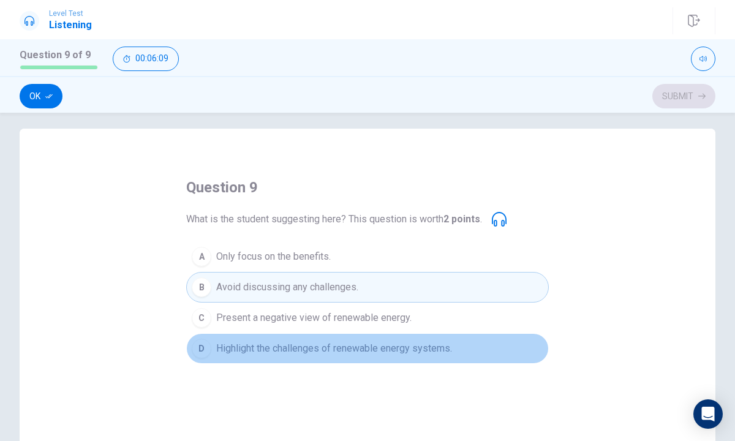
click at [297, 346] on span "Highlight the challenges of renewable energy systems." at bounding box center [334, 348] width 236 height 15
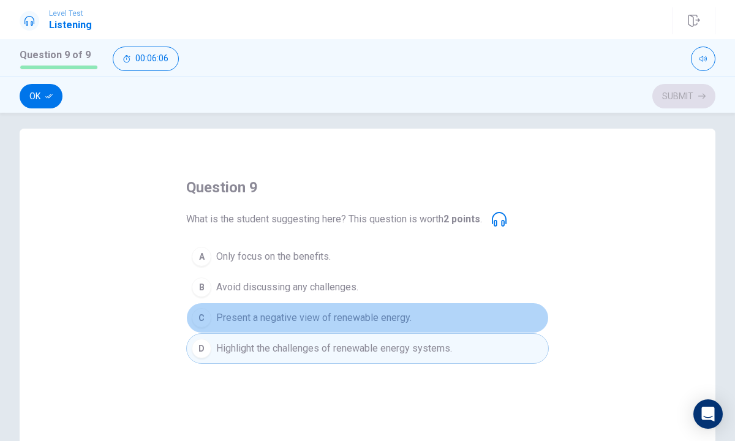
click at [306, 313] on span "Present a negative view of renewable energy." at bounding box center [313, 317] width 195 height 15
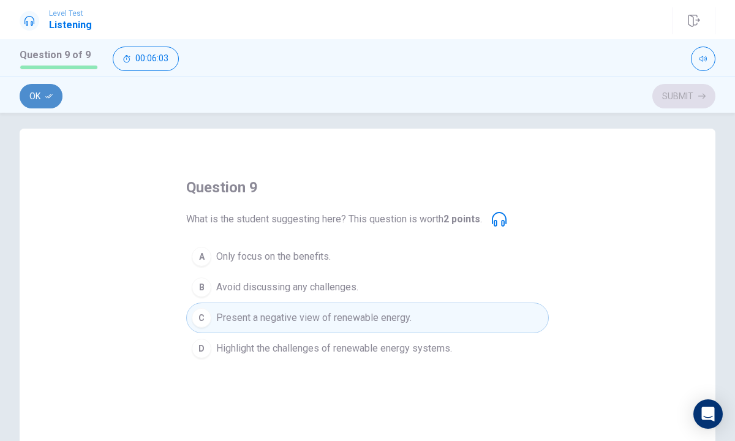
click at [50, 97] on icon "button" at bounding box center [48, 95] width 7 height 7
click at [681, 94] on button "Submit" at bounding box center [683, 96] width 63 height 24
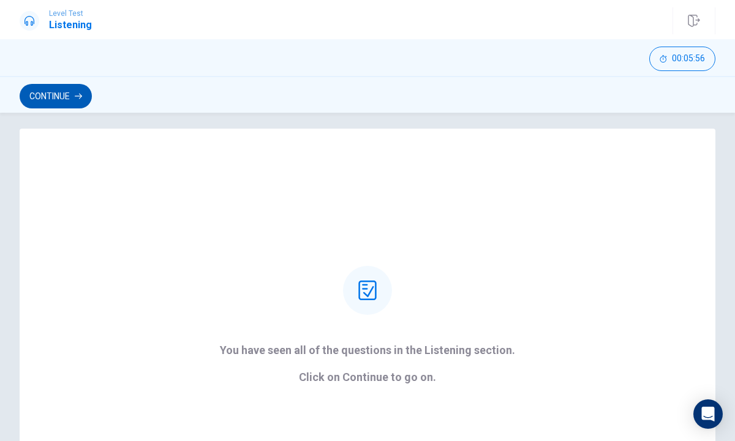
click at [57, 96] on button "Continue" at bounding box center [56, 96] width 72 height 24
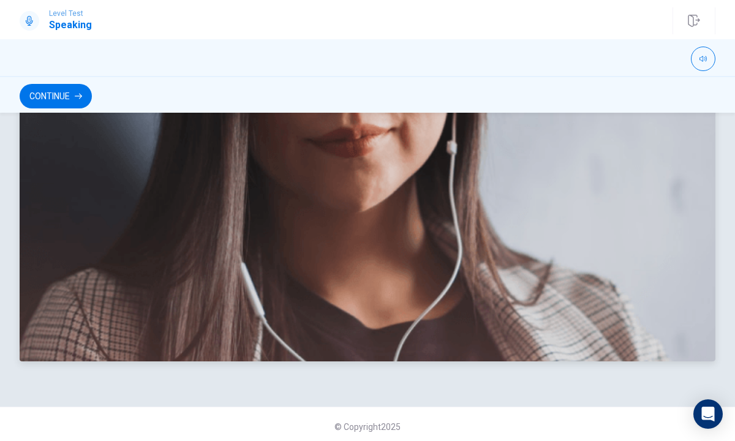
scroll to position [345, 0]
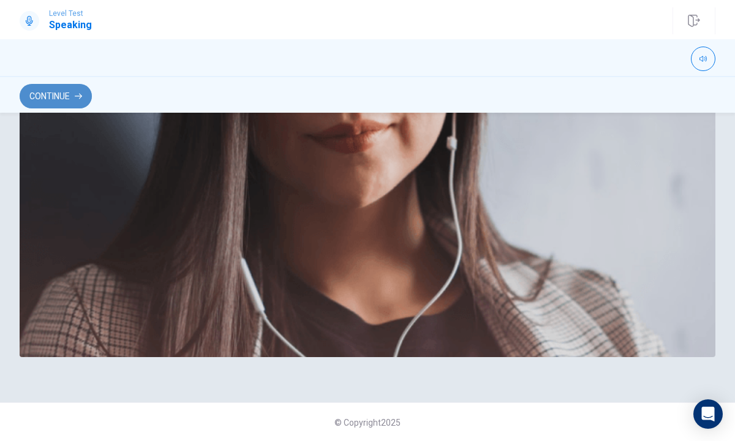
click at [64, 94] on button "Continue" at bounding box center [56, 96] width 72 height 24
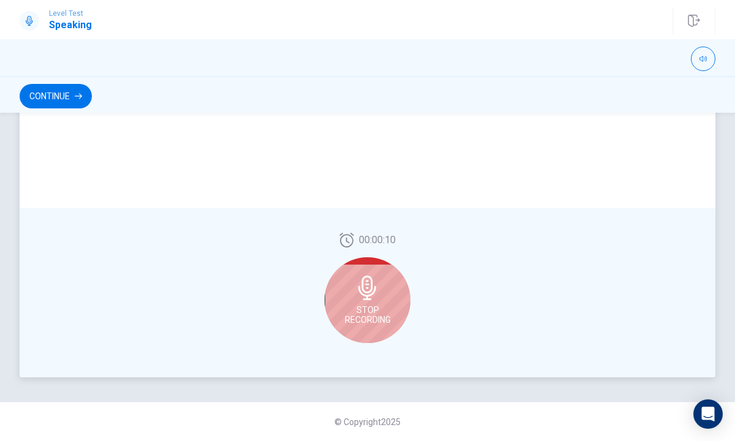
click at [346, 286] on div "Stop Recording" at bounding box center [367, 300] width 86 height 86
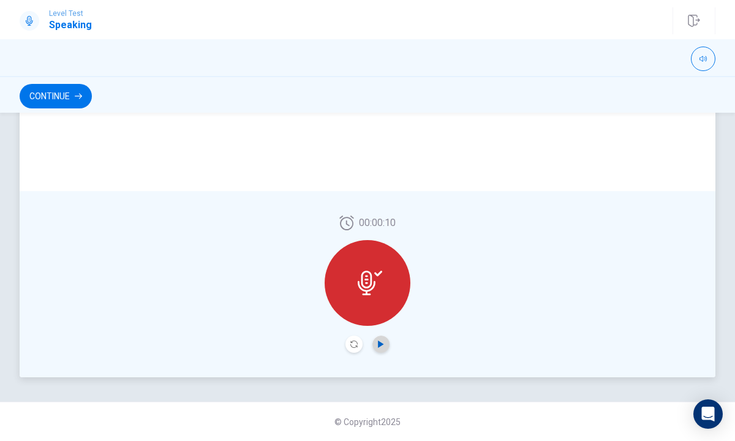
click at [380, 340] on icon "Play Audio" at bounding box center [380, 343] width 7 height 7
click at [351, 343] on icon "Record Again" at bounding box center [353, 343] width 7 height 7
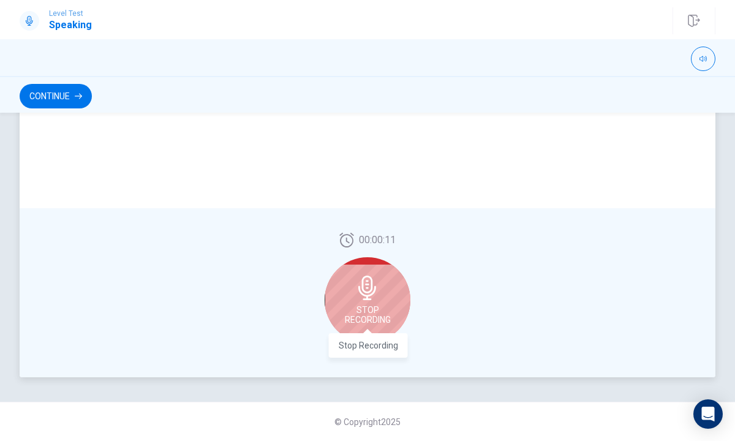
click at [367, 319] on span "Stop Recording" at bounding box center [368, 315] width 46 height 20
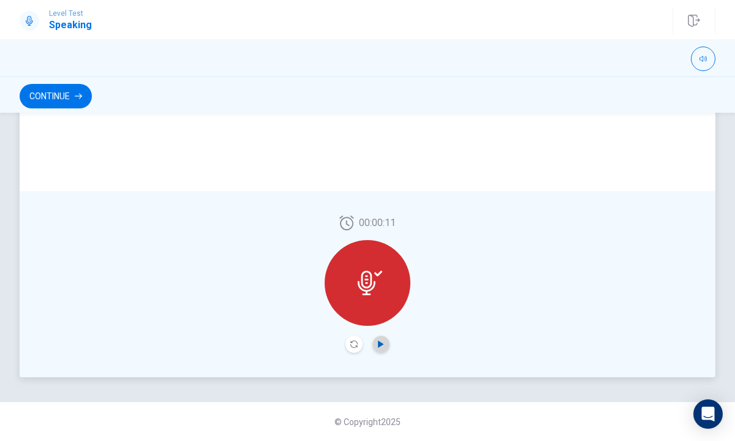
click at [378, 346] on icon "Play Audio" at bounding box center [381, 343] width 6 height 7
click at [44, 96] on button "Continue" at bounding box center [56, 96] width 72 height 24
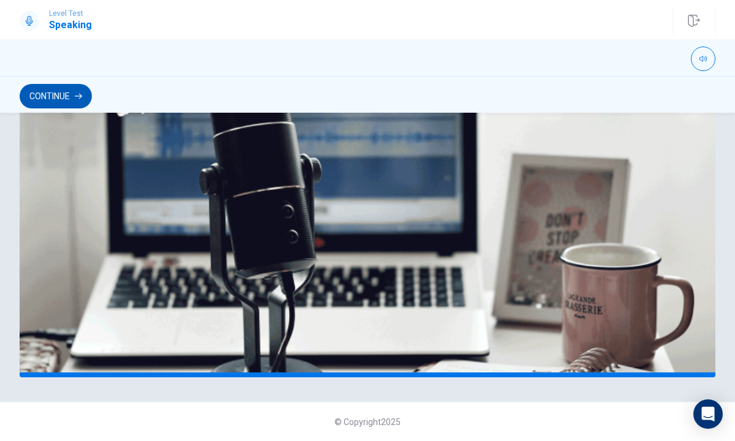
click at [51, 88] on button "Continue" at bounding box center [56, 96] width 72 height 24
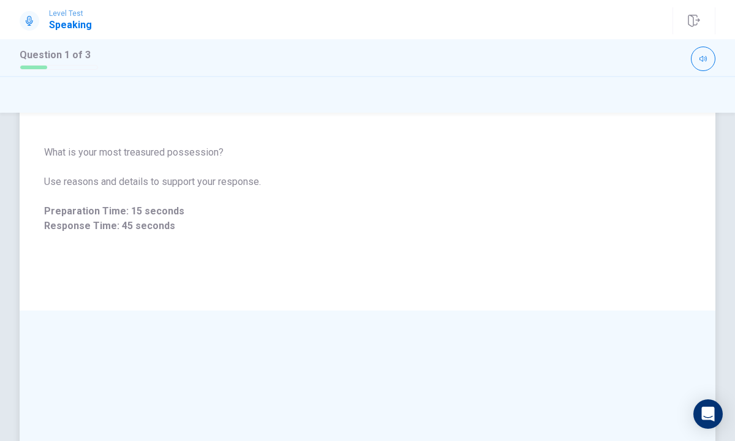
scroll to position [70, 0]
drag, startPoint x: 220, startPoint y: 151, endPoint x: 39, endPoint y: 148, distance: 181.2
click at [39, 148] on div "What is your most treasured possession? Use reasons and details to support your…" at bounding box center [367, 189] width 695 height 118
drag, startPoint x: 47, startPoint y: 152, endPoint x: 223, endPoint y: 161, distance: 177.1
click at [223, 161] on div "What is your most treasured possession? Use reasons and details to support your…" at bounding box center [367, 188] width 646 height 88
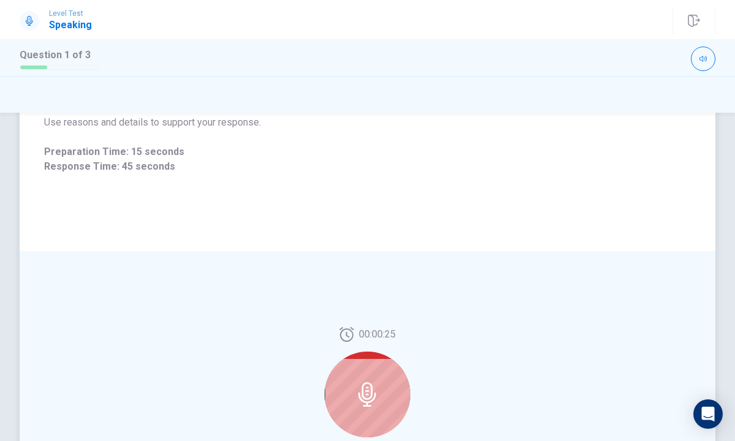
scroll to position [137, 0]
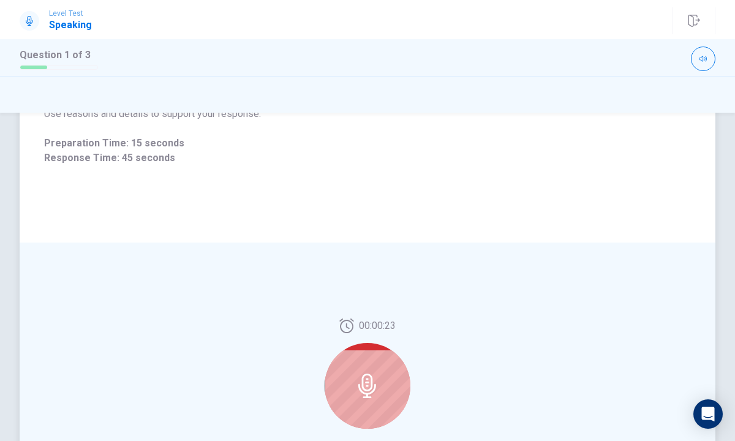
click at [370, 388] on icon at bounding box center [367, 385] width 18 height 24
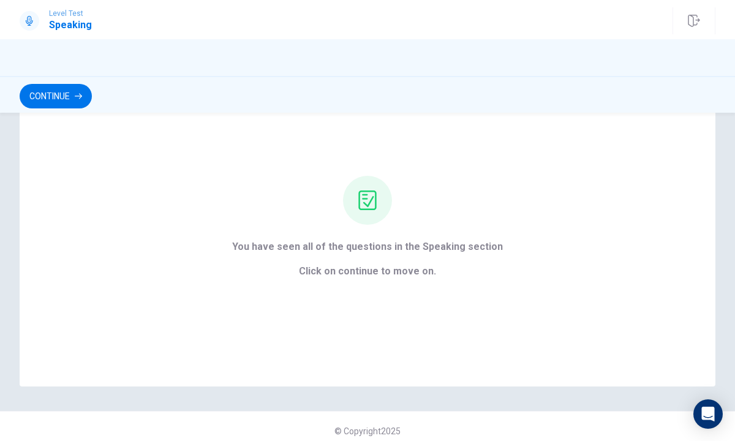
scroll to position [78, 0]
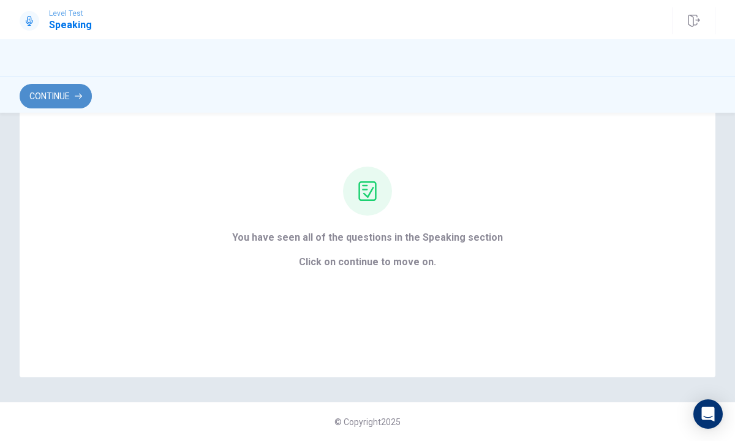
click at [69, 92] on button "Continue" at bounding box center [56, 96] width 72 height 24
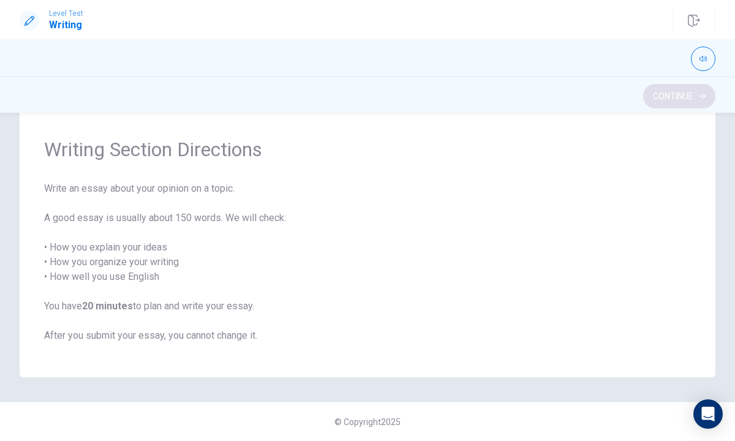
scroll to position [34, 0]
click at [668, 93] on button "Continue" at bounding box center [679, 96] width 72 height 24
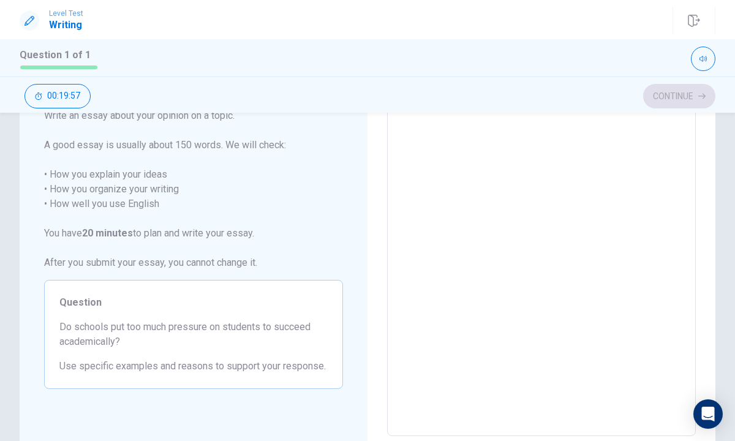
scroll to position [81, 0]
click at [545, 182] on textarea at bounding box center [540, 268] width 291 height 318
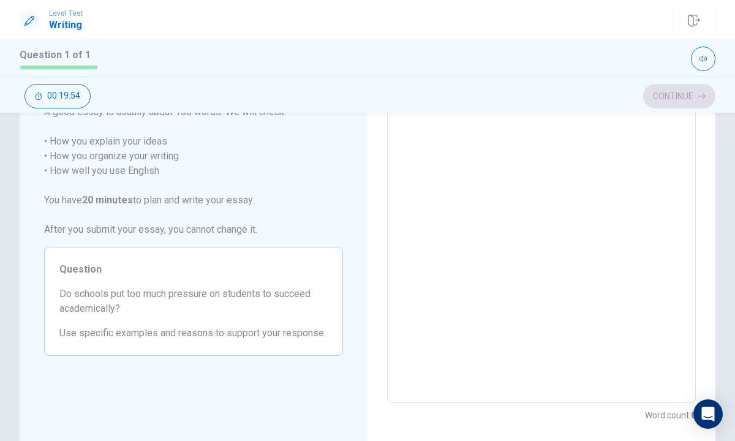
scroll to position [114, 0]
type textarea "Y"
type textarea "x"
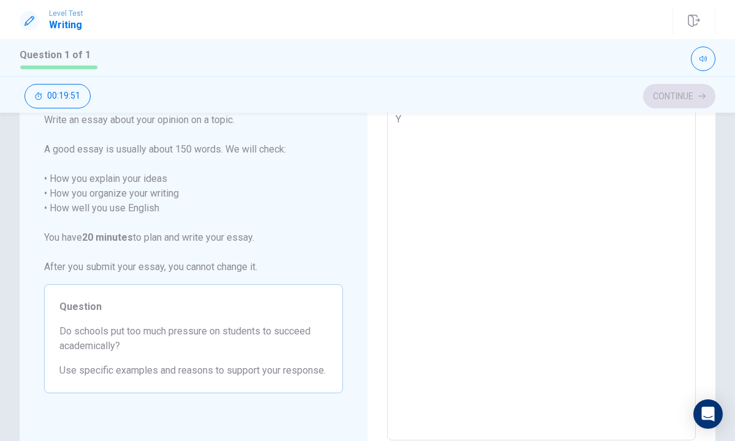
type textarea "Ye"
type textarea "x"
type textarea "Yes"
type textarea "x"
type textarea "Yes"
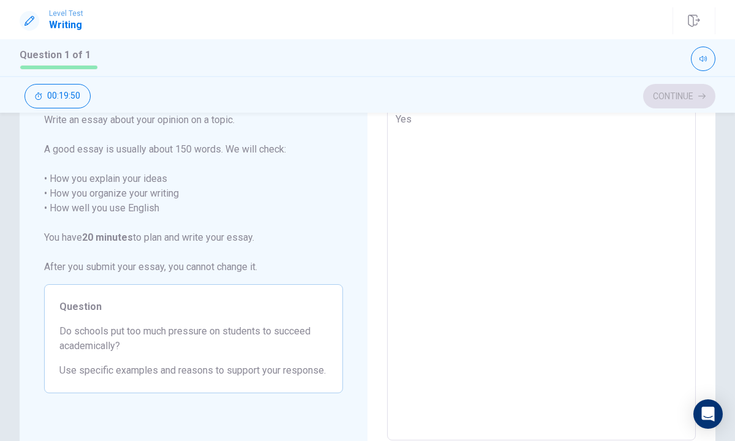
type textarea "x"
type textarea "Yes u"
type textarea "x"
type textarea "Yes u"
type textarea "x"
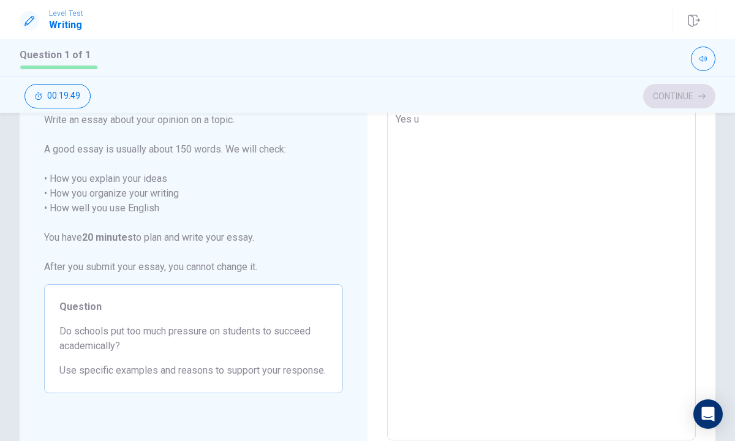
type textarea "Yes u"
type textarea "x"
type textarea "Yes"
type textarea "x"
type textarea "Yes i"
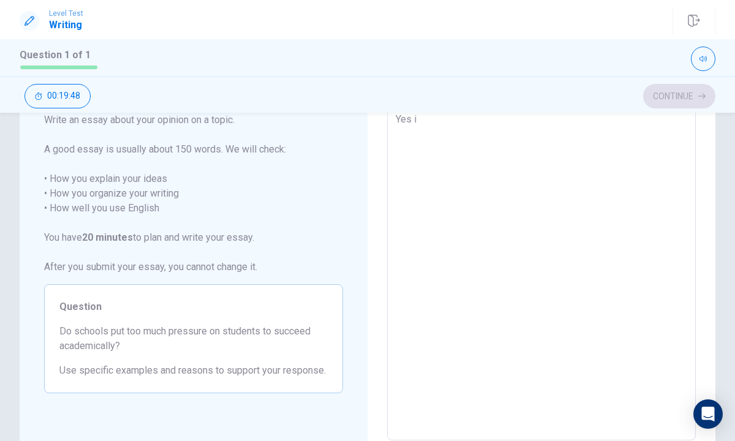
type textarea "x"
type textarea "Yes i"
type textarea "x"
type textarea "Yes i t"
type textarea "x"
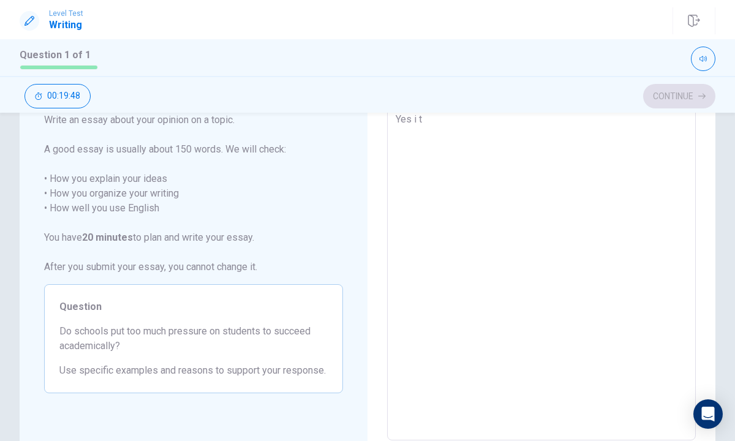
type textarea "Yes i th"
type textarea "x"
type textarea "Yes i thi"
type textarea "x"
type textarea "Yes i thin"
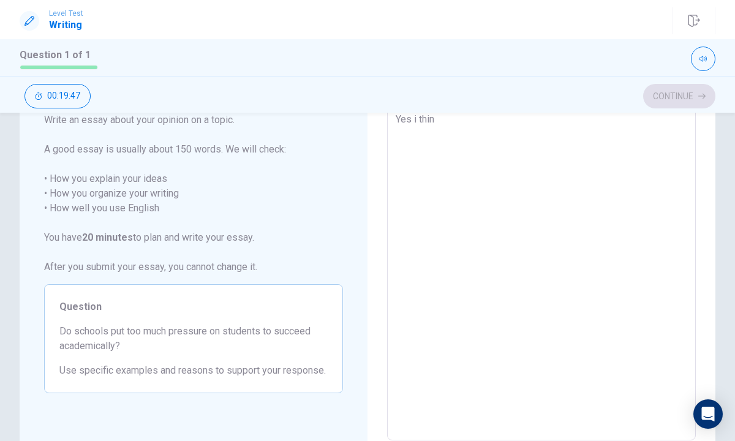
type textarea "x"
type textarea "Yes i think"
type textarea "x"
type textarea "Yes i think"
type textarea "x"
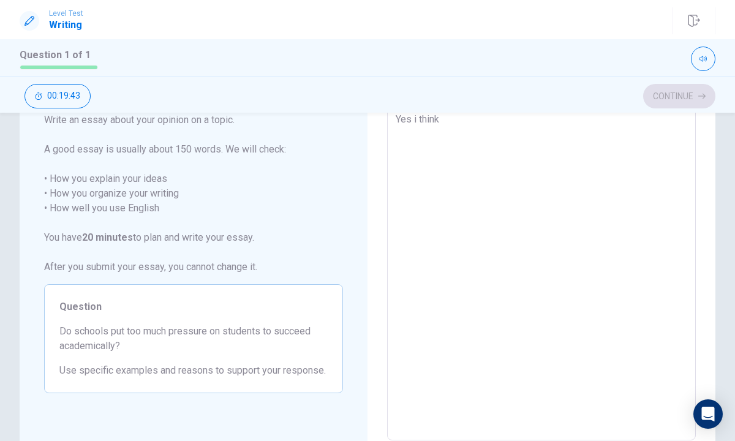
type textarea "Yes i think s"
type textarea "x"
type textarea "Yes i think so"
type textarea "x"
type textarea "Yes i think som"
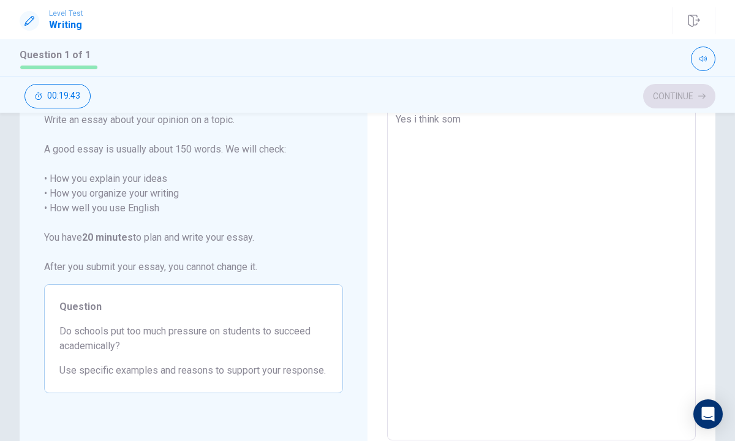
type textarea "x"
type textarea "Yes i think some"
type textarea "x"
type textarea "Yes i think some"
type textarea "x"
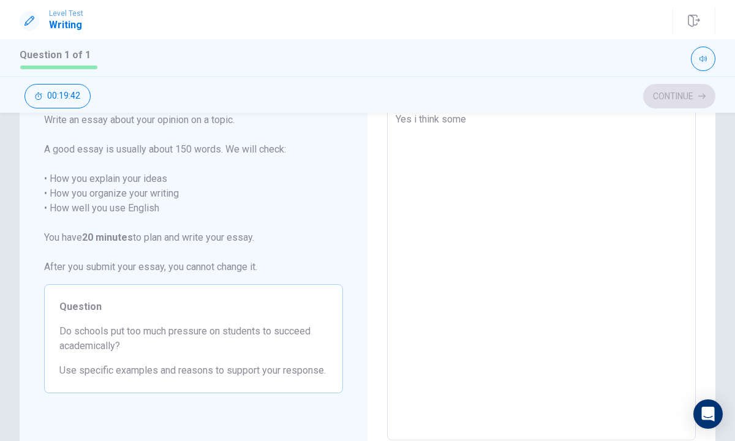
type textarea "Yes i think some s"
type textarea "x"
type textarea "Yes i think some sc"
type textarea "x"
type textarea "Yes i think some sch"
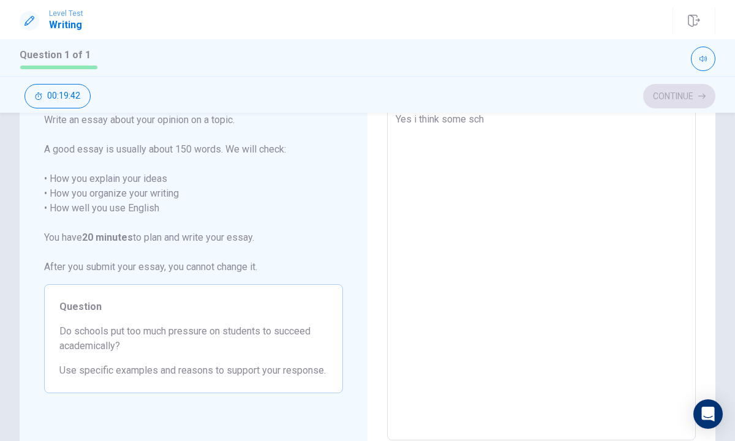
type textarea "x"
type textarea "Yes i think some scho"
type textarea "x"
type textarea "Yes i think some schoo"
type textarea "x"
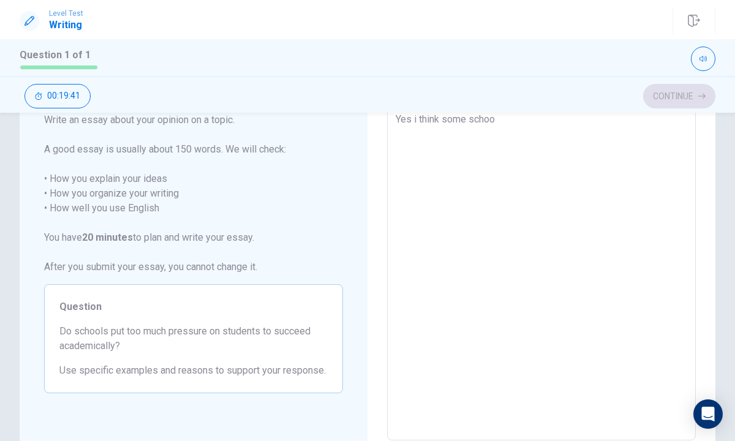
type textarea "Yes i think some school"
type textarea "x"
type textarea "Yes i think some schools"
type textarea "x"
type textarea "Yes i think some schools"
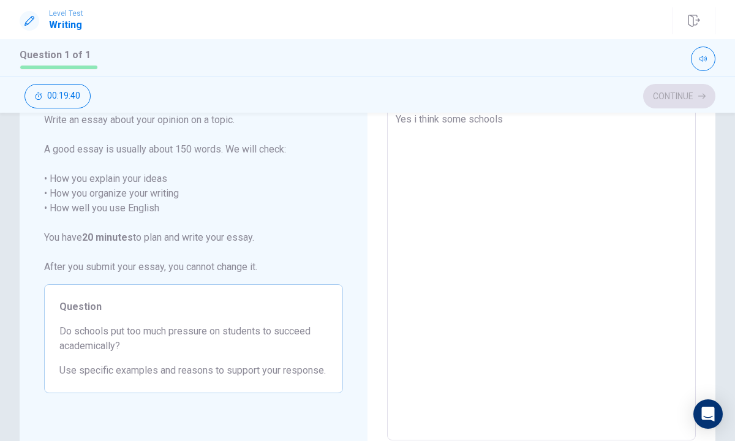
type textarea "x"
type textarea "Yes i think some schools p"
type textarea "x"
type textarea "Yes i think some schools po"
type textarea "x"
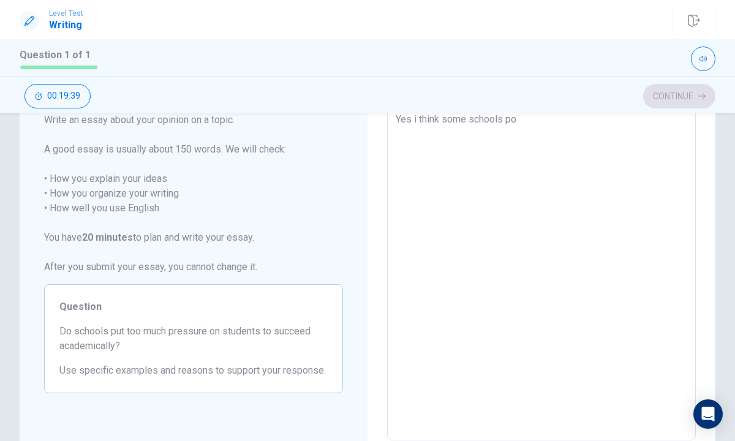
type textarea "Yes i think some schools pou"
type textarea "x"
type textarea "Yes i think some schools pout"
type textarea "x"
type textarea "Yes i think some schools pout"
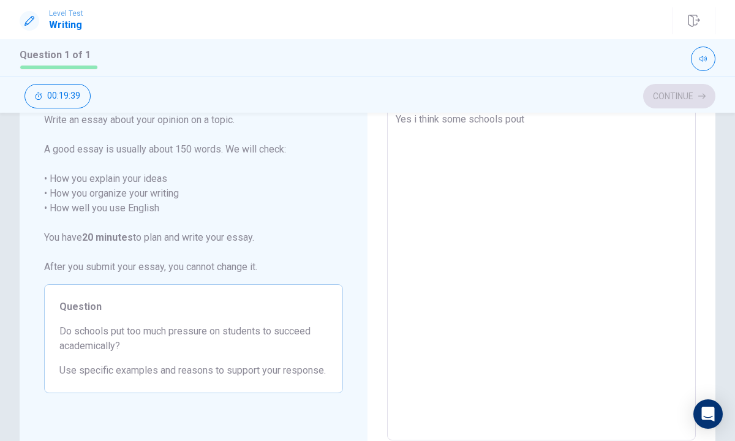
type textarea "x"
type textarea "Yes i think some schools pout t"
type textarea "x"
type textarea "Yes i think some schools pout to"
type textarea "x"
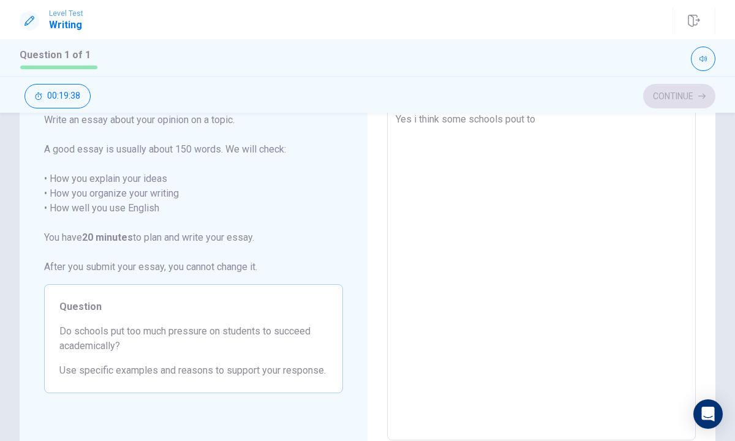
type textarea "Yes i think some schools pout too"
type textarea "x"
type textarea "Yes i think some schools pout too"
type textarea "x"
type textarea "Yes i think some schools pout too m"
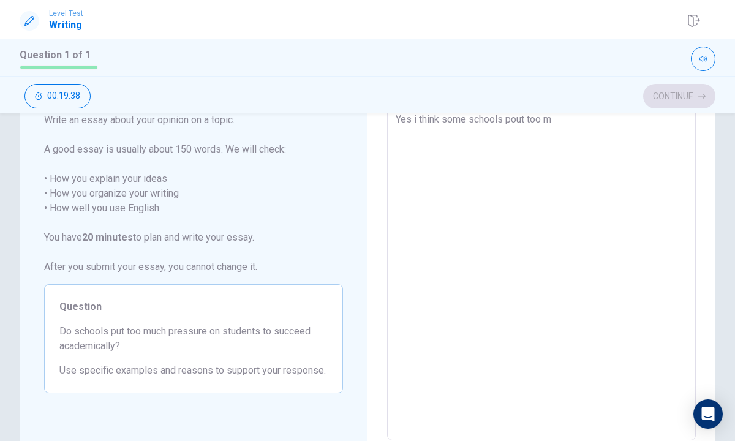
type textarea "x"
type textarea "Yes i think some schools pout too mu"
type textarea "x"
type textarea "Yes i think some schools pout too muc"
type textarea "x"
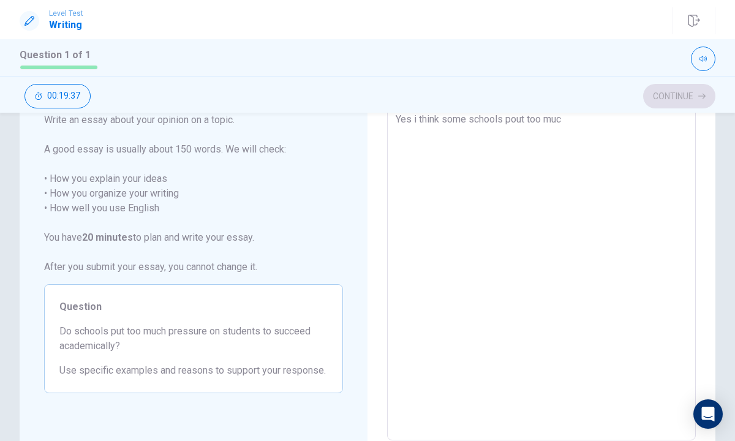
type textarea "Yes i think some schools pout too much"
type textarea "x"
type textarea "Yes i think some schools pout too much"
type textarea "x"
type textarea "Yes i think some schools pout too much p"
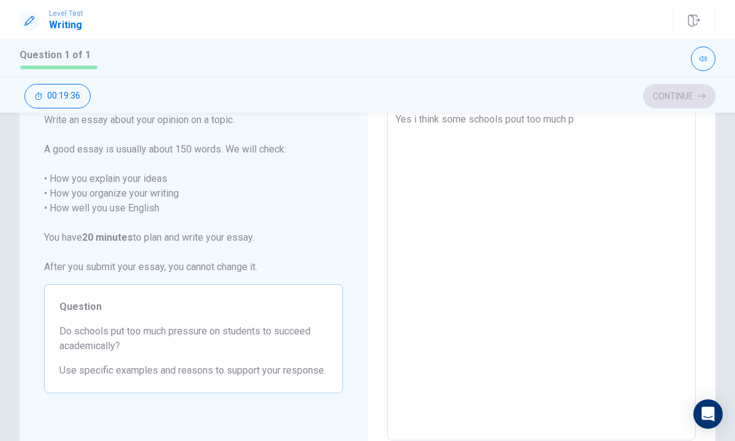
type textarea "x"
type textarea "Yes i think some schools pout too much pr"
type textarea "x"
type textarea "Yes i think some schools pout too much pre"
type textarea "x"
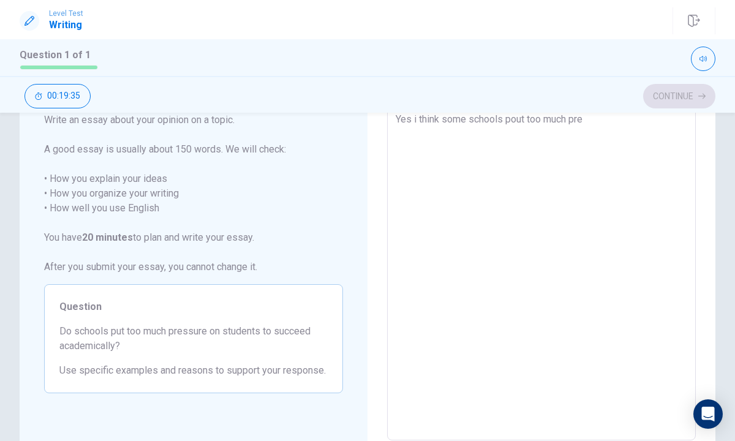
type textarea "Yes i think some schools pout too much pres"
type textarea "x"
type textarea "Yes i think some schools pout too much press"
type textarea "x"
type textarea "Yes i think some schools pout too much pressu"
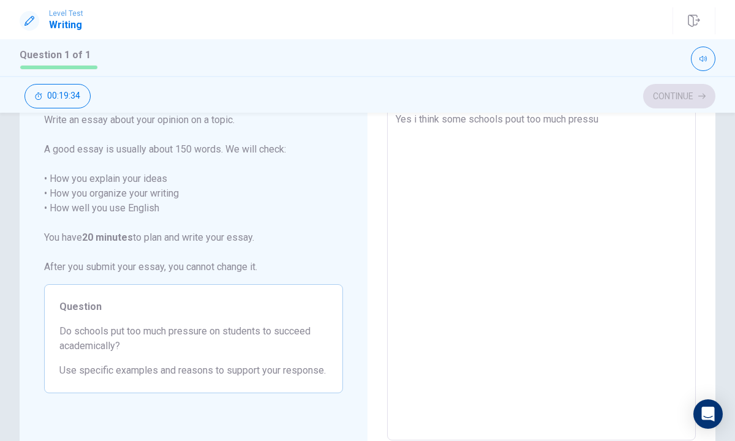
type textarea "x"
type textarea "Yes i think some schools pout too much pressur"
type textarea "x"
type textarea "Yes i think some schools pout too much pressure"
type textarea "x"
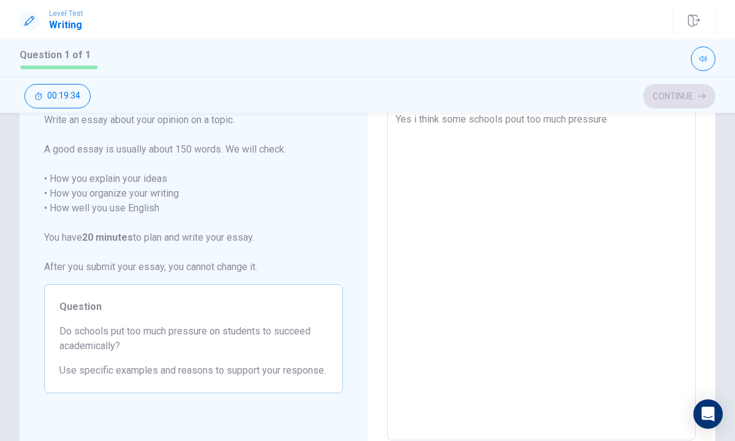
type textarea "Yes i think some schools pout too much pressure"
type textarea "x"
type textarea "Yes i think some schools pout too much pressure o"
type textarea "x"
type textarea "Yes i think some schools pout too much pressure on"
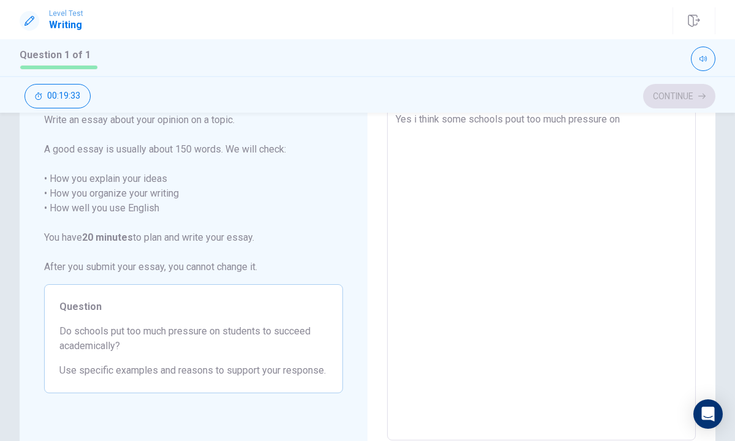
type textarea "x"
type textarea "Yes i think some schools pout too much pressure on"
type textarea "x"
type textarea "Yes i think some schools pout too much pressure on s"
type textarea "x"
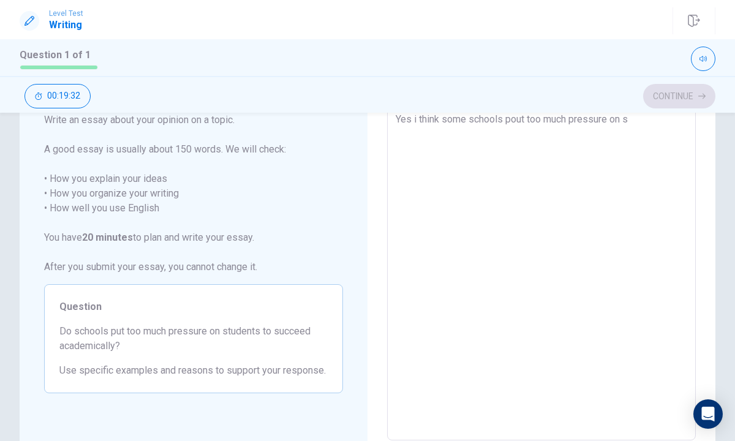
type textarea "Yes i think some schools pout too much pressure on st"
type textarea "x"
type textarea "Yes i think some schools pout too much pressure on stu"
type textarea "x"
type textarea "Yes i think some schools pout too much pressure on stud"
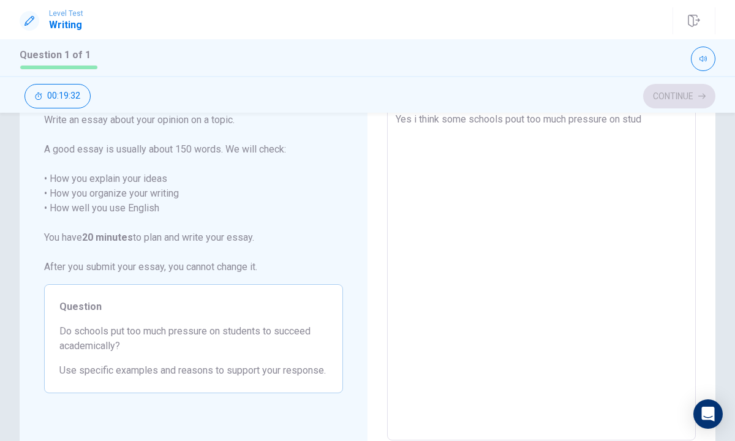
type textarea "x"
type textarea "Yes i think some schools pout too much pressure on stude"
type textarea "x"
type textarea "Yes i think some schools pout too much pressure on studen"
type textarea "x"
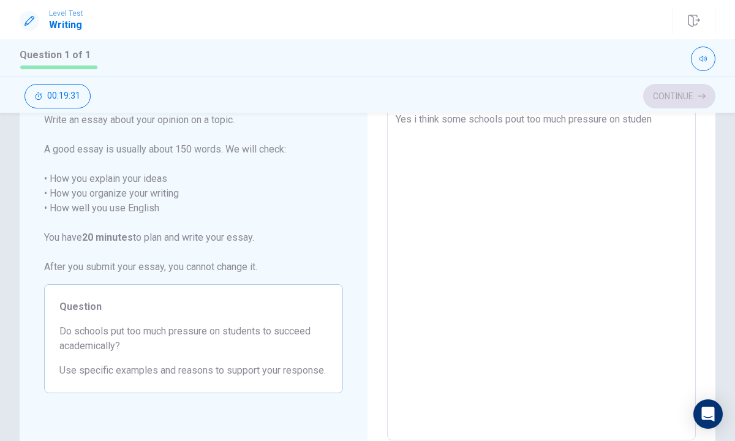
type textarea "Yes i think some schools pout too much pressure on student"
type textarea "x"
type textarea "Yes i think some schools pout too much pressure on students"
type textarea "x"
type textarea "Yes i think some schools pout too much pressure on students"
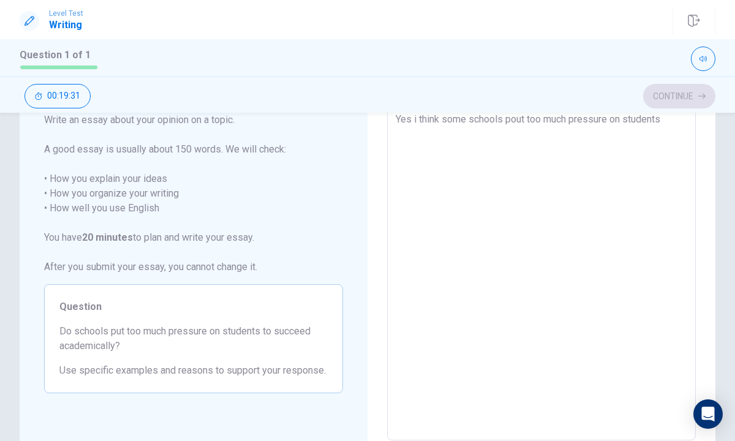
type textarea "x"
type textarea "Yes i think some schools pout too much pressure on students t"
type textarea "x"
type textarea "Yes i think some schools pout too much pressure on students to"
type textarea "x"
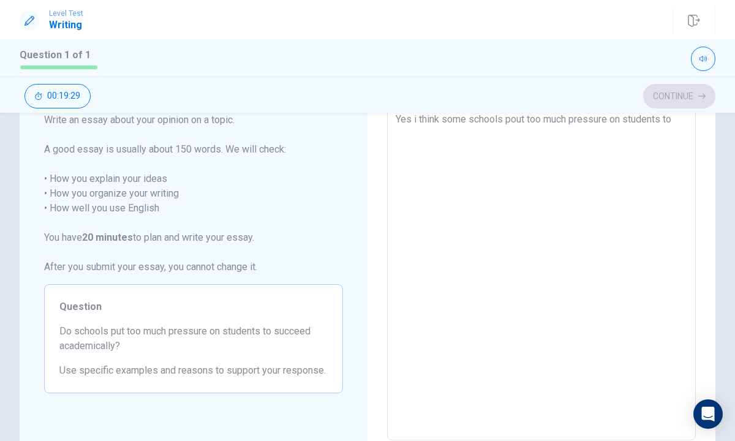
type textarea "Yes i think some schools pout too much pressure on students to"
type textarea "x"
type textarea "Yes i think some schools pout too much pressure on students to s"
type textarea "x"
type textarea "Yes i think some schools pout too much pressure on students to se"
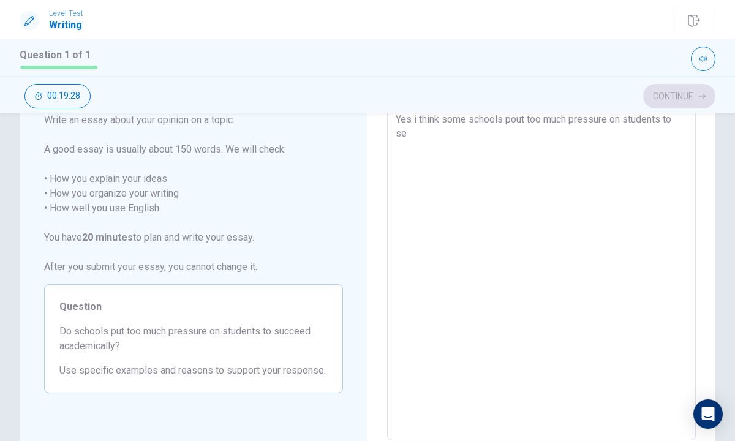
type textarea "x"
type textarea "Yes i think some schools pout too much pressure on students to s"
type textarea "x"
type textarea "Yes i think some schools pout too much pressure on students to su"
type textarea "x"
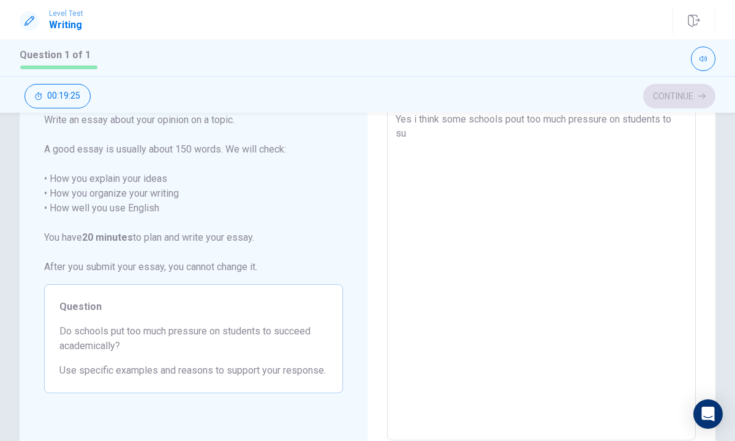
type textarea "Yes i think some schools pout too much pressure on students to suc"
type textarea "x"
type textarea "Yes i think some schools pout too much pressure on students to succ"
type textarea "x"
type textarea "Yes i think some schools pout too much pressure on students to succe"
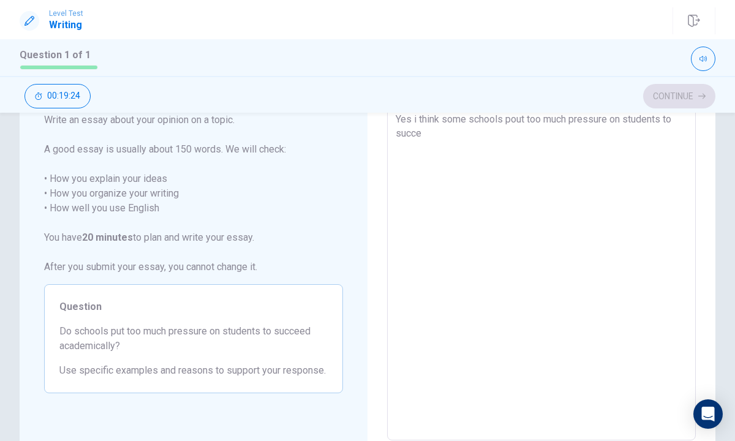
type textarea "x"
type textarea "Yes i think some schools pout too much pressure on students to succee"
type textarea "x"
type textarea "Yes i think some schools pout too much pressure on students to succeed"
type textarea "x"
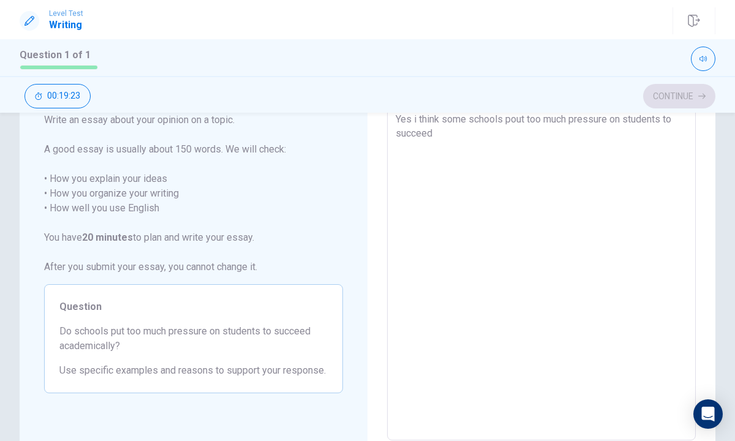
type textarea "Yes i think some schools pout too much pressure on students to succeed"
type textarea "x"
type textarea "Yes i think some schools pout too much pressure on students to succeed a"
type textarea "x"
type textarea "Yes i think some schools pout too much pressure on students to succeed ac"
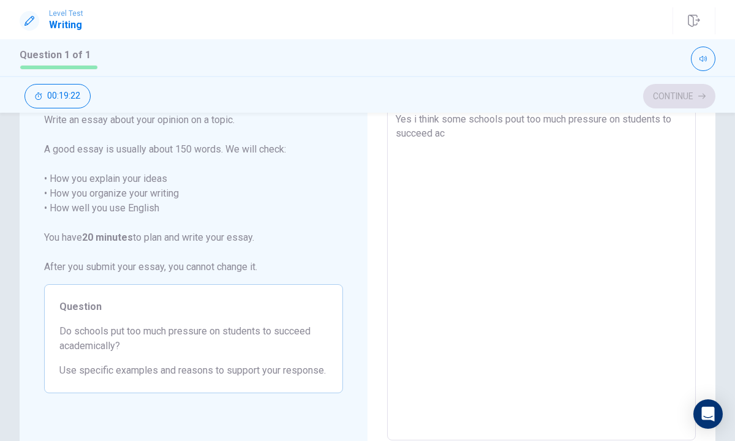
type textarea "x"
type textarea "Yes i think some schools pout too much pressure on students to succeed aca"
type textarea "x"
type textarea "Yes i think some schools pout too much pressure on students to succeed acad"
type textarea "x"
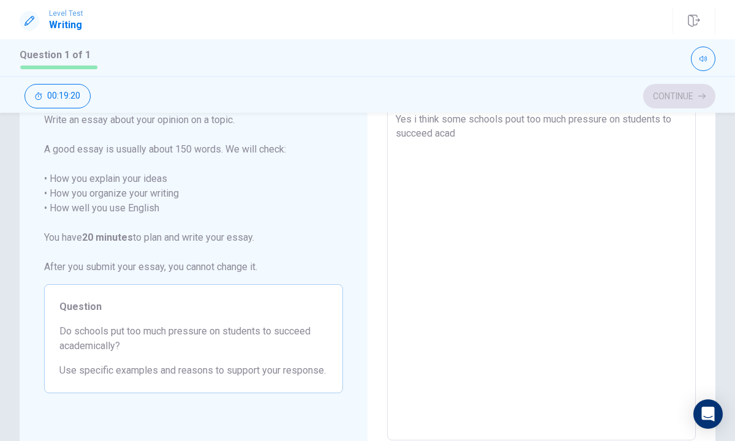
type textarea "Yes i think some schools pout too much pressure on students to succeed acade"
type textarea "x"
type textarea "Yes i think some schools pout too much pressure on students to succeed academ"
type textarea "x"
type textarea "Yes i think some schools pout too much pressure on students to succeed academi"
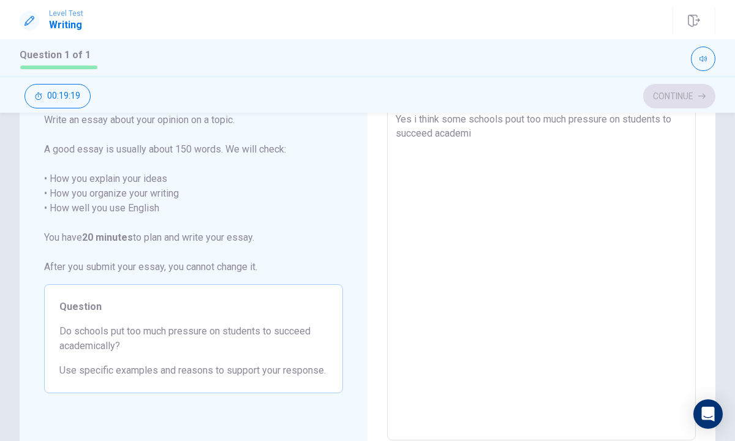
type textarea "x"
type textarea "Yes i think some schools pout too much pressure on students to succeed academic"
type textarea "x"
type textarea "Yes i think some schools pout too much pressure on students to succeed academica"
type textarea "x"
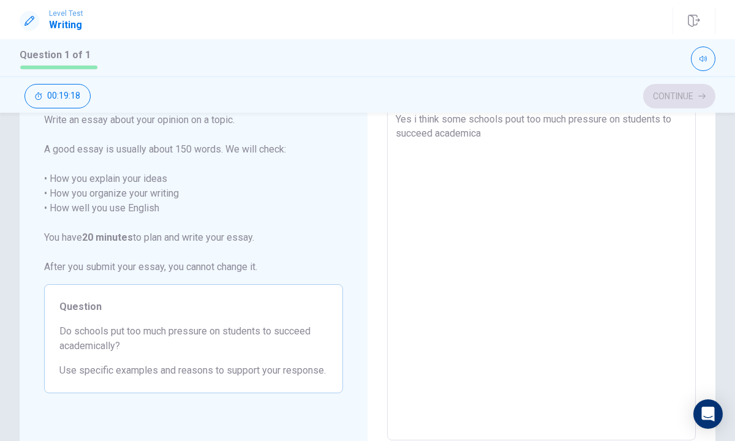
type textarea "Yes i think some schools pout too much pressure on students to succeed academic…"
type textarea "x"
type textarea "Yes i think some schools pout too much pressure on students to succeed academic…"
type textarea "x"
type textarea "Yes i think some schools pout too much pressure on students to succeed academic…"
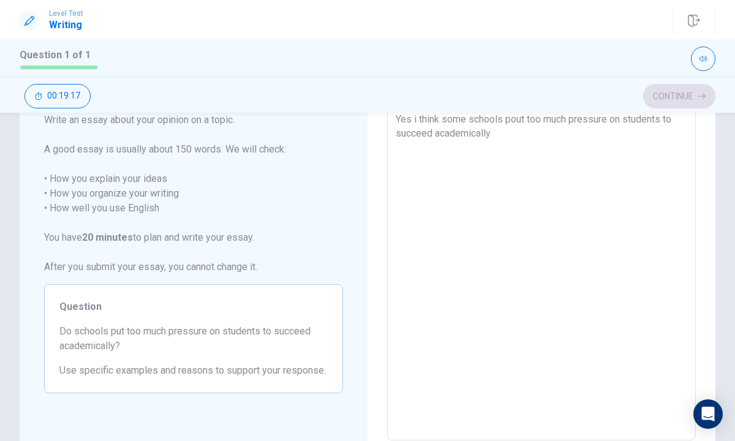
type textarea "x"
type textarea "Yes i think some schools pout too much pressure on students to succeed academic…"
type textarea "x"
type textarea "Yes i think some schools pout too much pressure on students to succeed academic…"
type textarea "x"
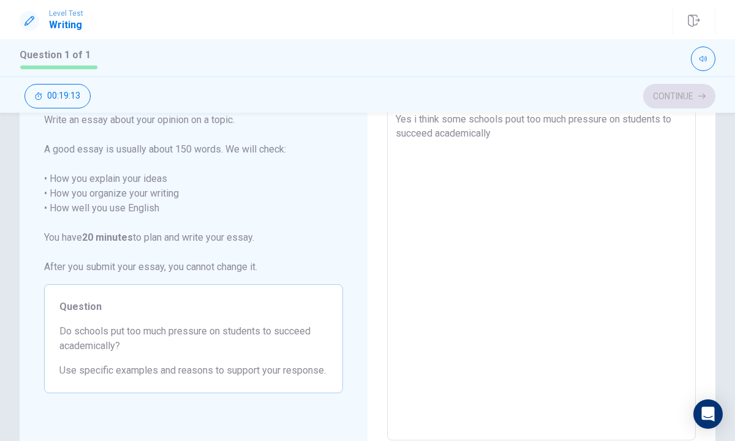
type textarea "Yes i think some schools pout too much pressure on students to succeed academic…"
type textarea "x"
type textarea "Yes i think some schools pout too much pressure on students to succeed academic…"
type textarea "x"
type textarea "Yes i think some schools pout too much pressure on students to succeed academic…"
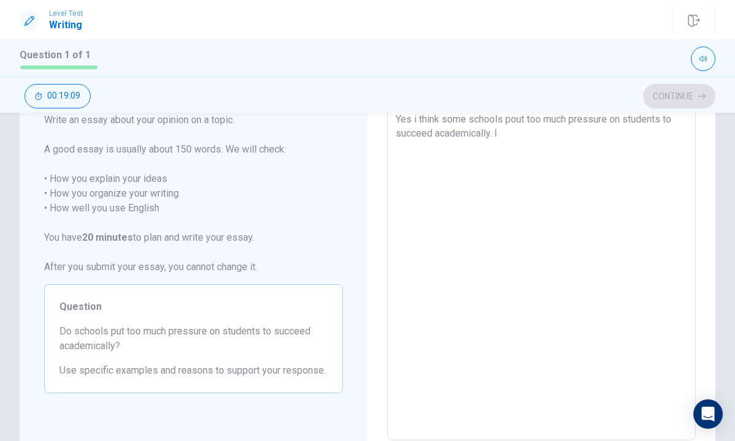
type textarea "x"
type textarea "Yes i think some schools pout too much pressure on students to succeed academic…"
type textarea "x"
type textarea "Yes i think some schools pout too much pressure on students to succeed academic…"
type textarea "x"
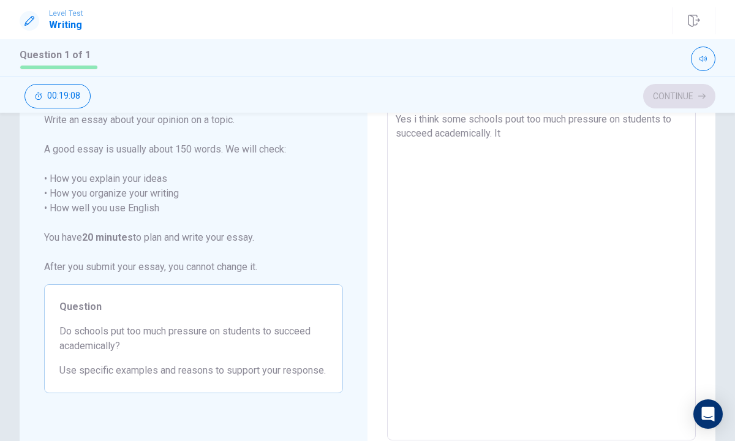
type textarea "Yes i think some schools pout too much pressure on students to succeed academic…"
type textarea "x"
type textarea "Yes i think some schools pout too much pressure on students to succeed academic…"
type textarea "x"
type textarea "Yes i think some schools pout too much pressure on students to succeed academic…"
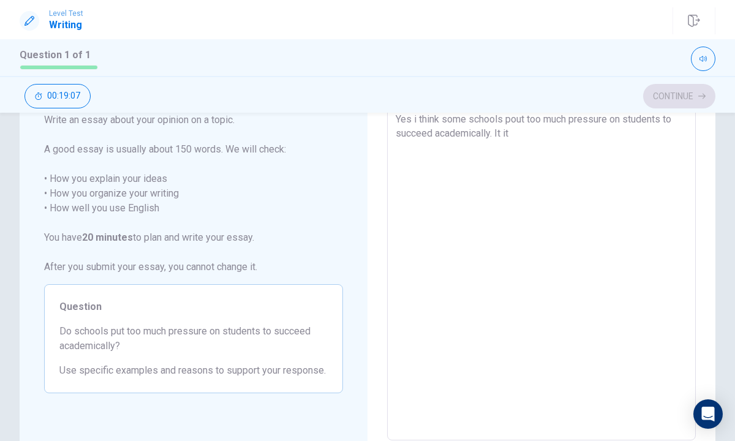
type textarea "x"
type textarea "Yes i think some schools pout too much pressure on students to succeed academic…"
type textarea "x"
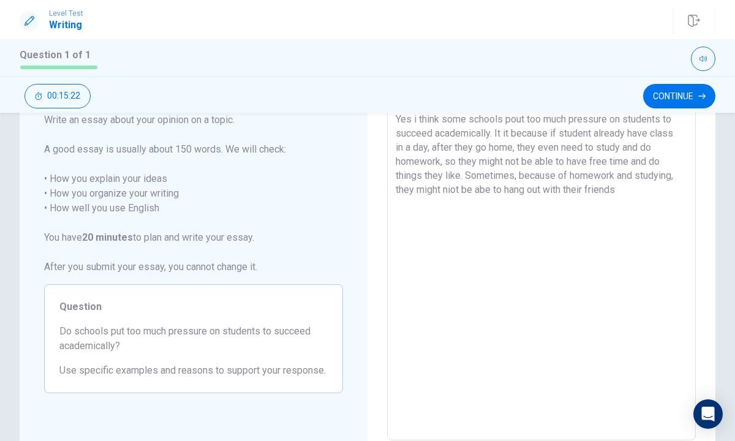
click at [453, 189] on textarea "Yes i think some schools pout too much pressure on students to succeed academic…" at bounding box center [540, 271] width 291 height 318
click at [626, 189] on textarea "Yes i think some schools pout too much pressure on students to succeed academic…" at bounding box center [540, 271] width 291 height 318
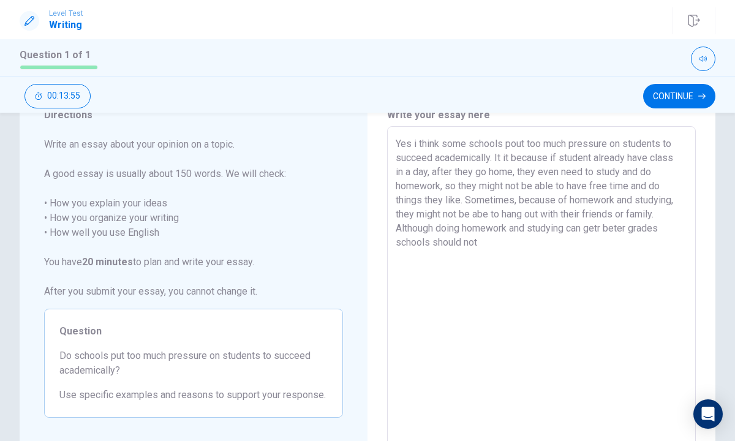
scroll to position [0, 0]
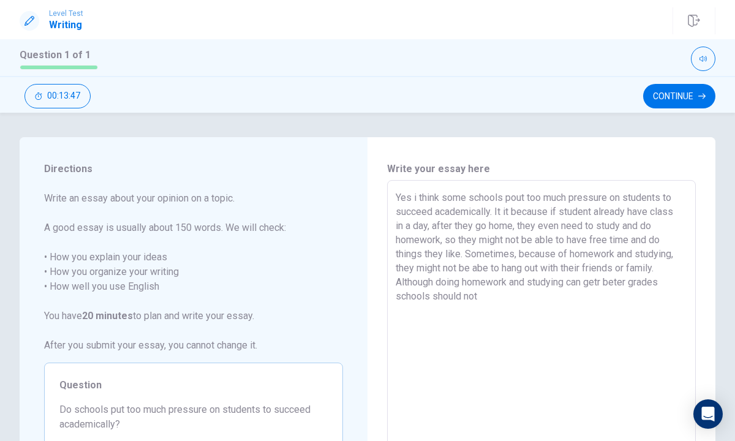
click at [416, 198] on textarea "Yes i think some schools pout too much pressure on students to succeed academic…" at bounding box center [540, 349] width 291 height 318
click at [527, 198] on textarea "Yes, I think some schools pout too much pressure on students to succeed academi…" at bounding box center [540, 349] width 291 height 318
click at [531, 307] on textarea "Yes, I think some schools put too much pressure on students to succeed academic…" at bounding box center [540, 349] width 291 height 318
click at [605, 283] on textarea "Yes, I think some schools put too much pressure on students to succeed academic…" at bounding box center [540, 349] width 291 height 318
click at [630, 280] on textarea "Yes, I think some schools put too much pressure on students to succeed academic…" at bounding box center [540, 349] width 291 height 318
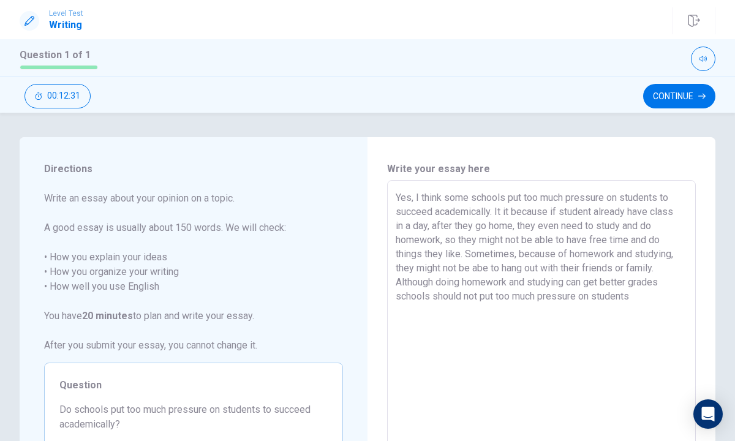
click at [664, 282] on textarea "Yes, I think some schools put too much pressure on students to succeed academic…" at bounding box center [540, 349] width 291 height 318
click at [578, 311] on textarea "Yes, I think some schools put too much pressure on students to succeed academic…" at bounding box center [540, 349] width 291 height 318
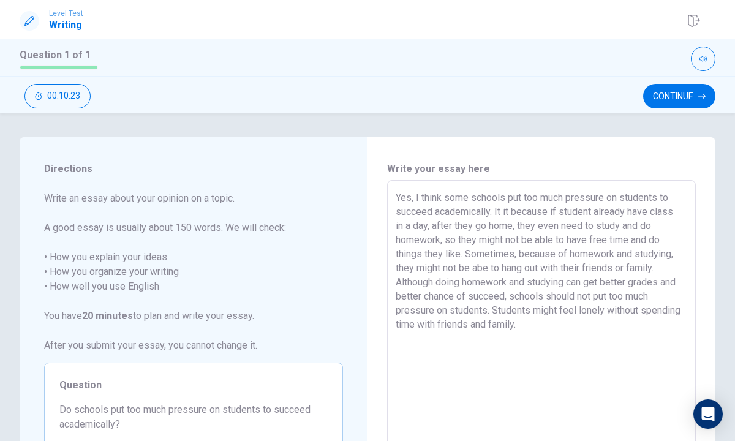
click at [436, 218] on textarea "Yes, I think some schools put too much pressure on students to succeed academic…" at bounding box center [540, 349] width 291 height 318
click at [587, 332] on textarea "Yes, I think some schools put too much pressure on students to succeed academic…" at bounding box center [540, 349] width 291 height 318
click at [482, 269] on textarea "Yes, I think some schools put too much pressure on students to succeed academic…" at bounding box center [540, 349] width 291 height 318
click at [575, 322] on textarea "Yes, I think some schools put too much pressure on students to succeed academic…" at bounding box center [540, 349] width 291 height 318
click at [515, 339] on textarea "Yes, I think some schools put too much pressure on students to succeed academic…" at bounding box center [540, 349] width 291 height 318
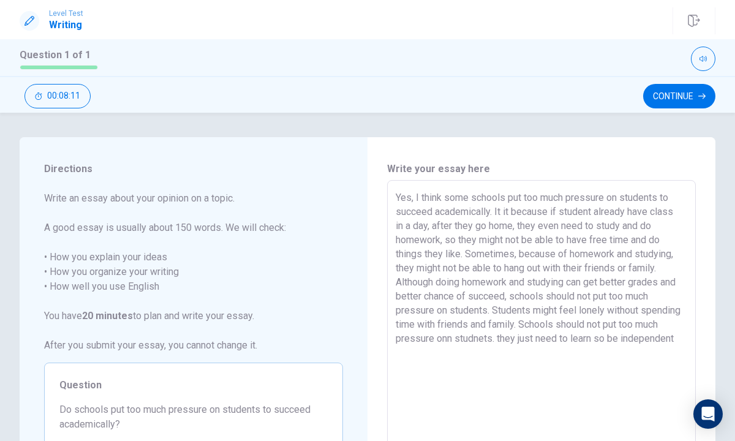
click at [540, 337] on textarea "Yes, I think some schools put too much pressure on students to succeed academic…" at bounding box center [540, 349] width 291 height 318
click at [542, 337] on textarea "Yes, I think some schools put too much pressure on students to succeed academic…" at bounding box center [540, 349] width 291 height 318
click at [529, 339] on textarea "Yes, I think some schools put too much pressure on students to succeed academic…" at bounding box center [540, 349] width 291 height 318
click at [517, 340] on textarea "Yes, I think some schools put too much pressure on students to succeed academic…" at bounding box center [540, 349] width 291 height 318
click at [523, 361] on textarea "Yes, I think some schools put too much pressure on students to succeed academic…" at bounding box center [540, 349] width 291 height 318
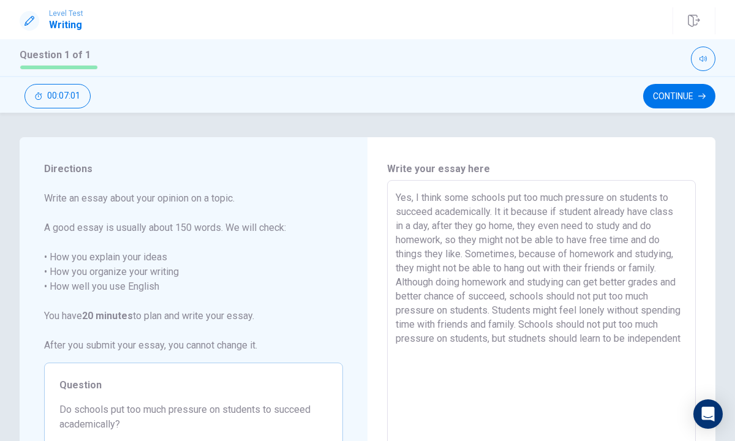
click at [657, 341] on textarea "Yes, I think some schools put too much pressure on students to succeed academic…" at bounding box center [540, 349] width 291 height 318
click at [509, 356] on textarea "Yes, I think some schools put too much pressure on students to succeed academic…" at bounding box center [540, 349] width 291 height 318
click at [477, 353] on textarea "Yes, I think some schools put too much pressure on students to succeed academic…" at bounding box center [540, 349] width 291 height 318
click at [506, 373] on textarea "Yes, I think some schools put too much pressure on students to succeed academic…" at bounding box center [540, 349] width 291 height 318
drag, startPoint x: 502, startPoint y: 374, endPoint x: 522, endPoint y: 392, distance: 26.4
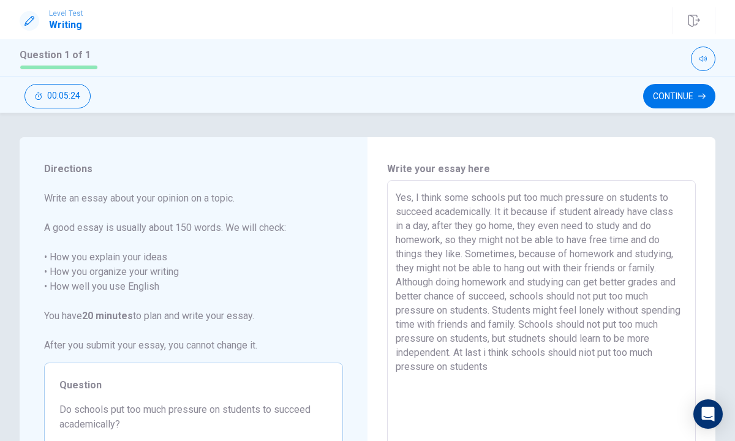
click at [521, 392] on textarea "Yes, I think some schools put too much pressure on students to succeed academic…" at bounding box center [540, 349] width 291 height 318
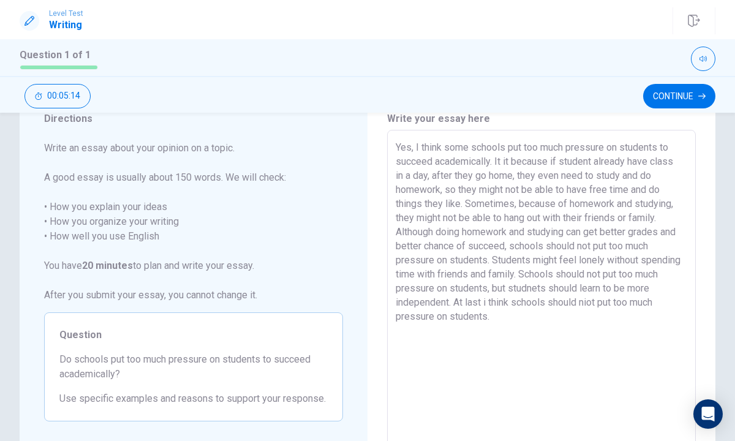
scroll to position [46, 0]
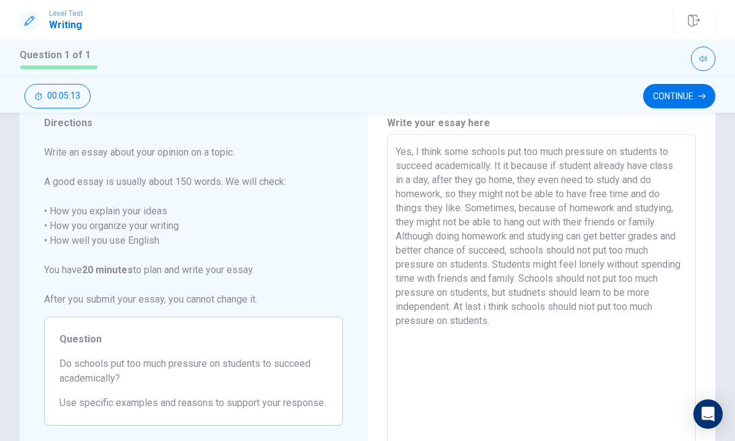
click at [509, 318] on textarea "Yes, I think some schools put too much pressure on students to succeed academic…" at bounding box center [540, 303] width 291 height 318
click at [488, 309] on textarea "Yes, I think some schools put too much pressure on students to succeed academic…" at bounding box center [540, 303] width 291 height 318
click at [679, 95] on button "Continue" at bounding box center [679, 96] width 72 height 24
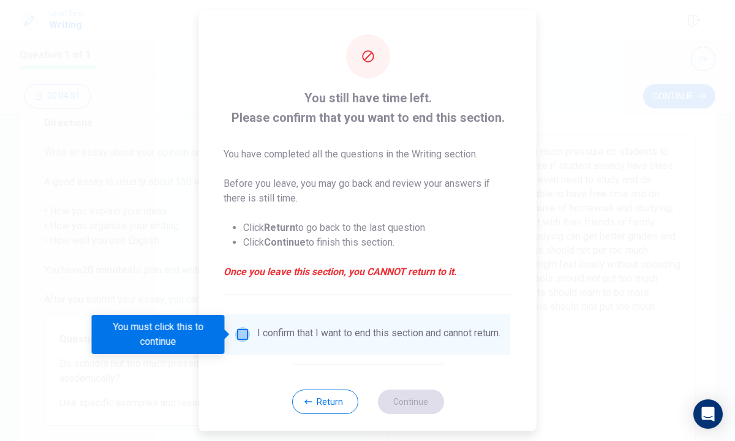
click at [241, 332] on input "You must click this to continue" at bounding box center [242, 334] width 15 height 15
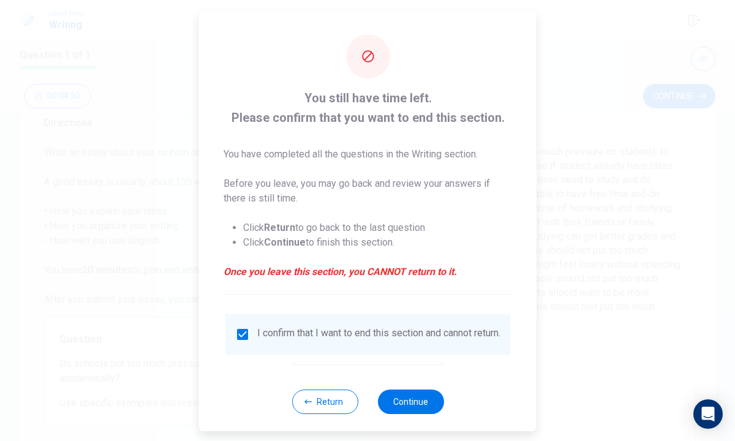
click at [411, 391] on div "Return Continue" at bounding box center [367, 401] width 152 height 74
click at [413, 414] on button "Continue" at bounding box center [410, 401] width 66 height 24
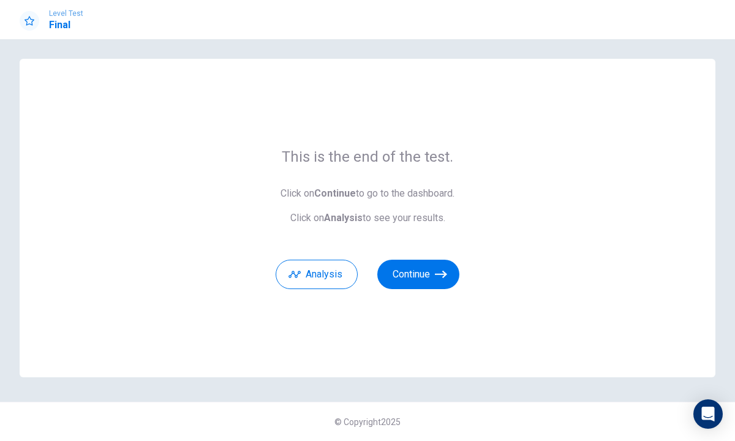
scroll to position [5, 0]
click at [415, 279] on button "Continue" at bounding box center [418, 274] width 82 height 29
